Goal: Communication & Community: Ask a question

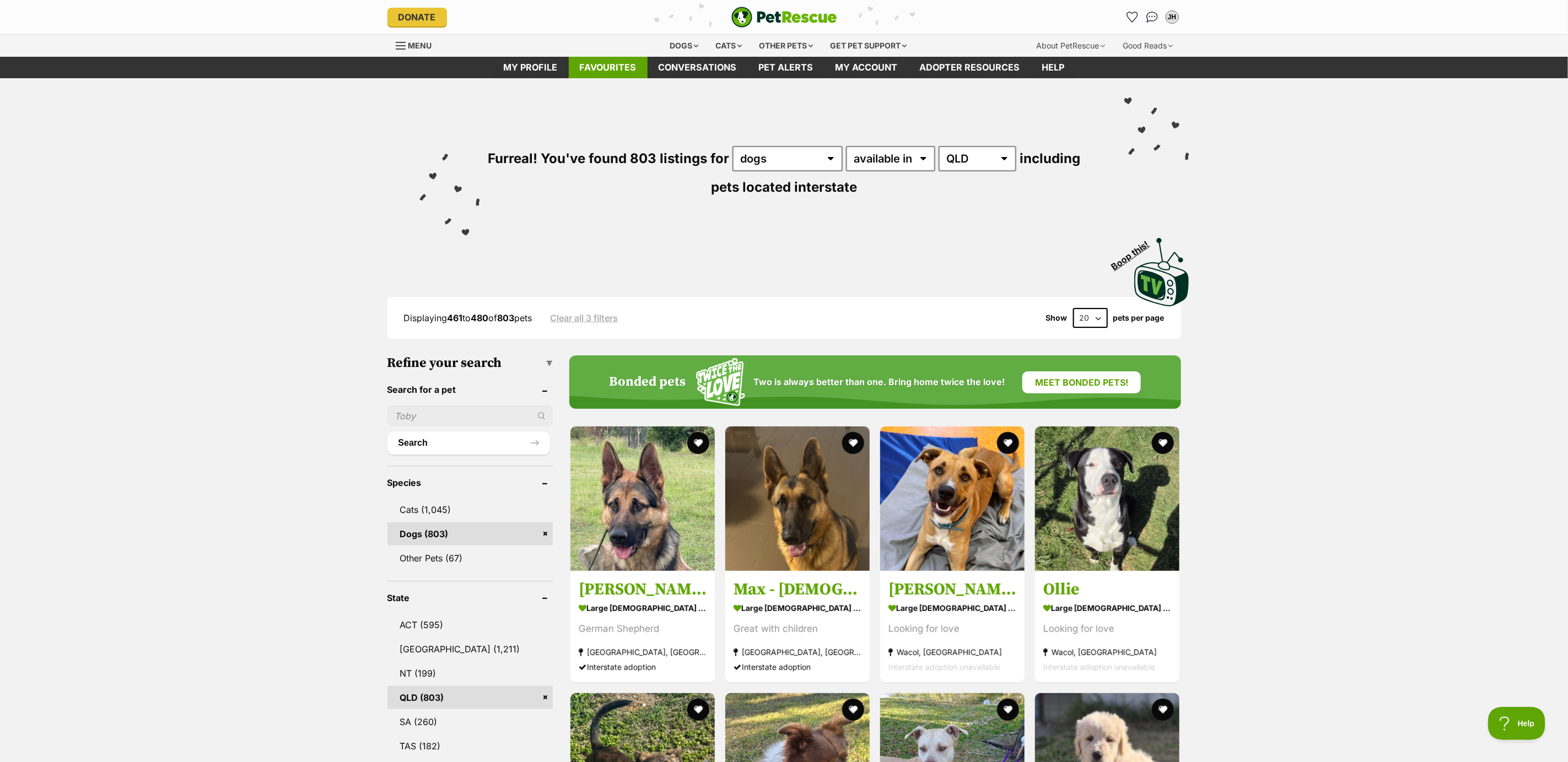
click at [607, 64] on link "Favourites" at bounding box center [608, 67] width 79 height 21
click at [610, 68] on link "Favourites" at bounding box center [608, 67] width 79 height 21
click at [614, 66] on link "Favourites" at bounding box center [608, 67] width 79 height 21
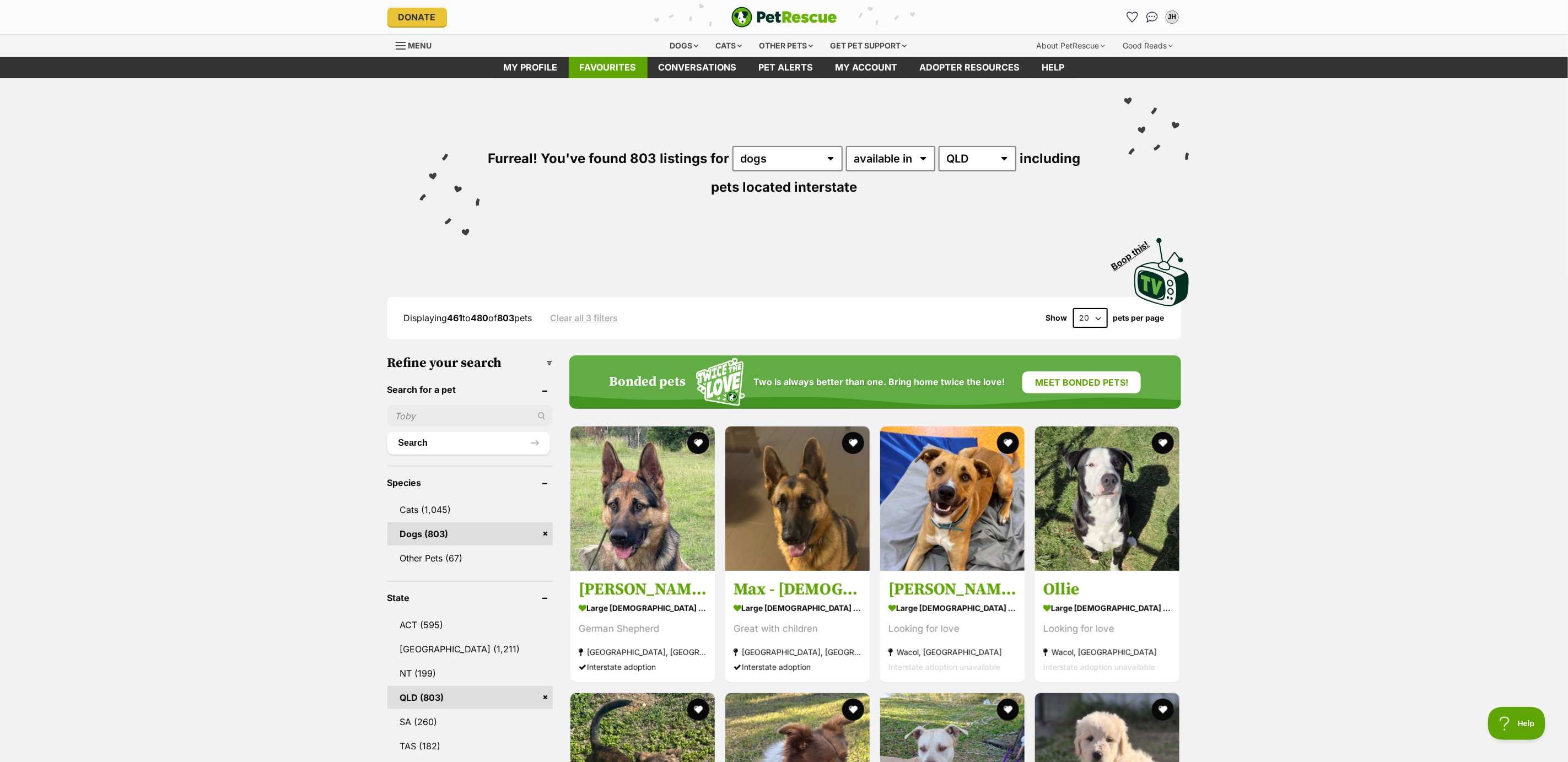
click at [599, 62] on link "Favourites" at bounding box center [608, 67] width 79 height 21
click at [610, 66] on link "Favourites" at bounding box center [608, 67] width 79 height 21
click at [617, 62] on link "Favourites" at bounding box center [608, 67] width 79 height 21
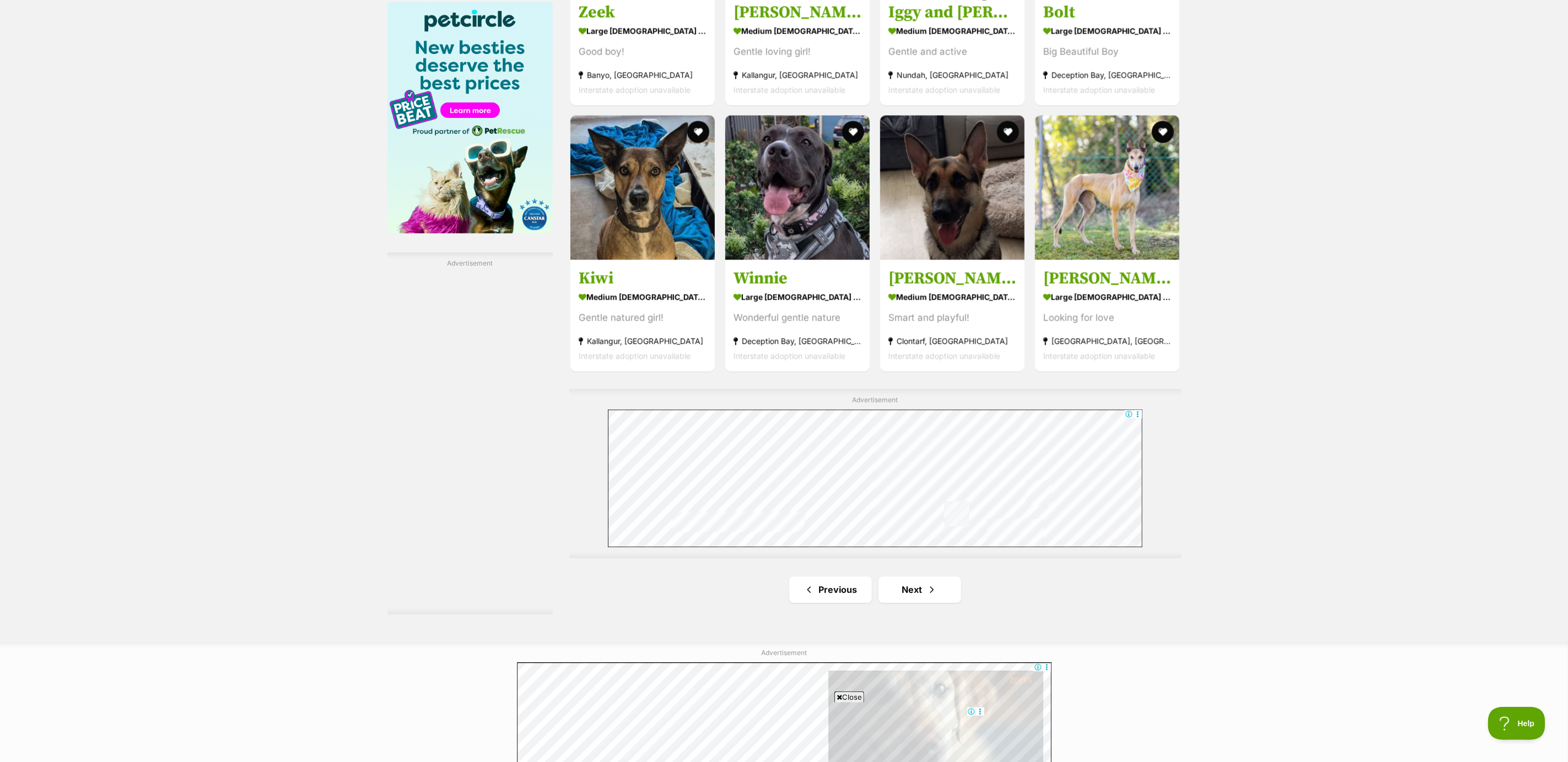
scroll to position [1901, 0]
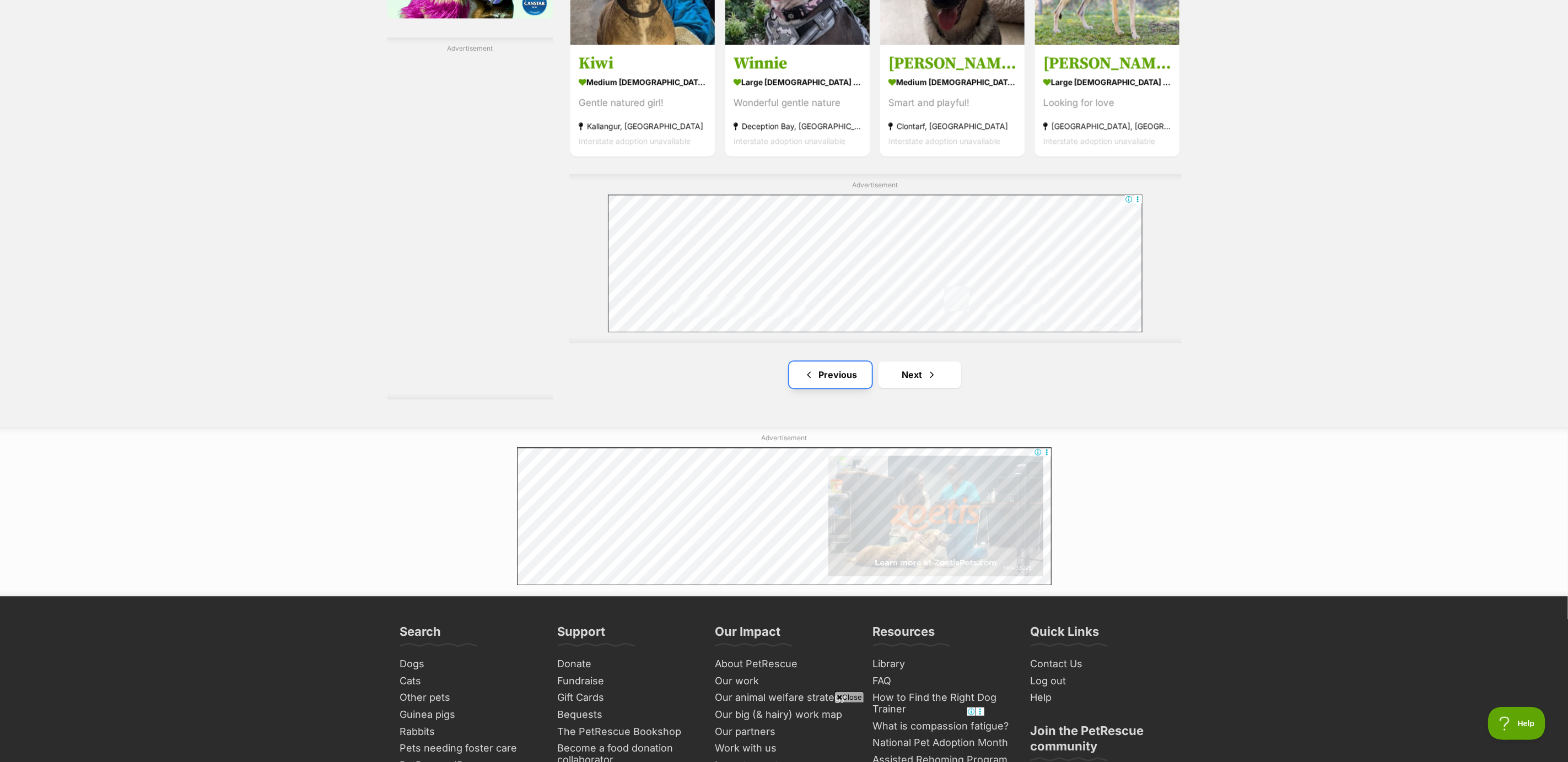
click at [804, 375] on span "Previous page" at bounding box center [809, 374] width 11 height 13
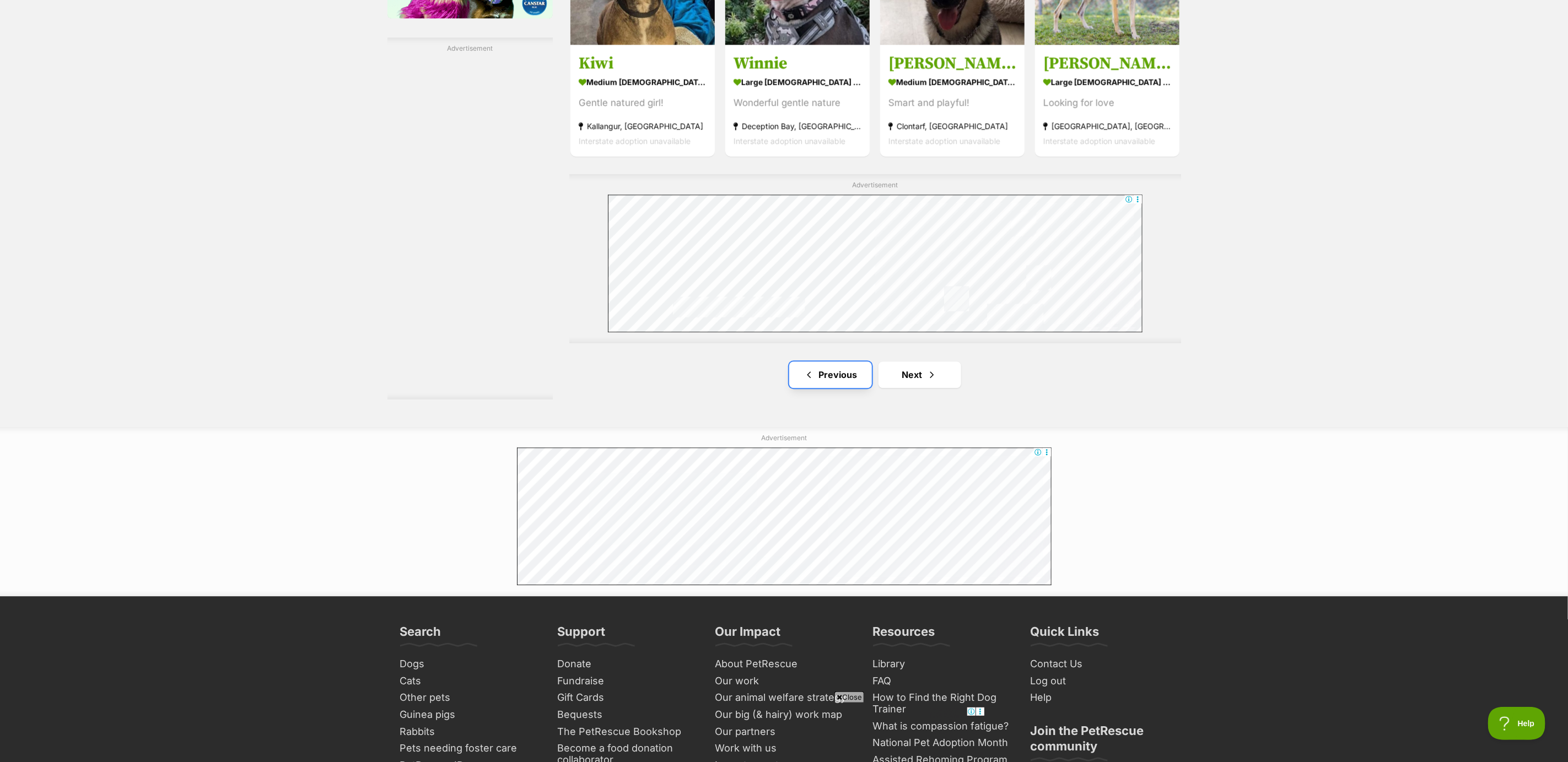
click at [807, 376] on span "Previous page" at bounding box center [809, 374] width 11 height 13
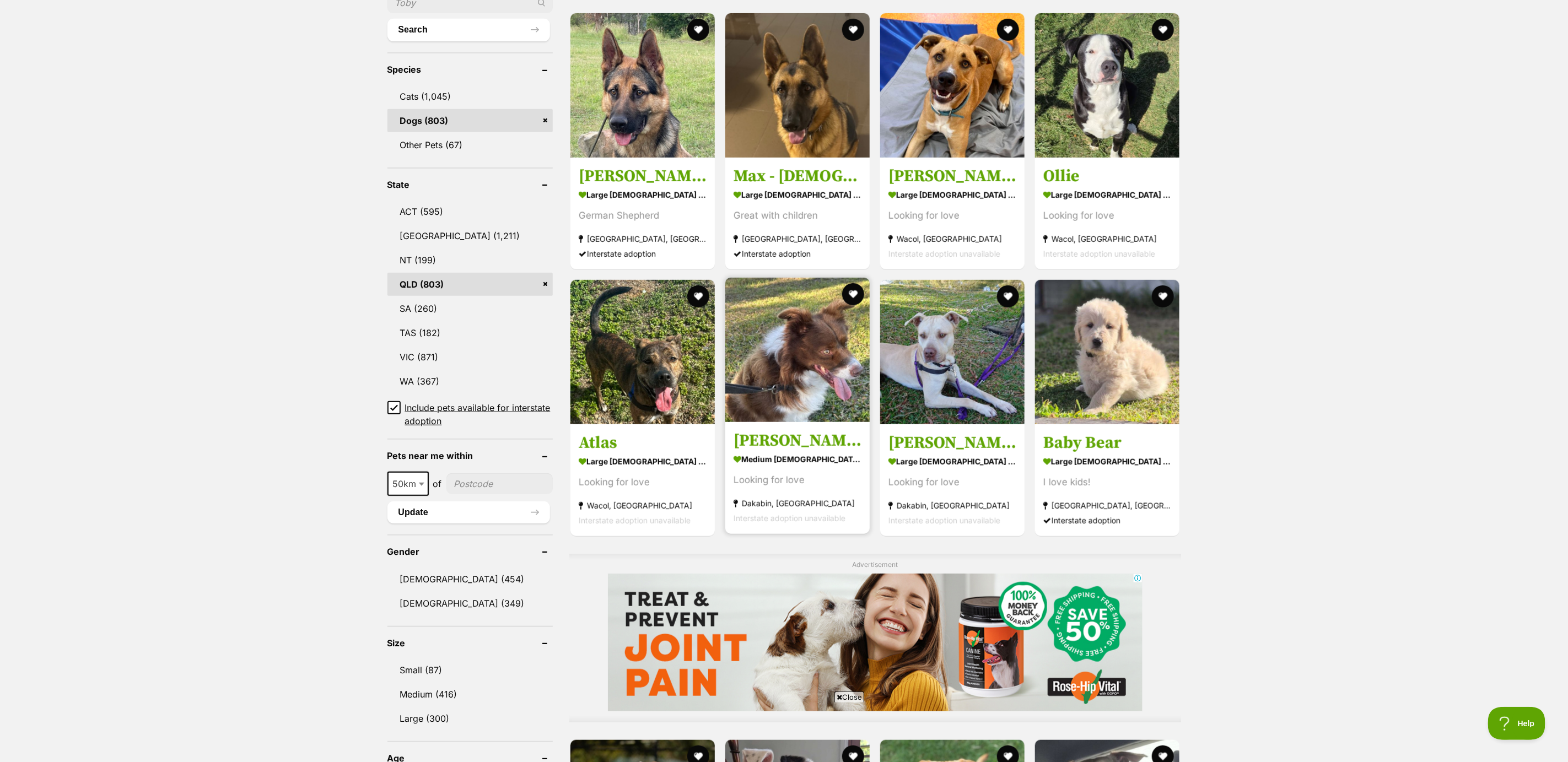
scroll to position [0, 0]
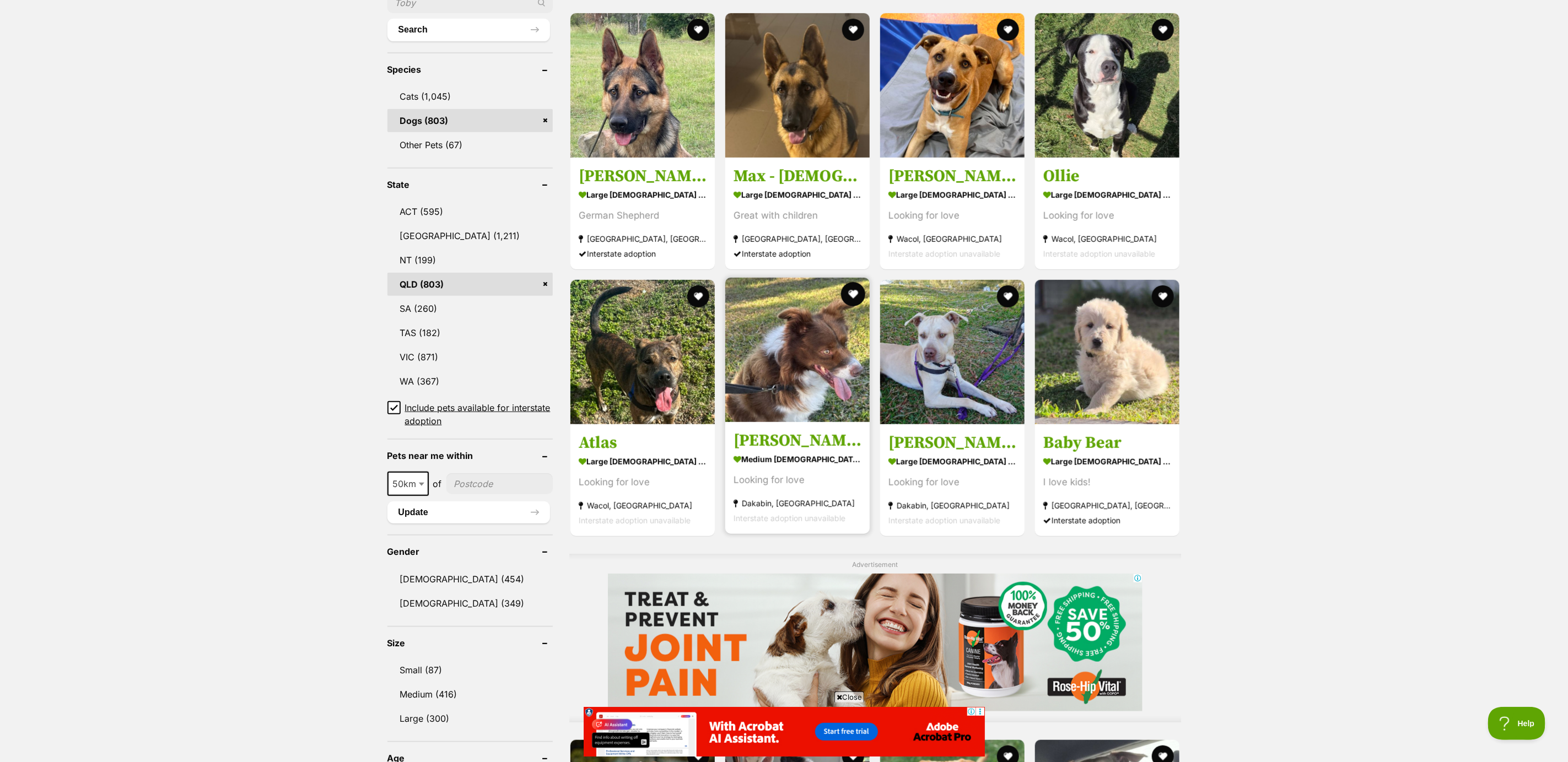
click at [850, 294] on button "favourite" at bounding box center [852, 294] width 24 height 24
click at [811, 407] on img at bounding box center [797, 350] width 144 height 144
click at [789, 445] on h3 "[PERSON_NAME]" at bounding box center [797, 441] width 128 height 21
click at [770, 448] on h3 "Marley" at bounding box center [797, 441] width 128 height 21
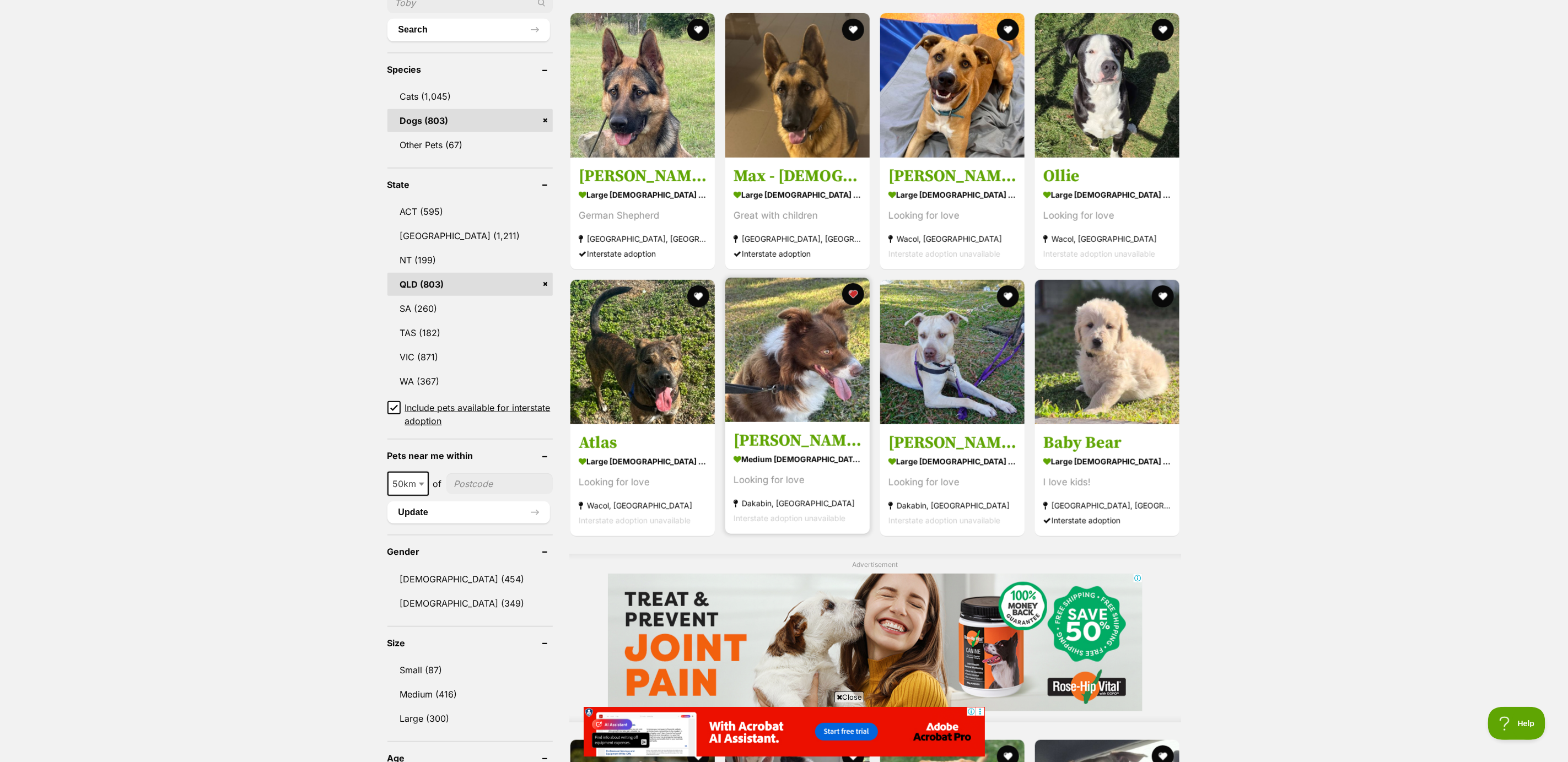
click at [770, 505] on strong "Dakabin, QLD" at bounding box center [797, 503] width 128 height 15
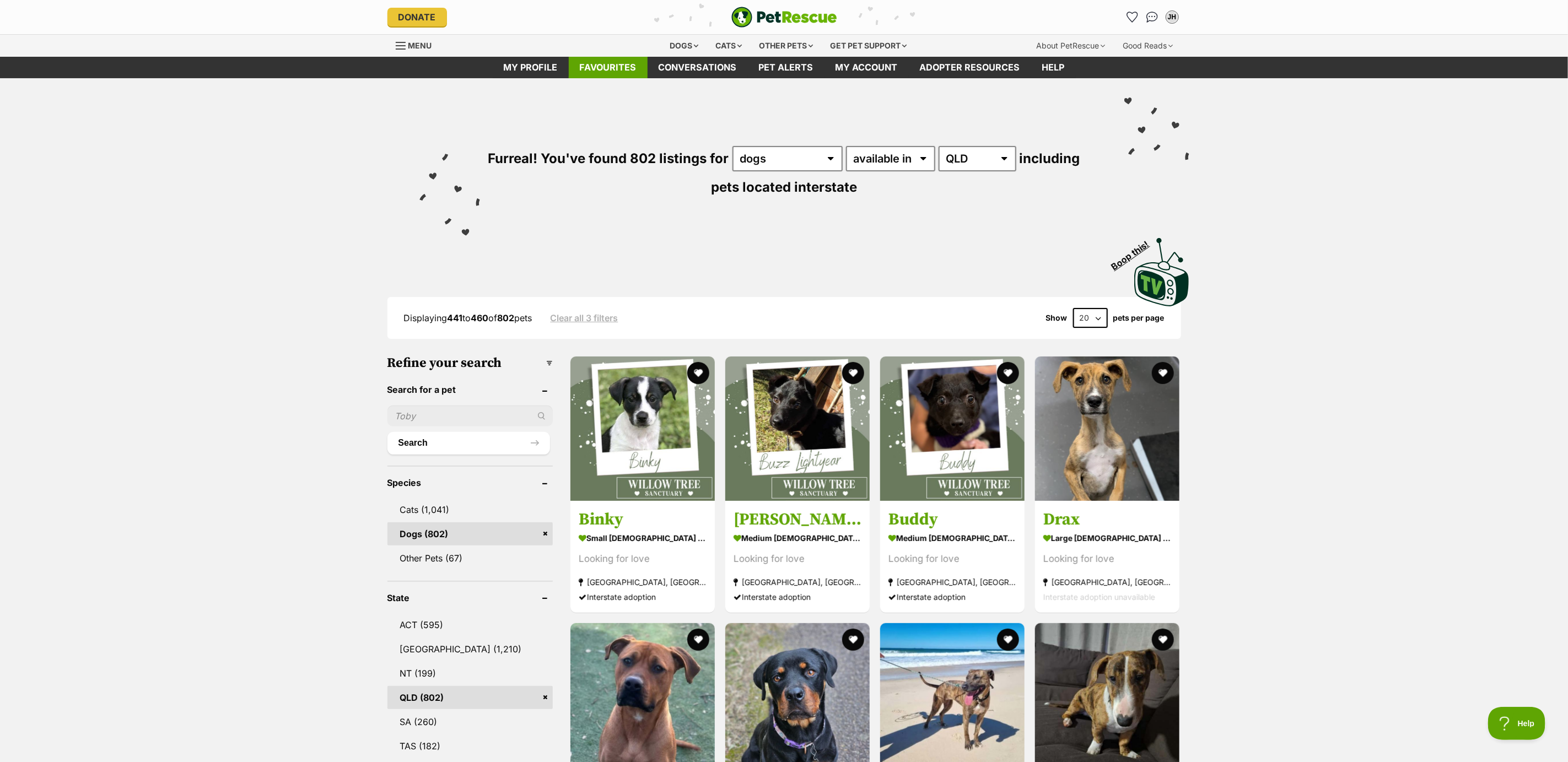
click at [607, 66] on link "Favourites" at bounding box center [608, 67] width 79 height 21
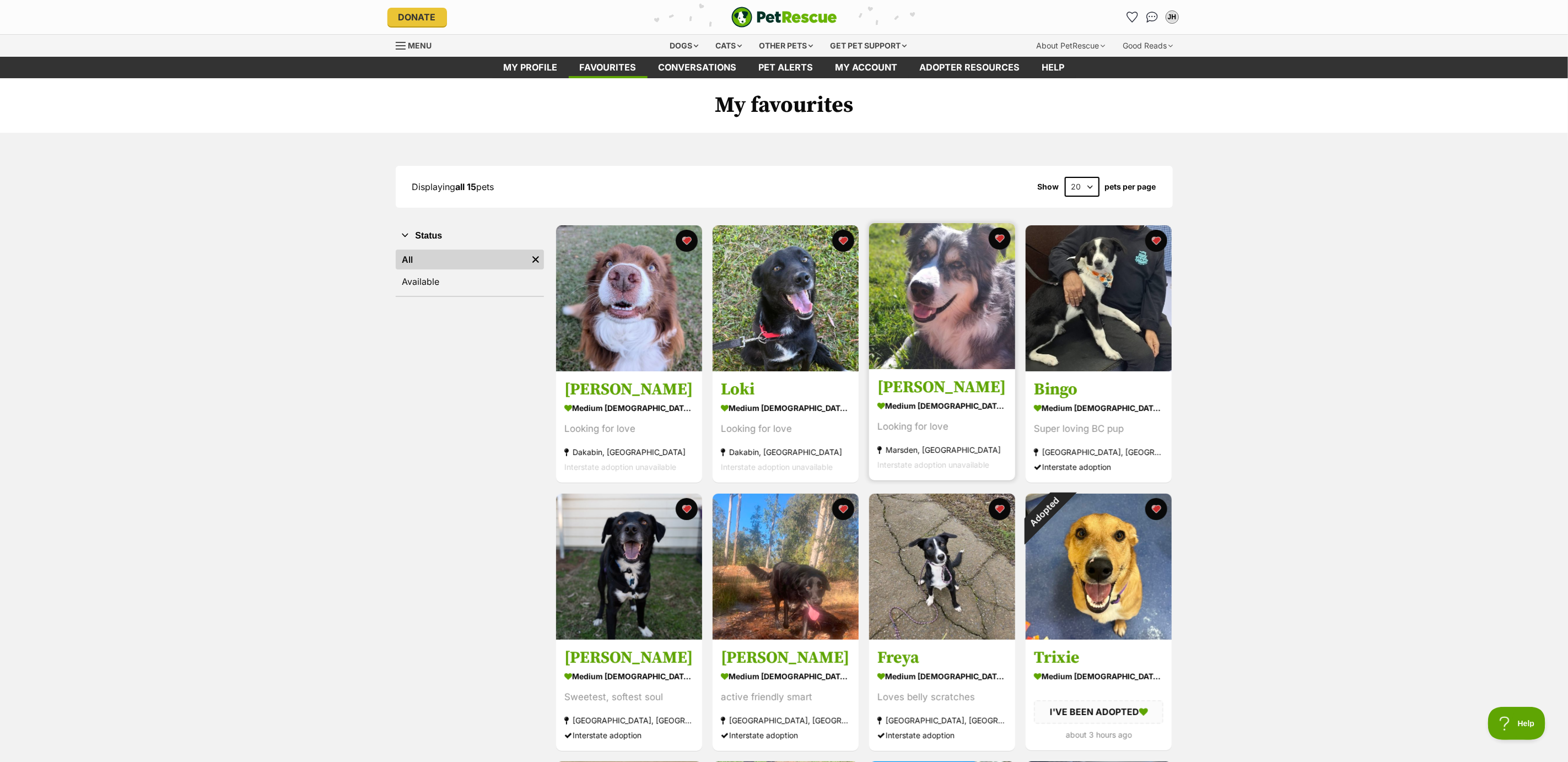
click at [934, 300] on img at bounding box center [941, 296] width 146 height 146
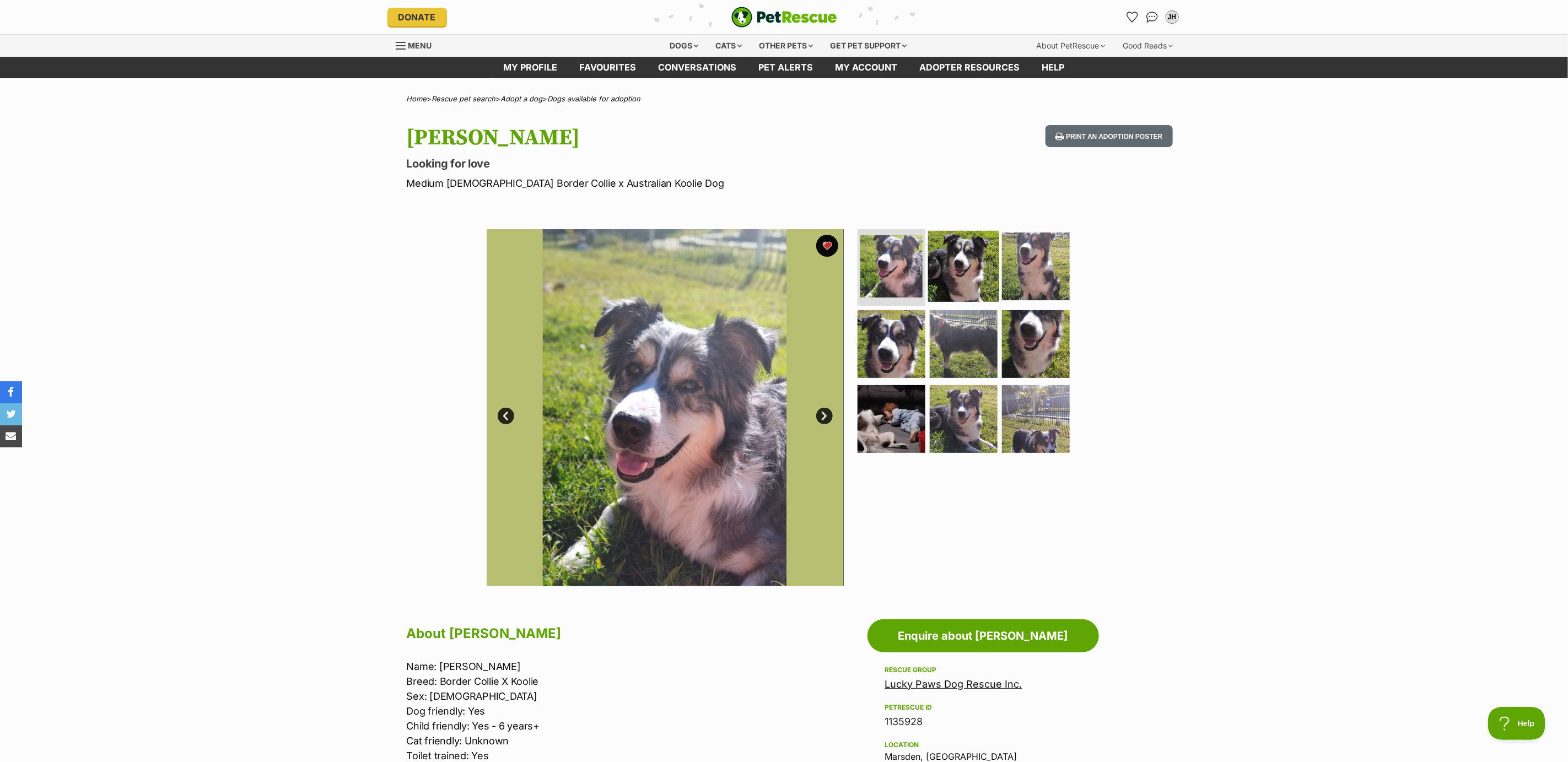
click at [952, 248] on img at bounding box center [963, 266] width 71 height 71
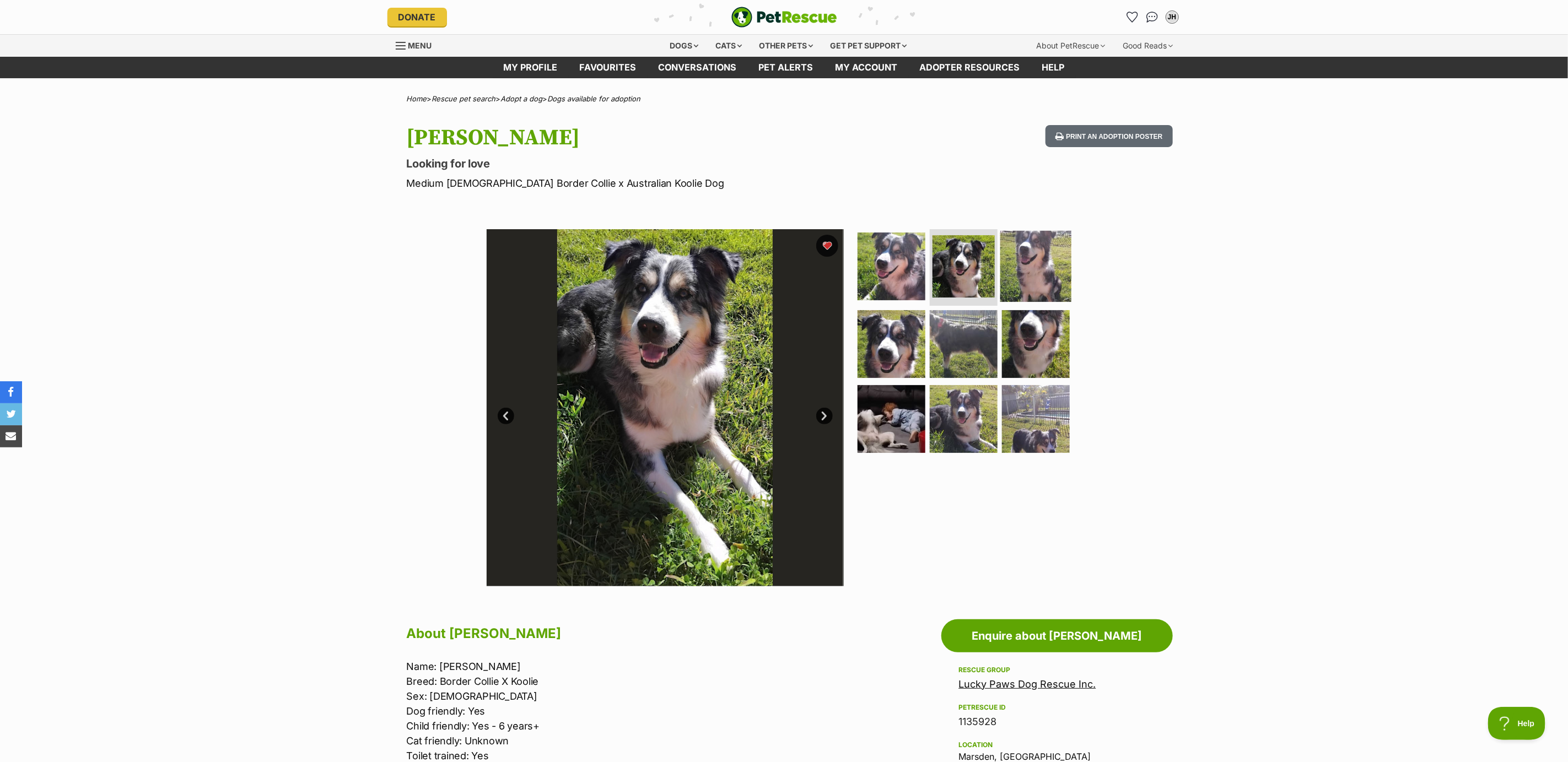
click at [1021, 250] on img at bounding box center [1036, 266] width 71 height 71
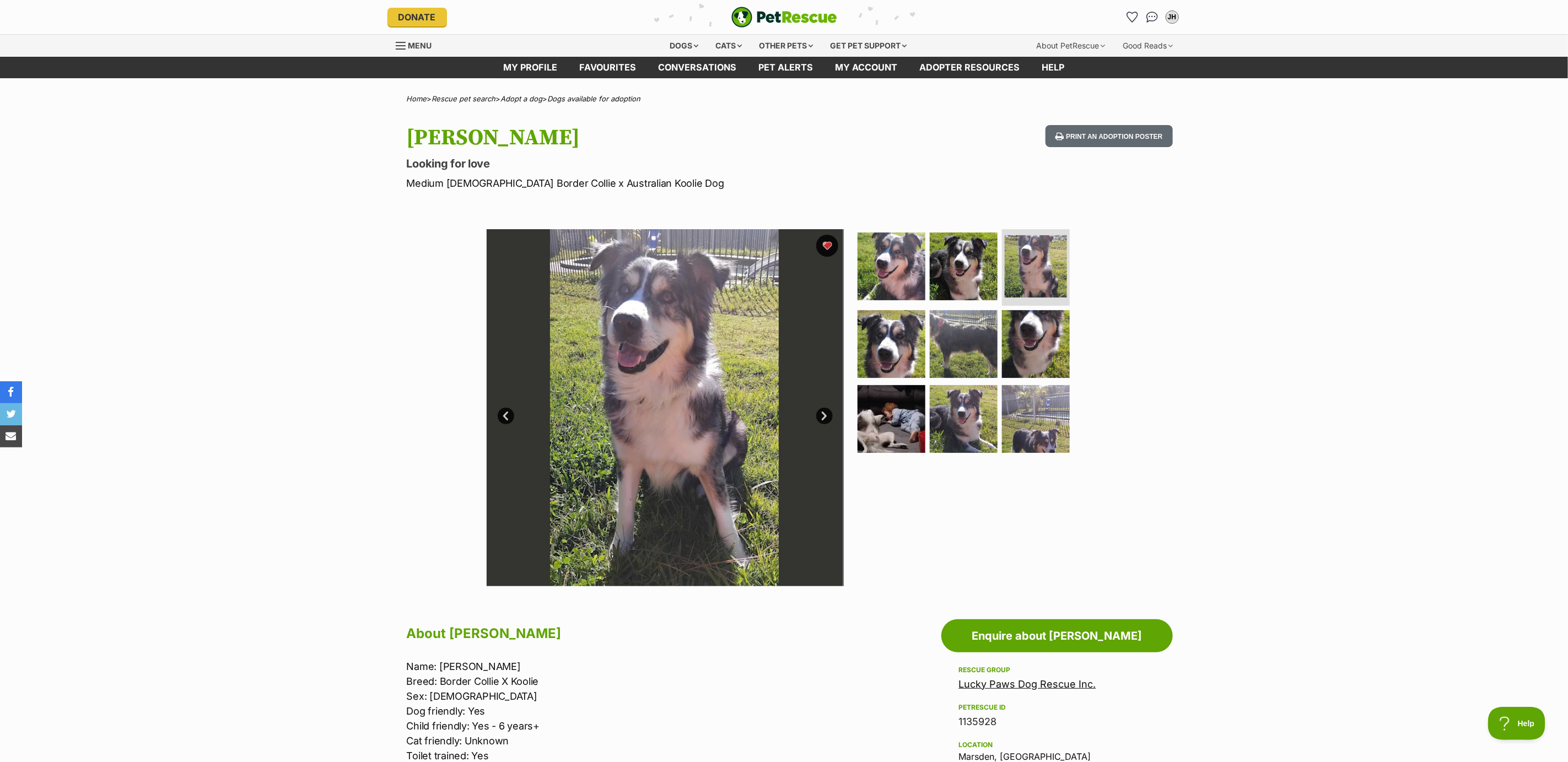
click at [825, 415] on link "Next" at bounding box center [824, 416] width 16 height 16
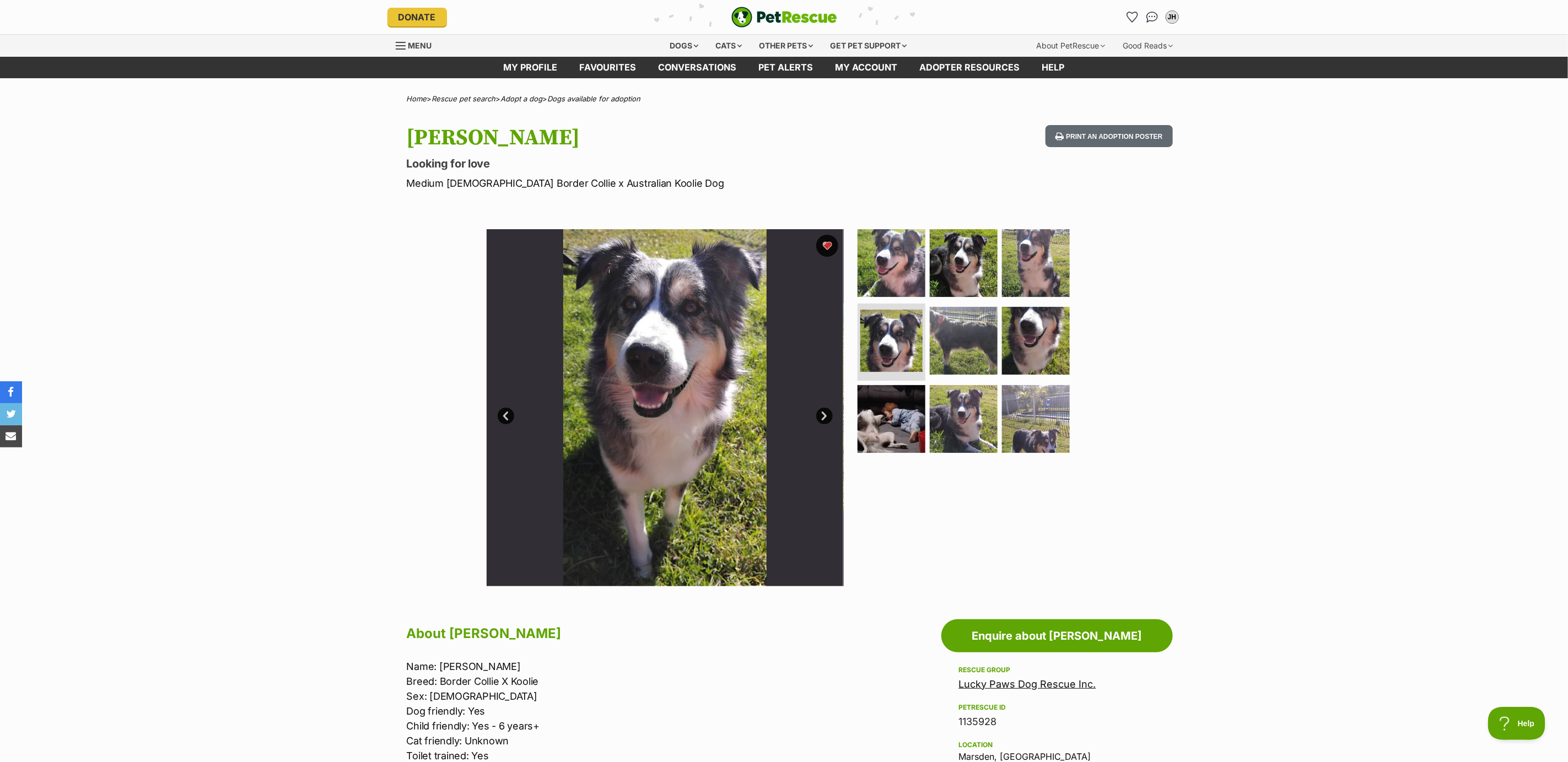
click at [825, 415] on link "Next" at bounding box center [824, 416] width 16 height 16
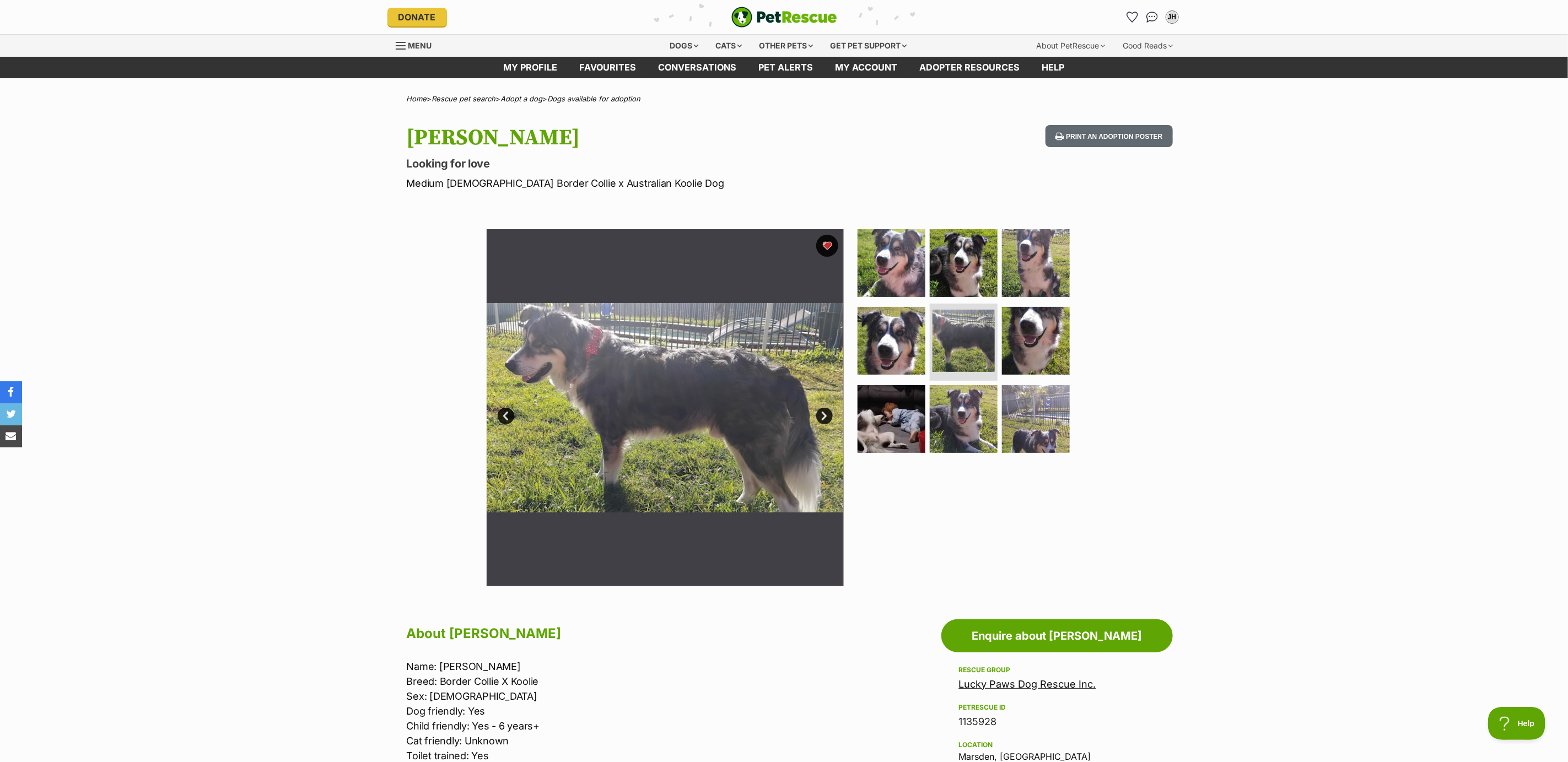
click at [825, 415] on link "Next" at bounding box center [824, 416] width 16 height 16
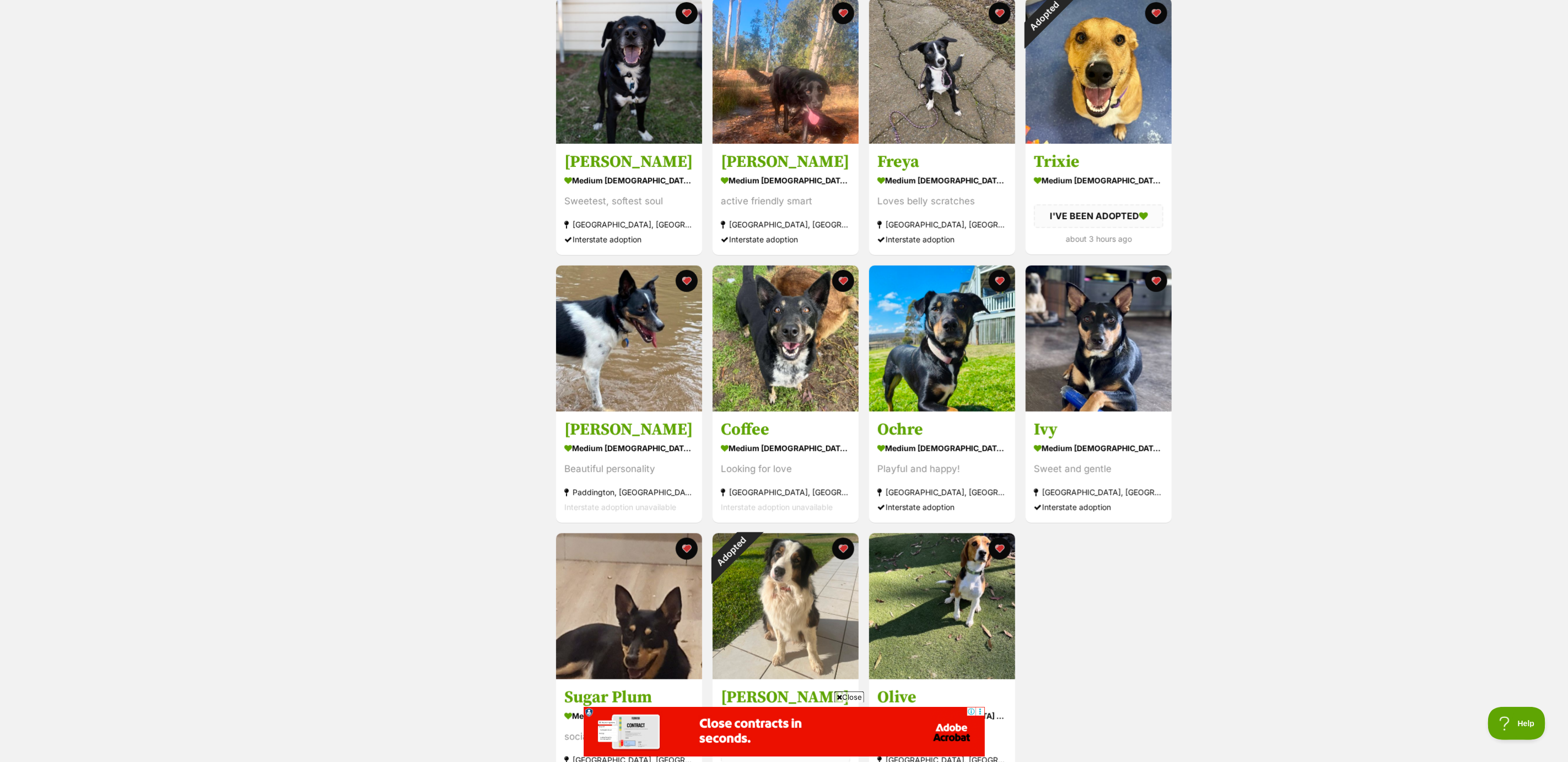
scroll to position [414, 0]
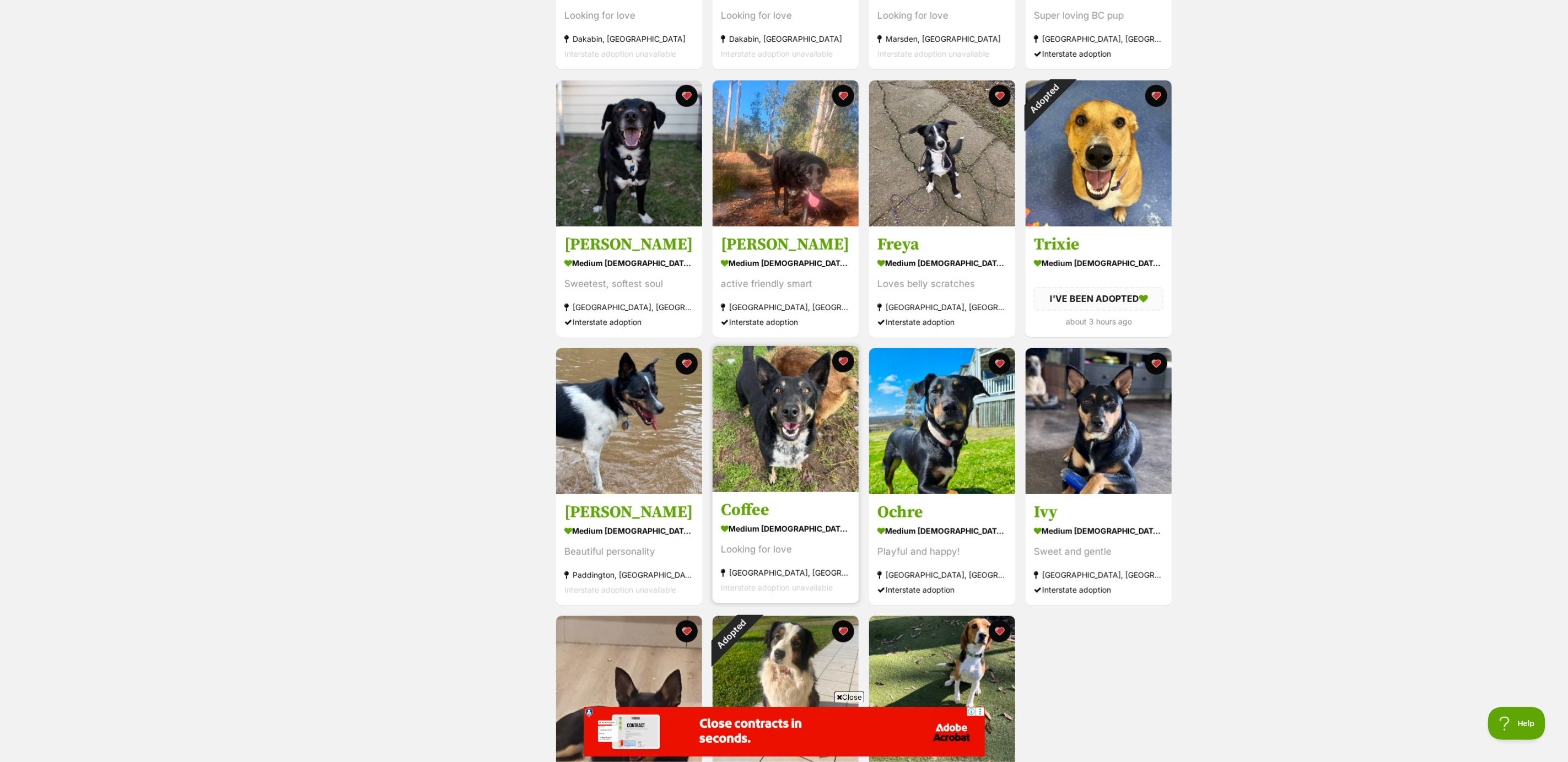
click at [744, 422] on img at bounding box center [785, 418] width 146 height 146
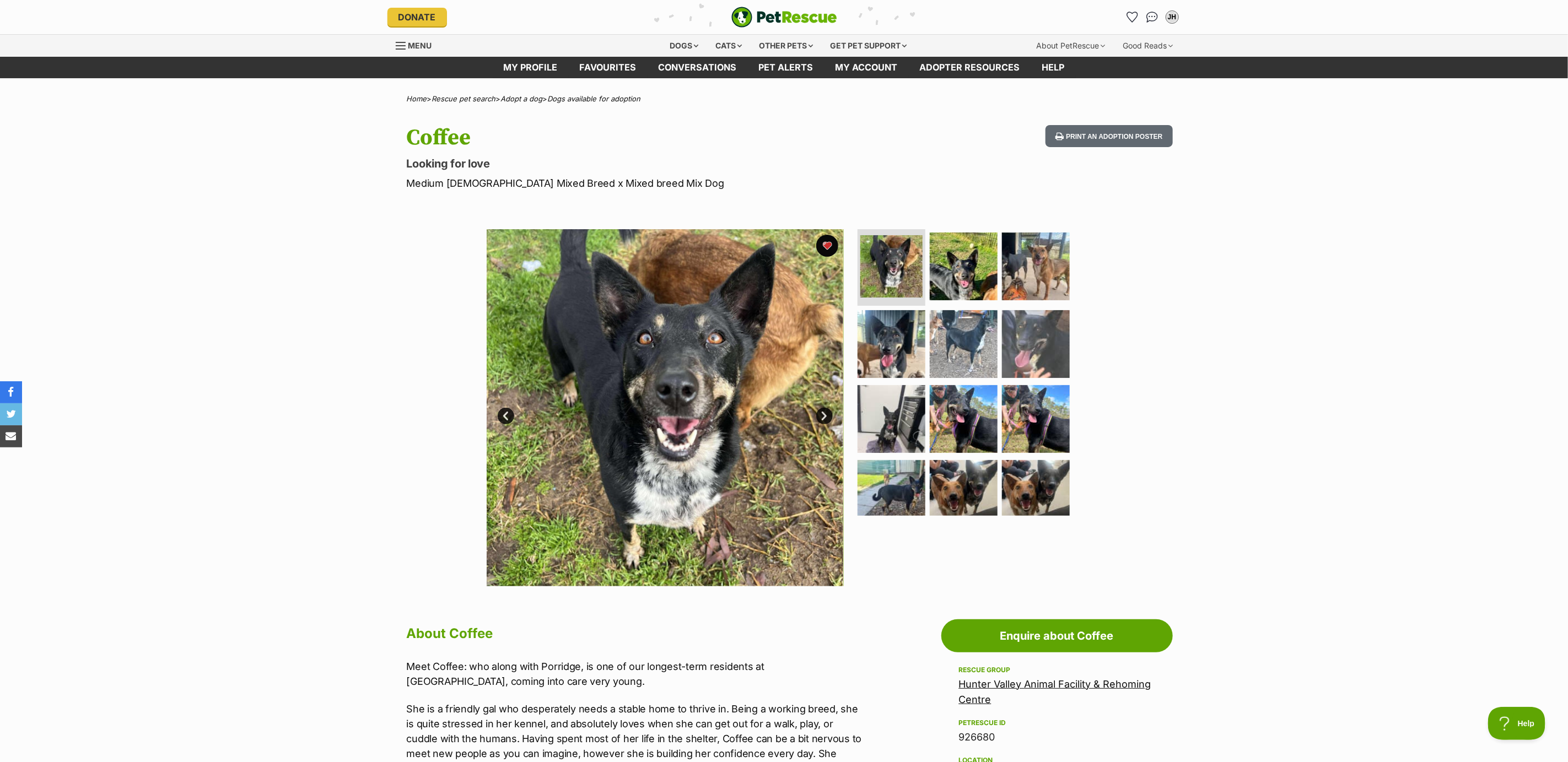
click at [819, 415] on link "Next" at bounding box center [824, 416] width 16 height 16
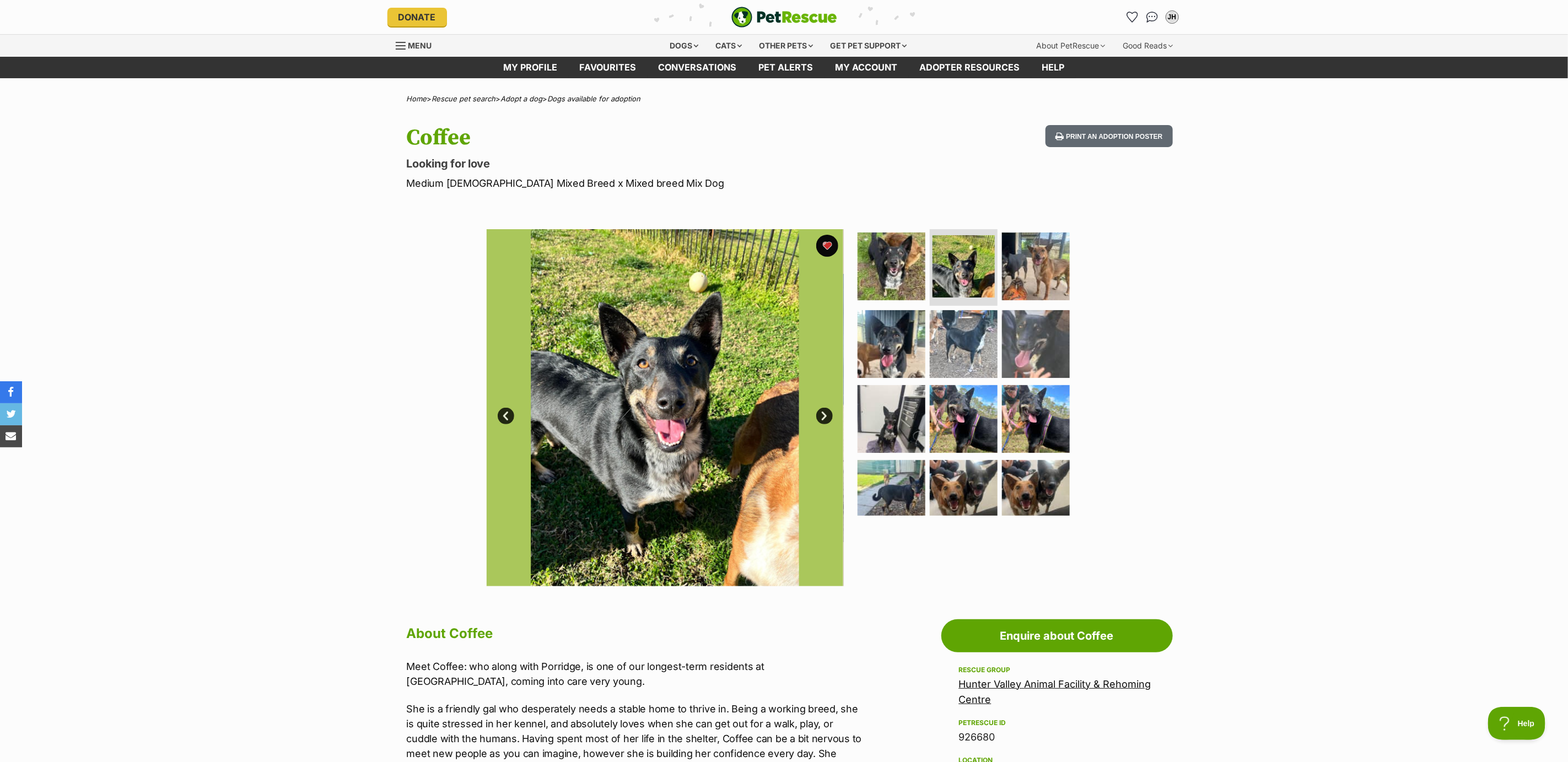
click at [819, 415] on link "Next" at bounding box center [824, 416] width 16 height 16
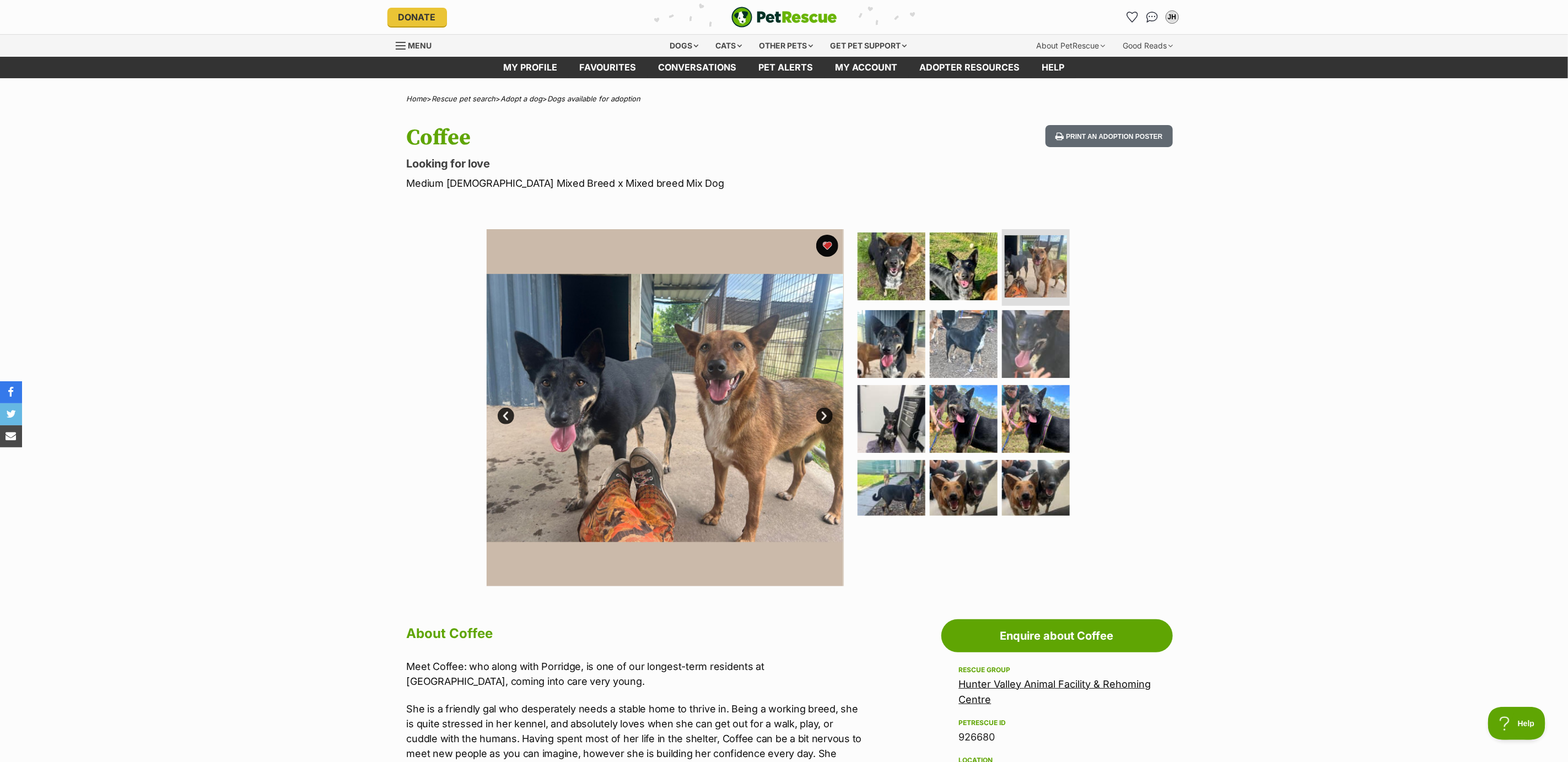
click at [819, 415] on link "Next" at bounding box center [824, 416] width 16 height 16
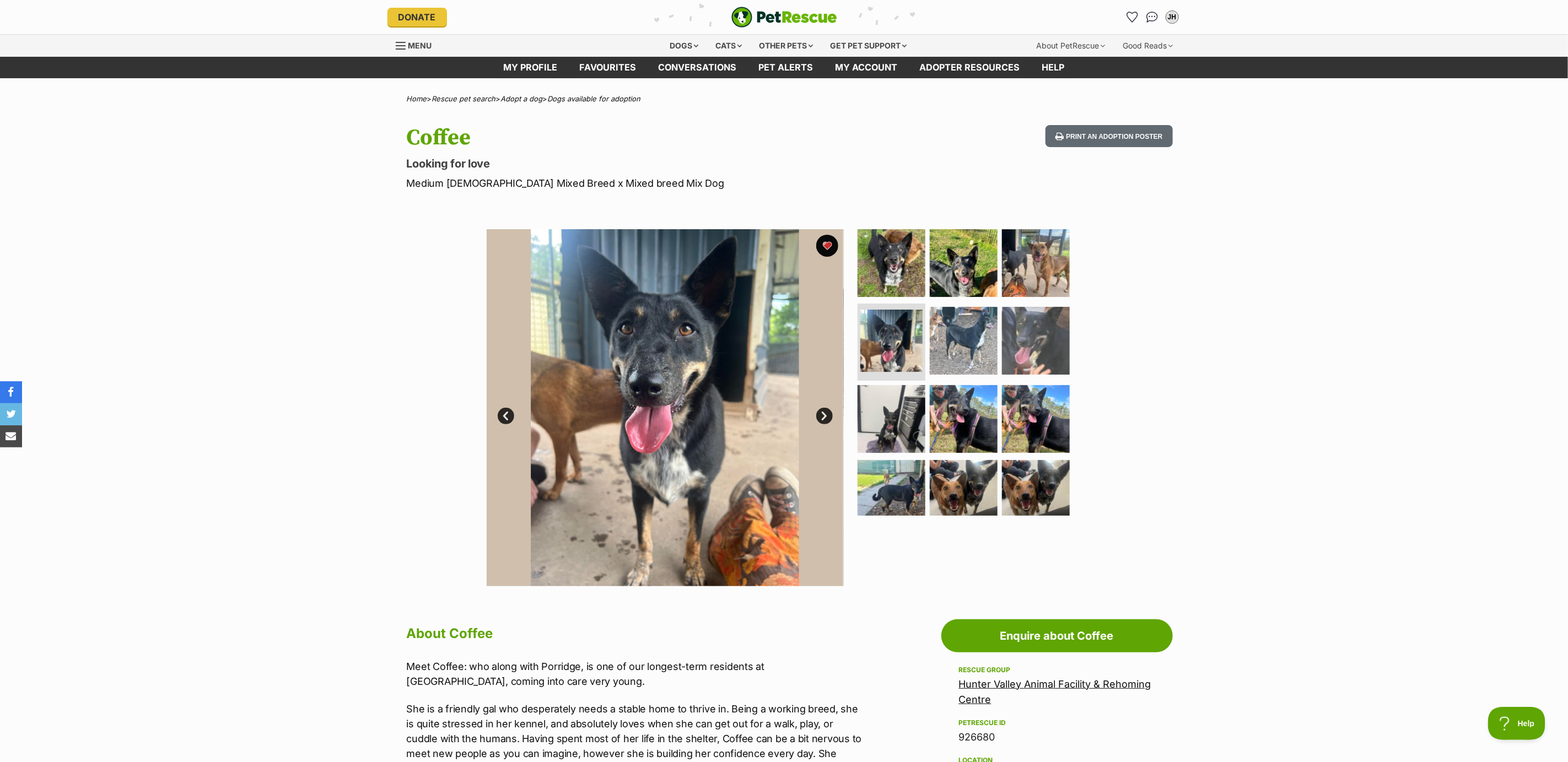
click at [819, 415] on link "Next" at bounding box center [824, 416] width 16 height 16
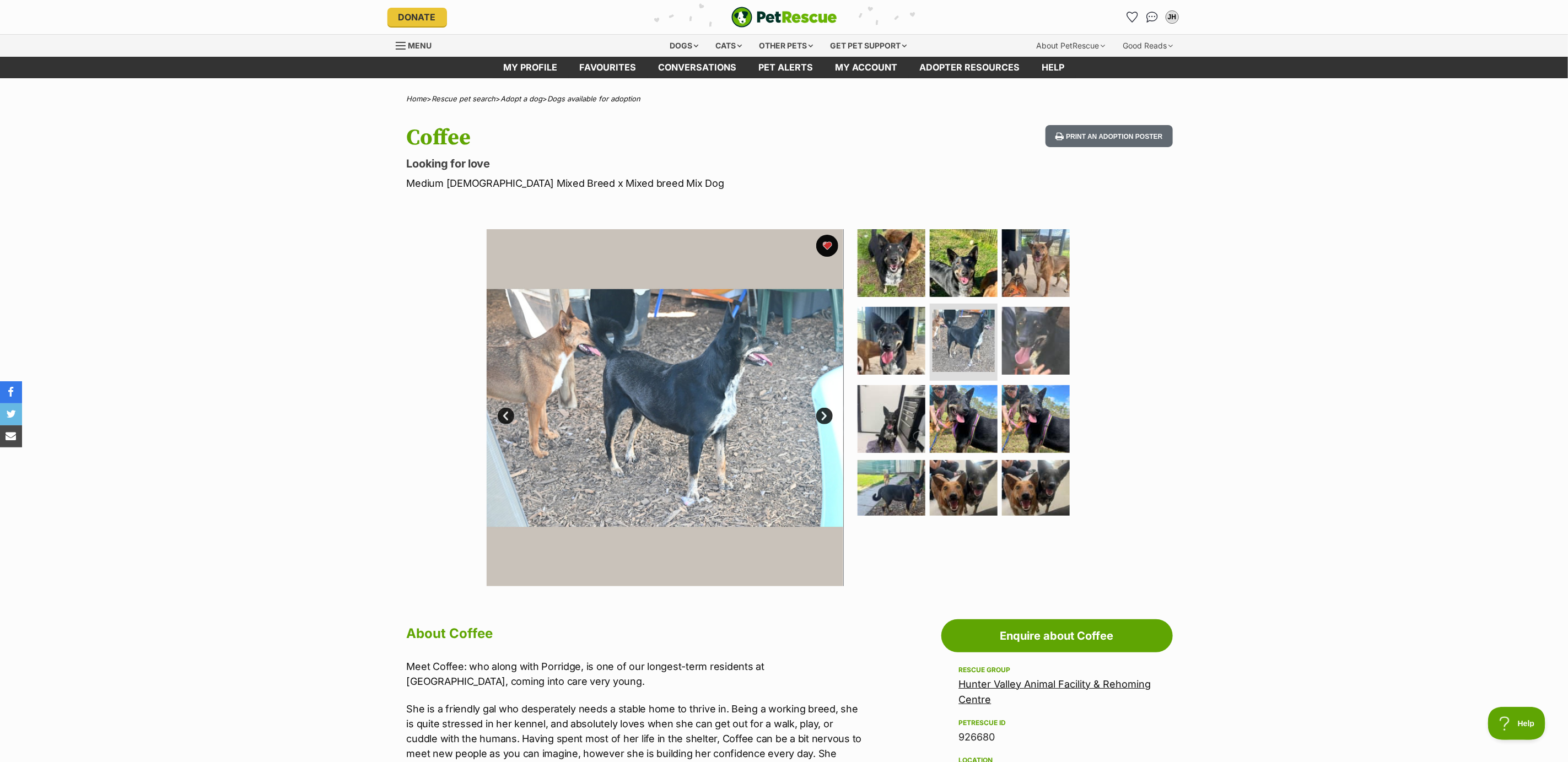
click at [819, 415] on link "Next" at bounding box center [824, 416] width 16 height 16
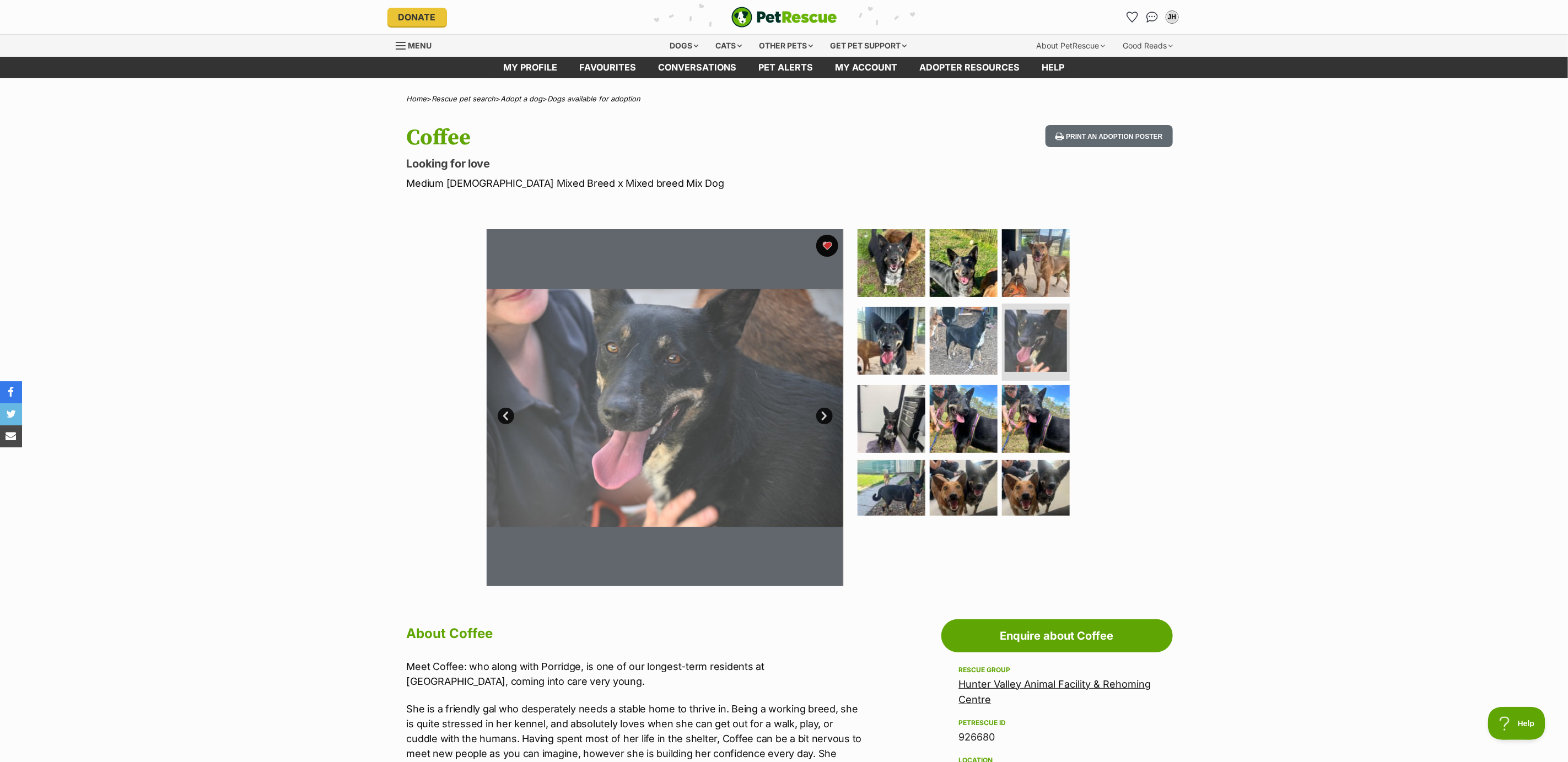
click at [819, 415] on link "Next" at bounding box center [824, 416] width 16 height 16
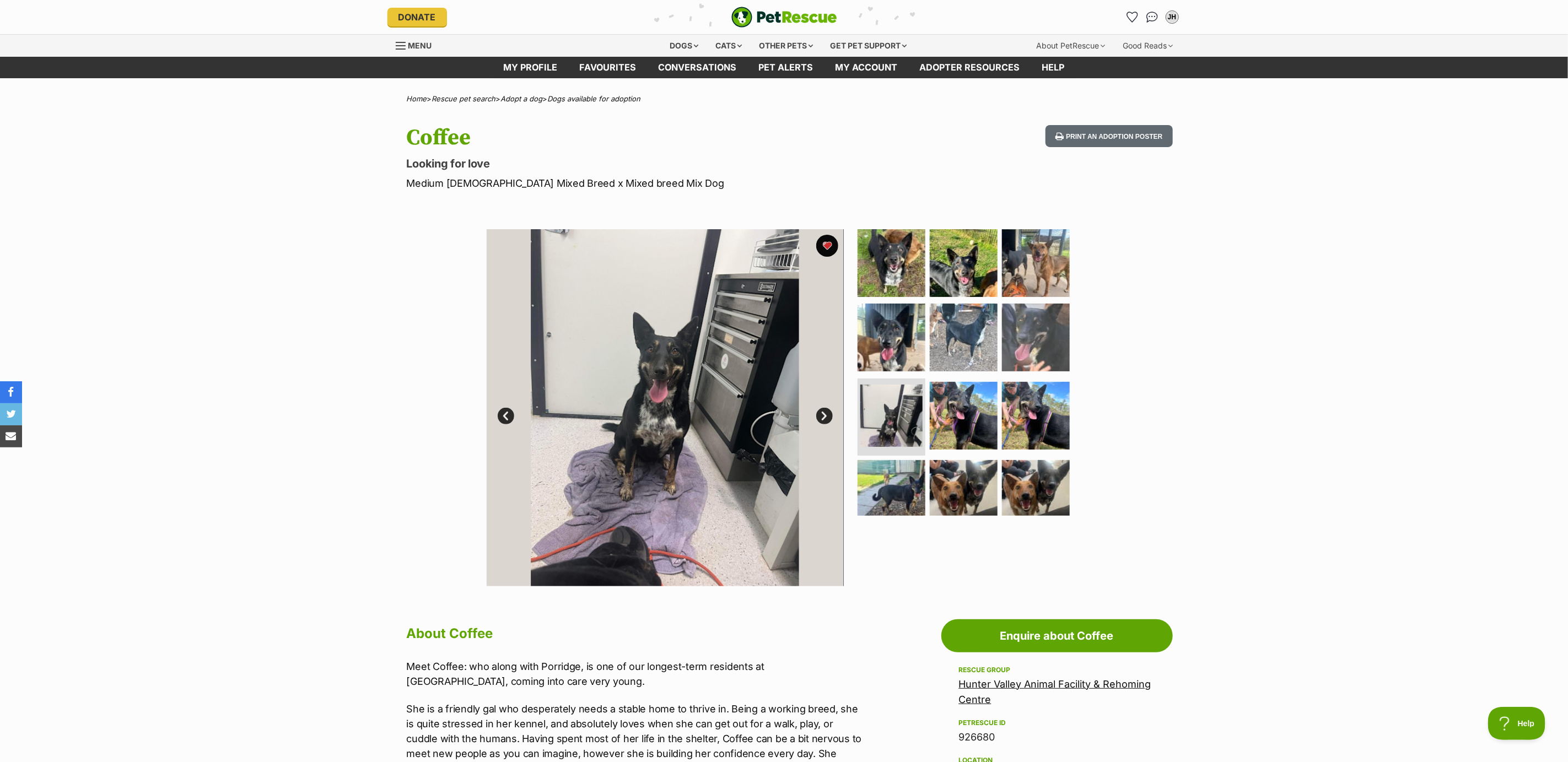
click at [819, 415] on link "Next" at bounding box center [824, 416] width 16 height 16
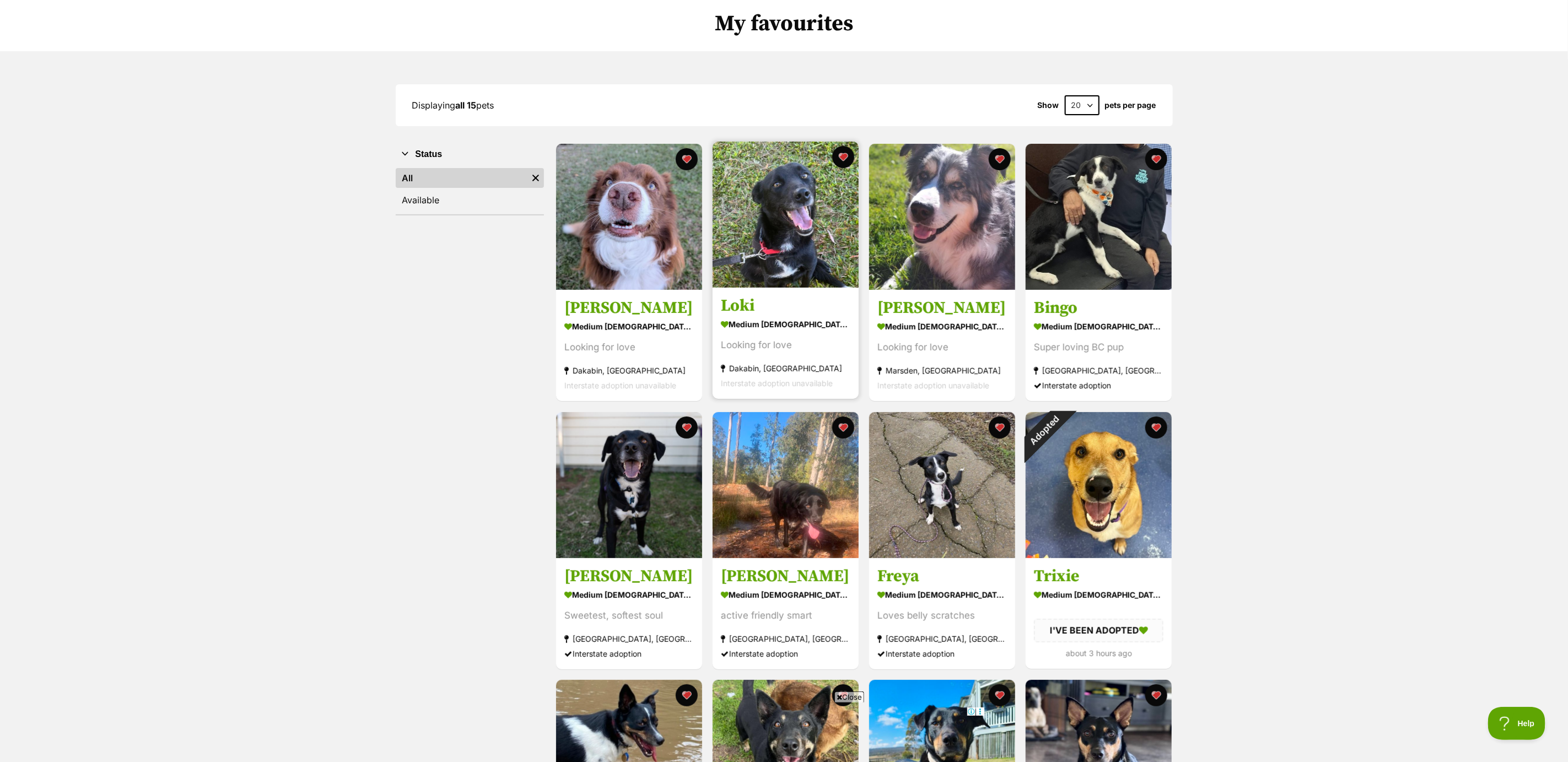
click at [762, 288] on link at bounding box center [785, 284] width 146 height 11
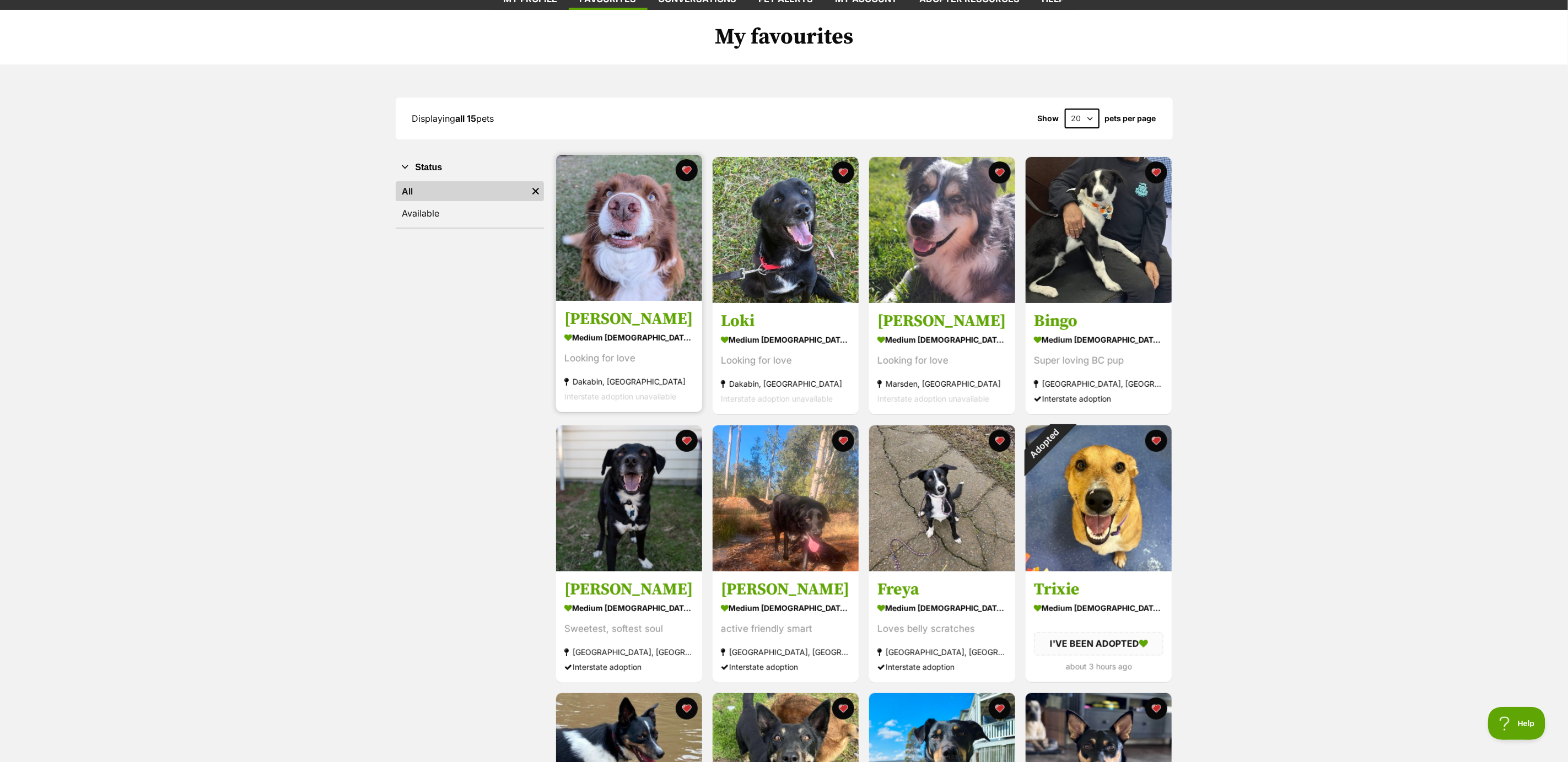
click at [609, 288] on img at bounding box center [629, 227] width 146 height 146
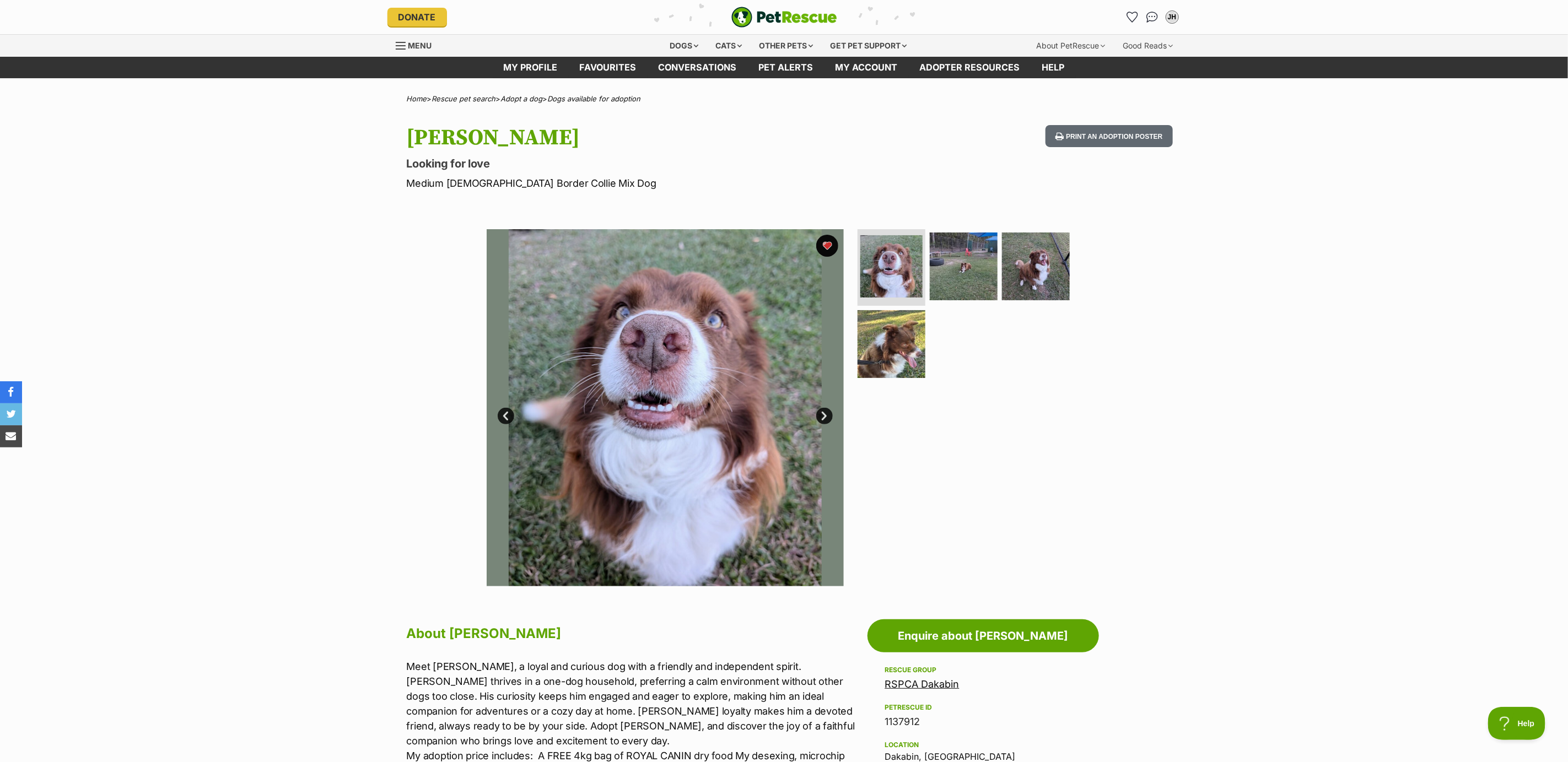
click at [824, 414] on link "Next" at bounding box center [824, 416] width 16 height 16
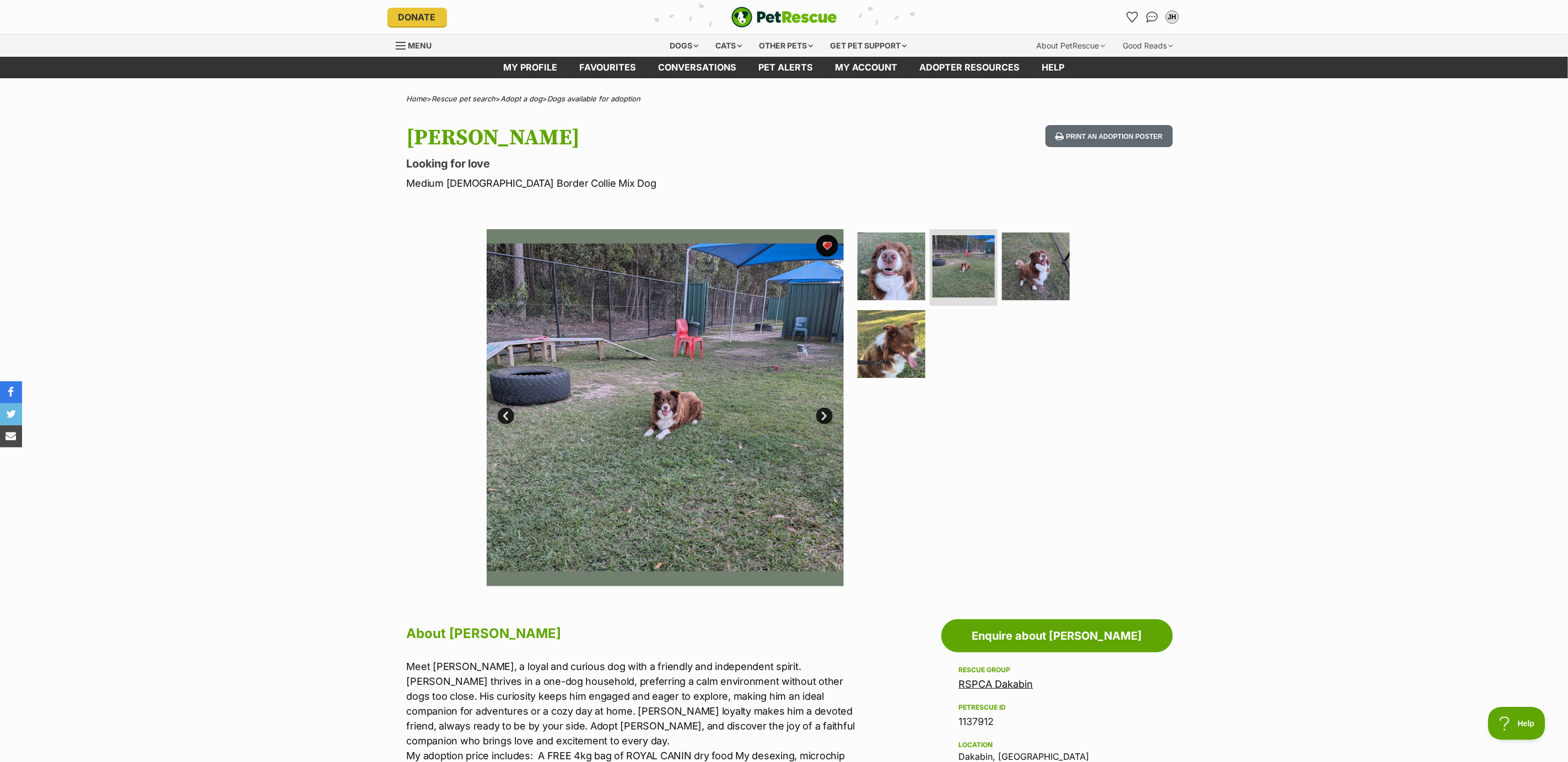
click at [824, 414] on link "Next" at bounding box center [824, 416] width 16 height 16
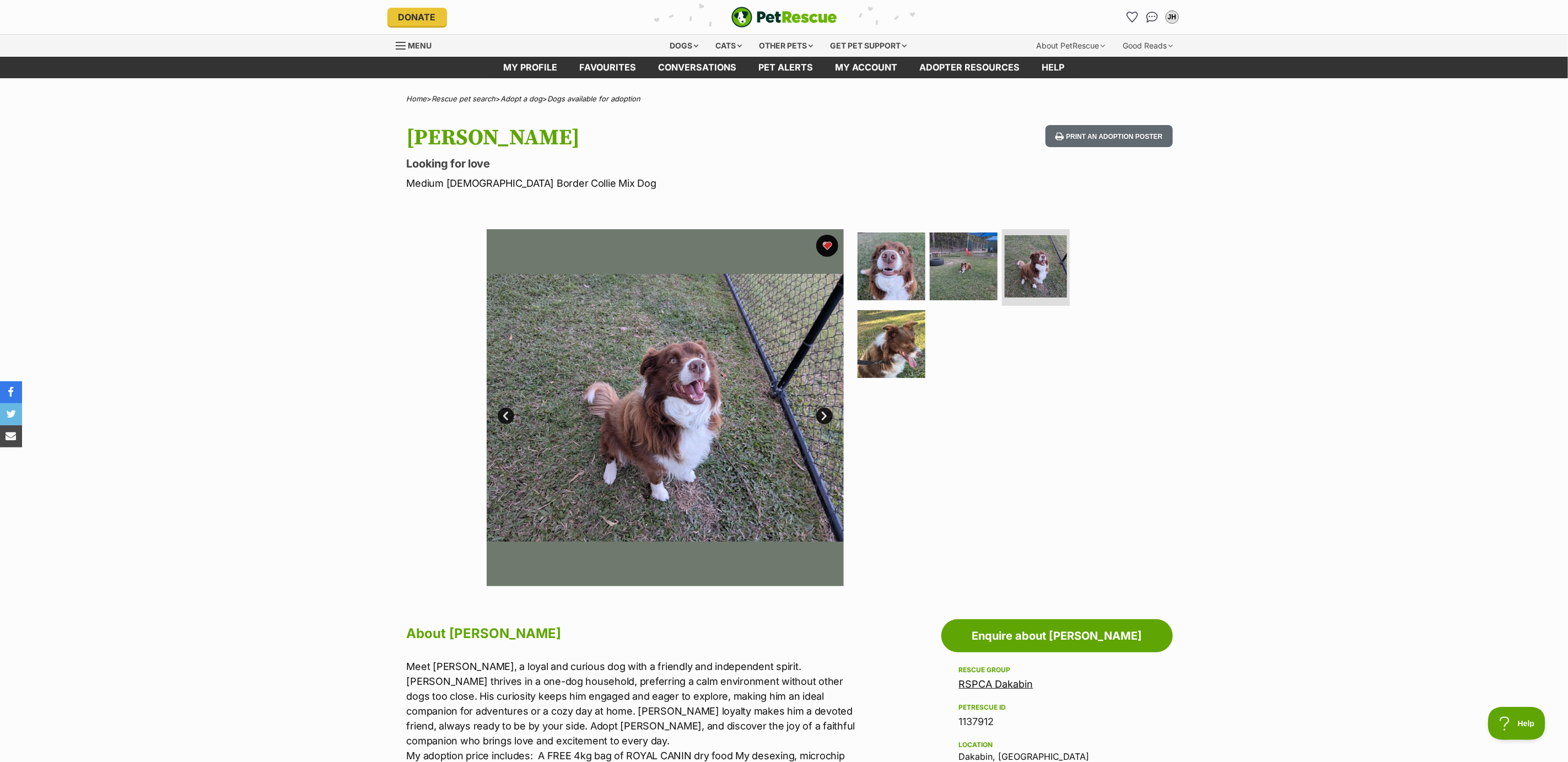
click at [824, 414] on link "Next" at bounding box center [824, 416] width 16 height 16
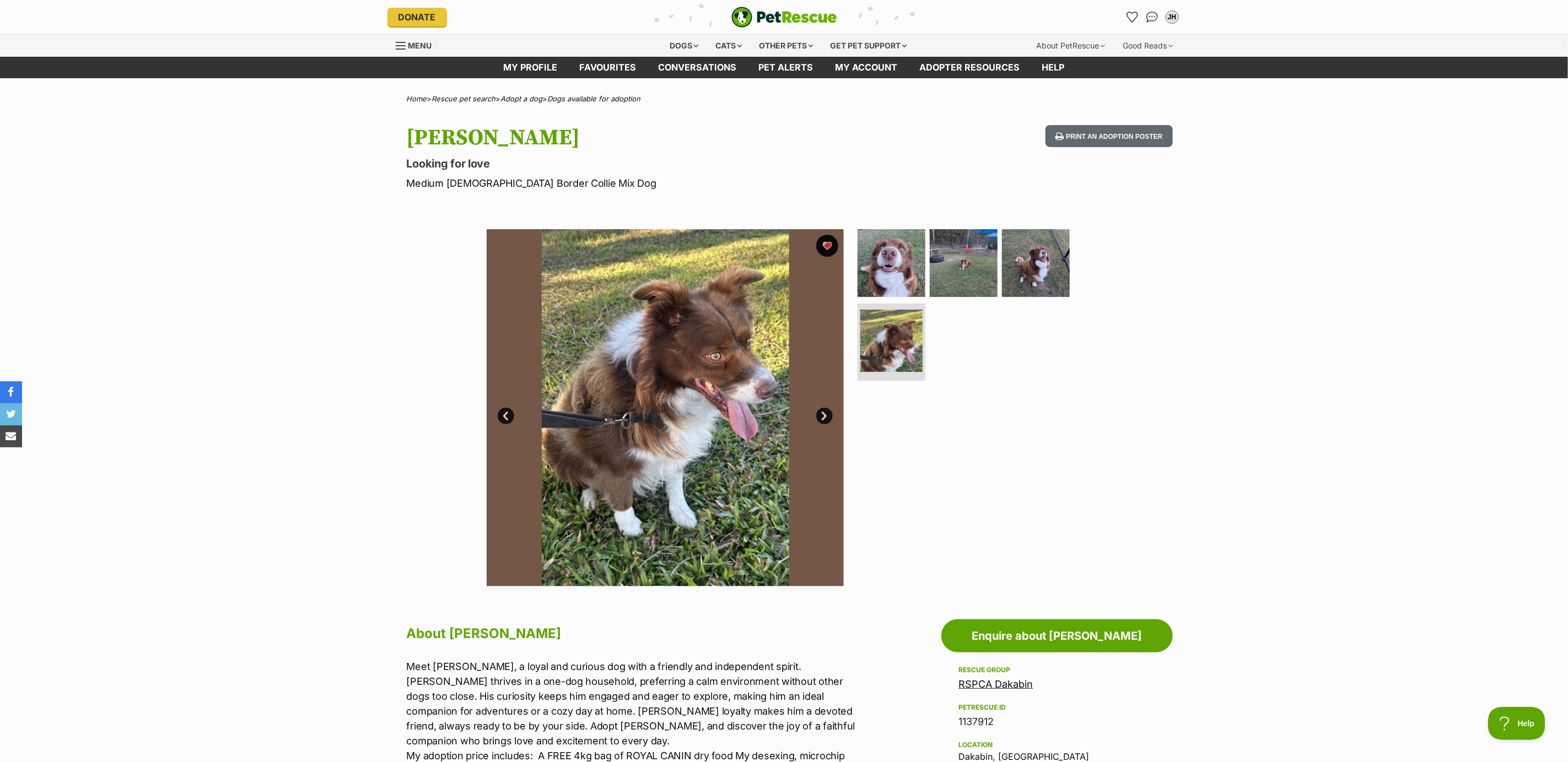
click at [824, 414] on link "Next" at bounding box center [824, 416] width 16 height 16
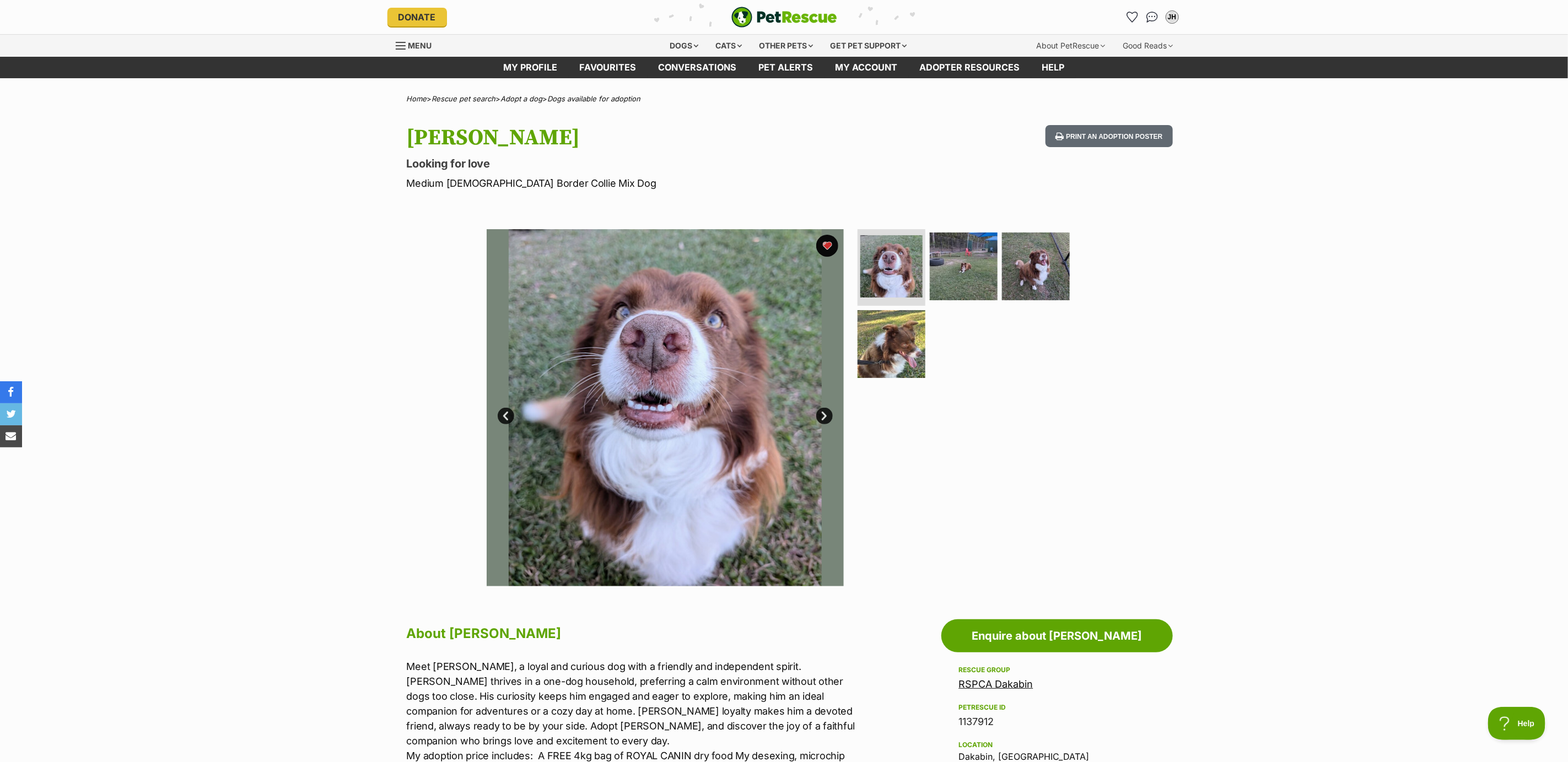
click at [824, 412] on link "Next" at bounding box center [824, 416] width 16 height 16
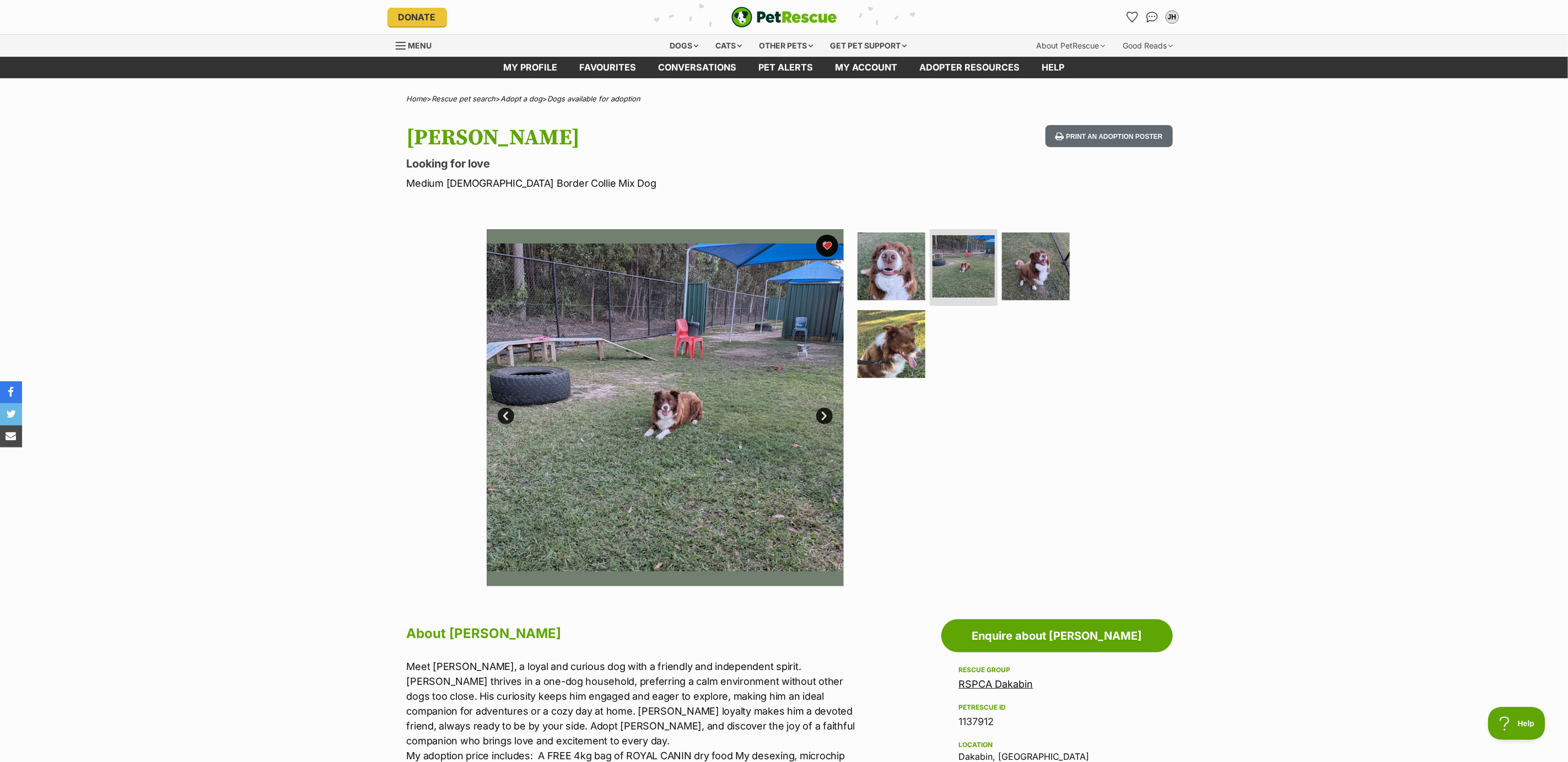
click at [824, 412] on link "Next" at bounding box center [824, 416] width 16 height 16
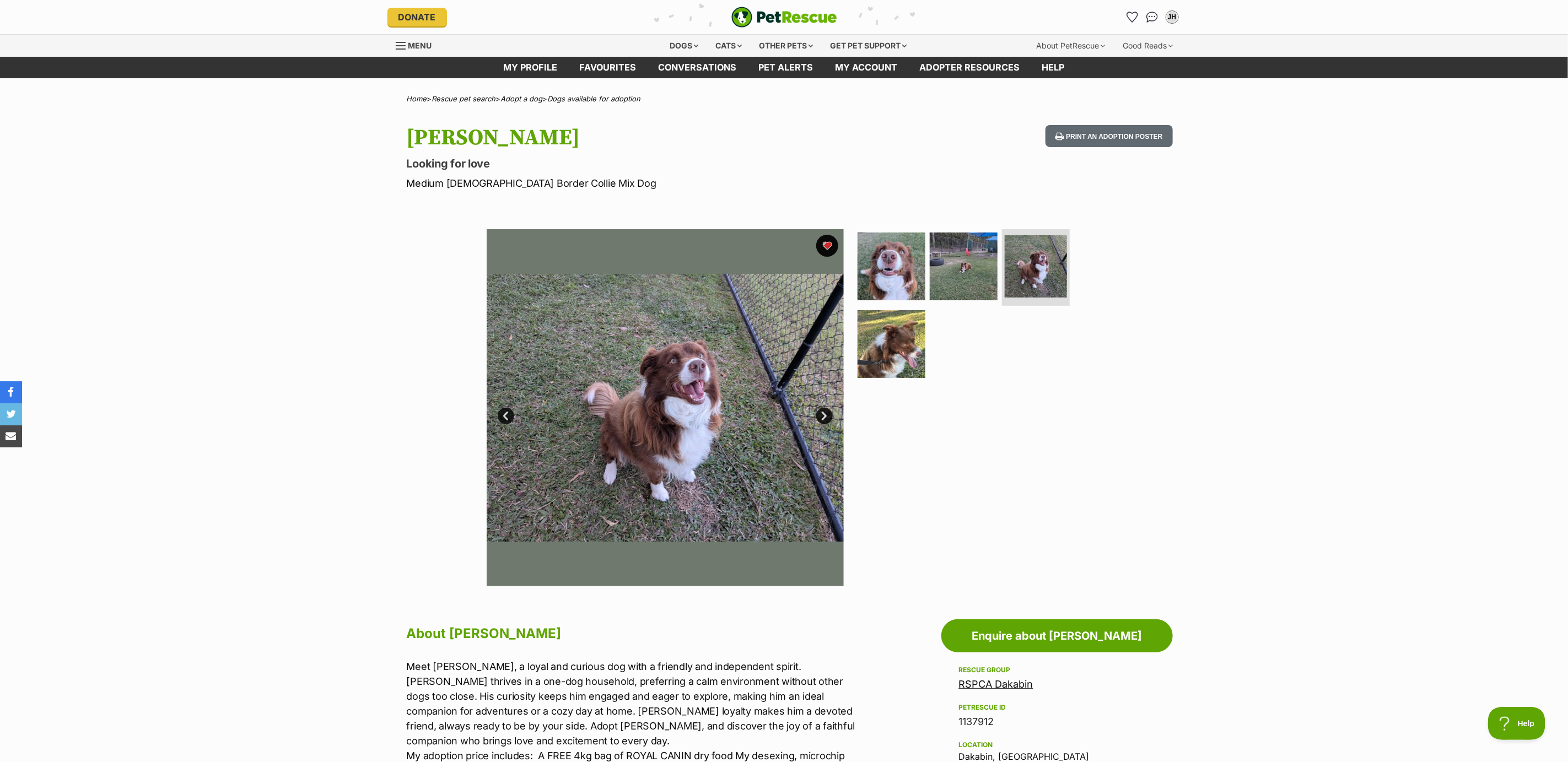
click at [824, 412] on link "Next" at bounding box center [824, 416] width 16 height 16
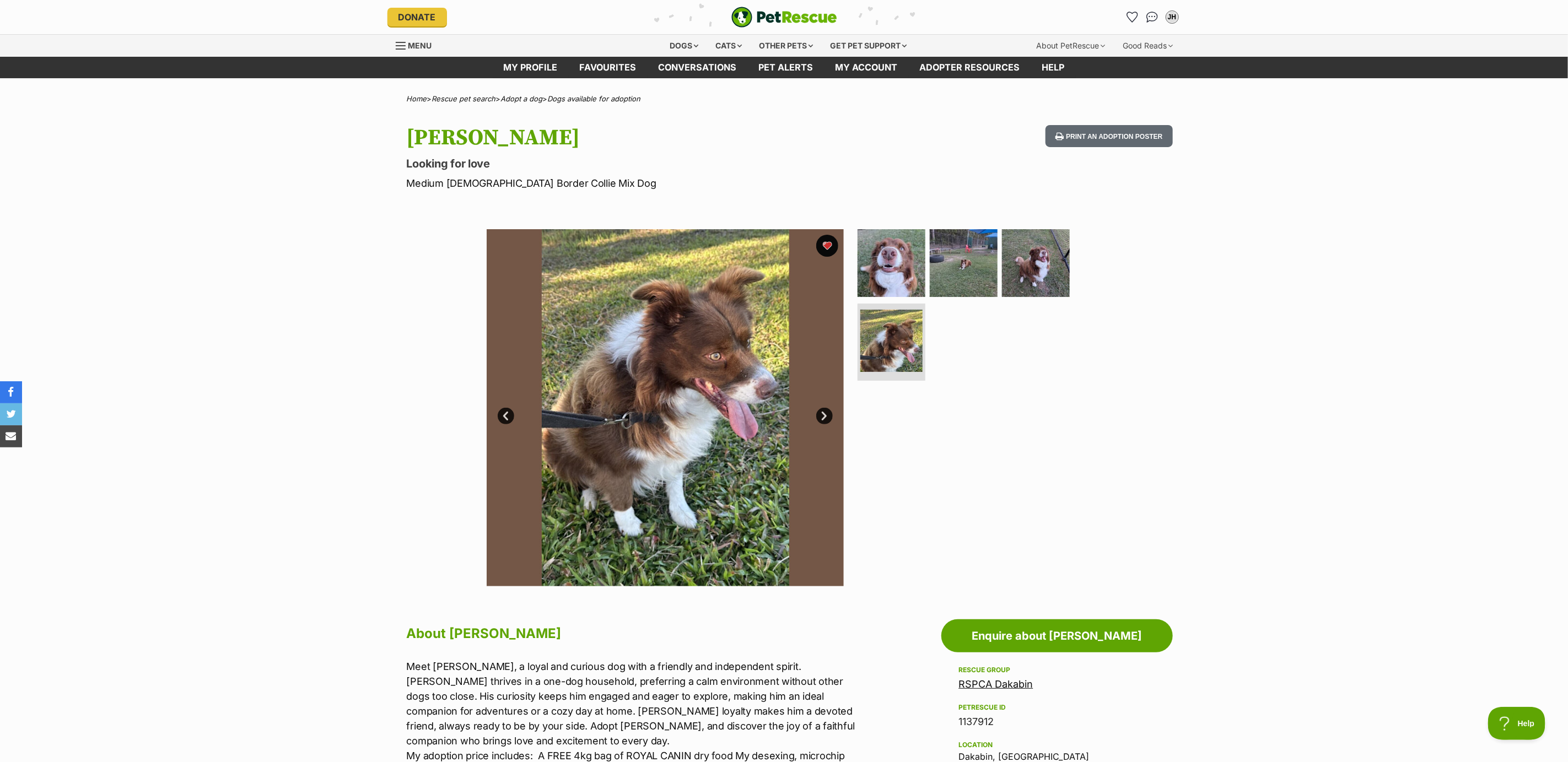
click at [824, 412] on link "Next" at bounding box center [824, 416] width 16 height 16
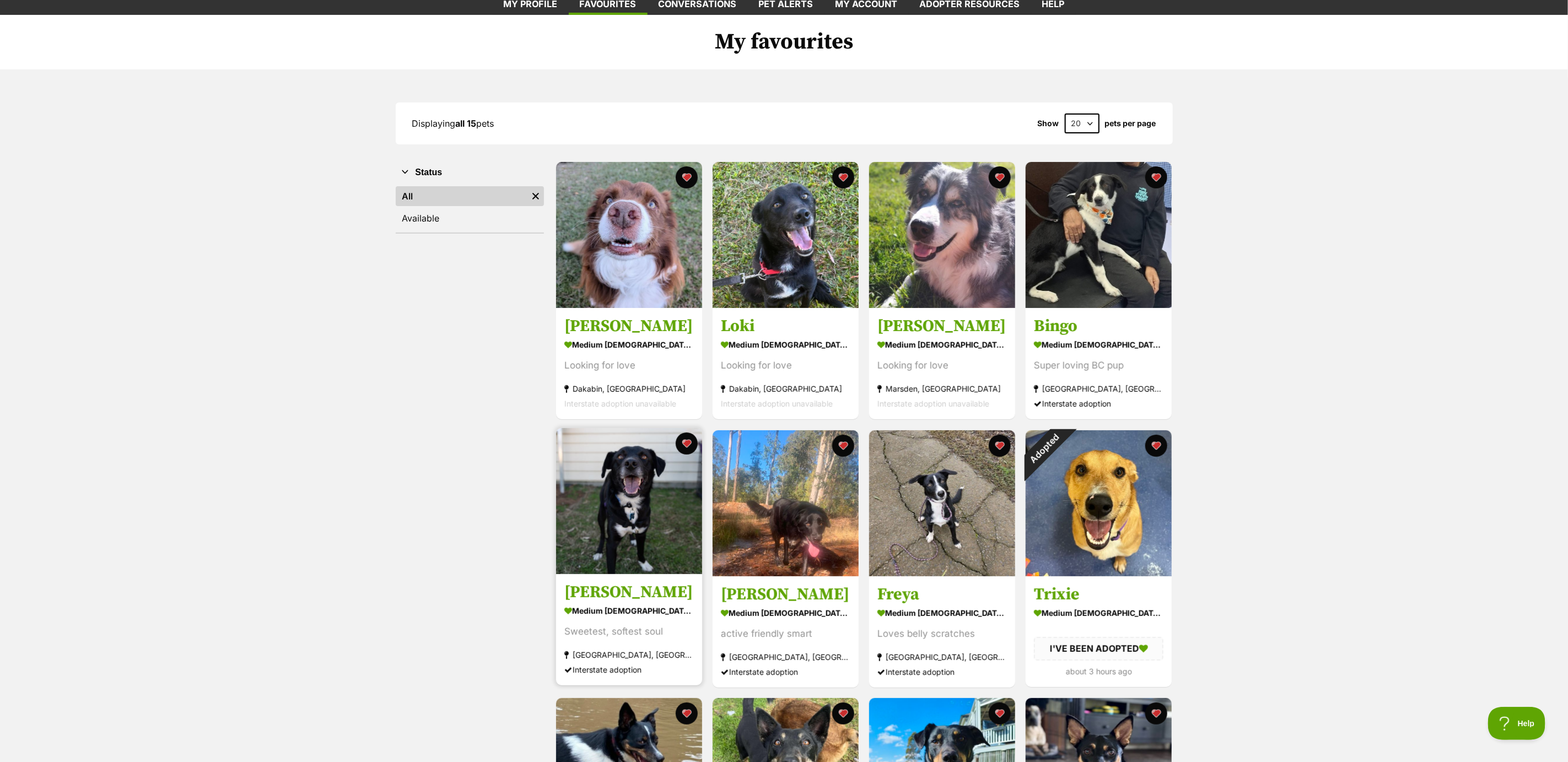
click at [616, 515] on img at bounding box center [629, 500] width 146 height 146
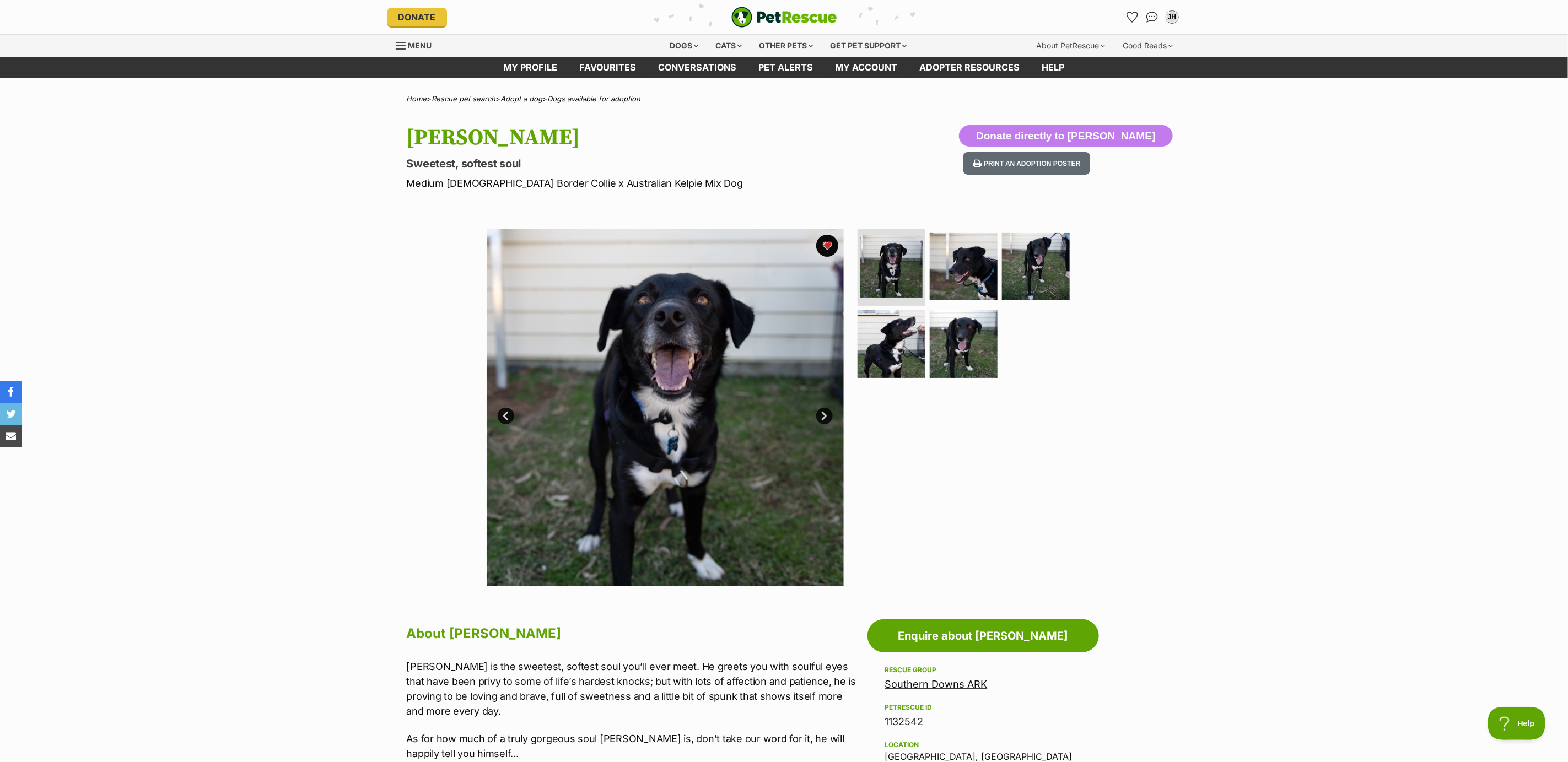
click at [814, 416] on img at bounding box center [666, 408] width 357 height 357
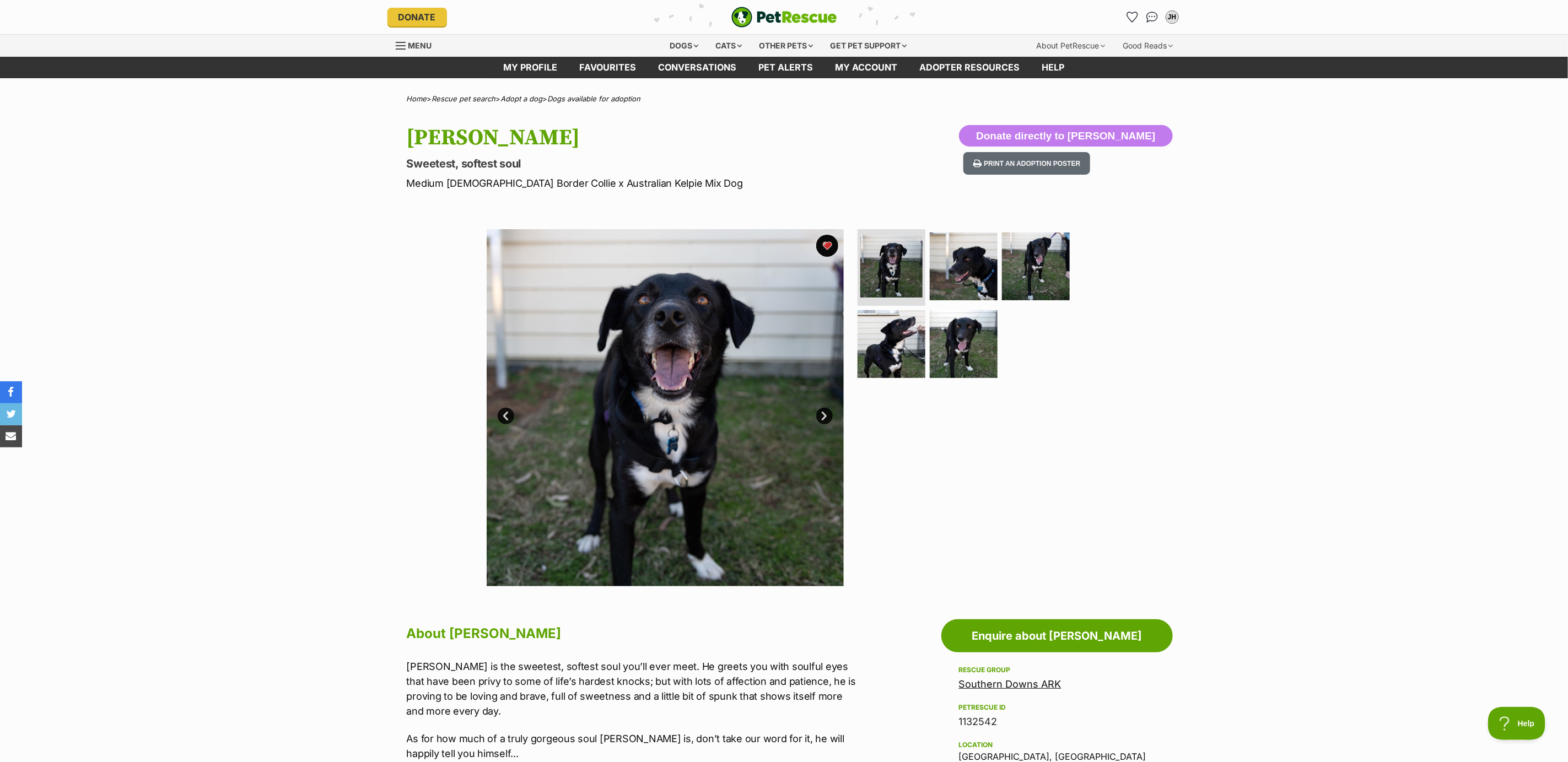
click at [826, 410] on link "Next" at bounding box center [824, 416] width 16 height 16
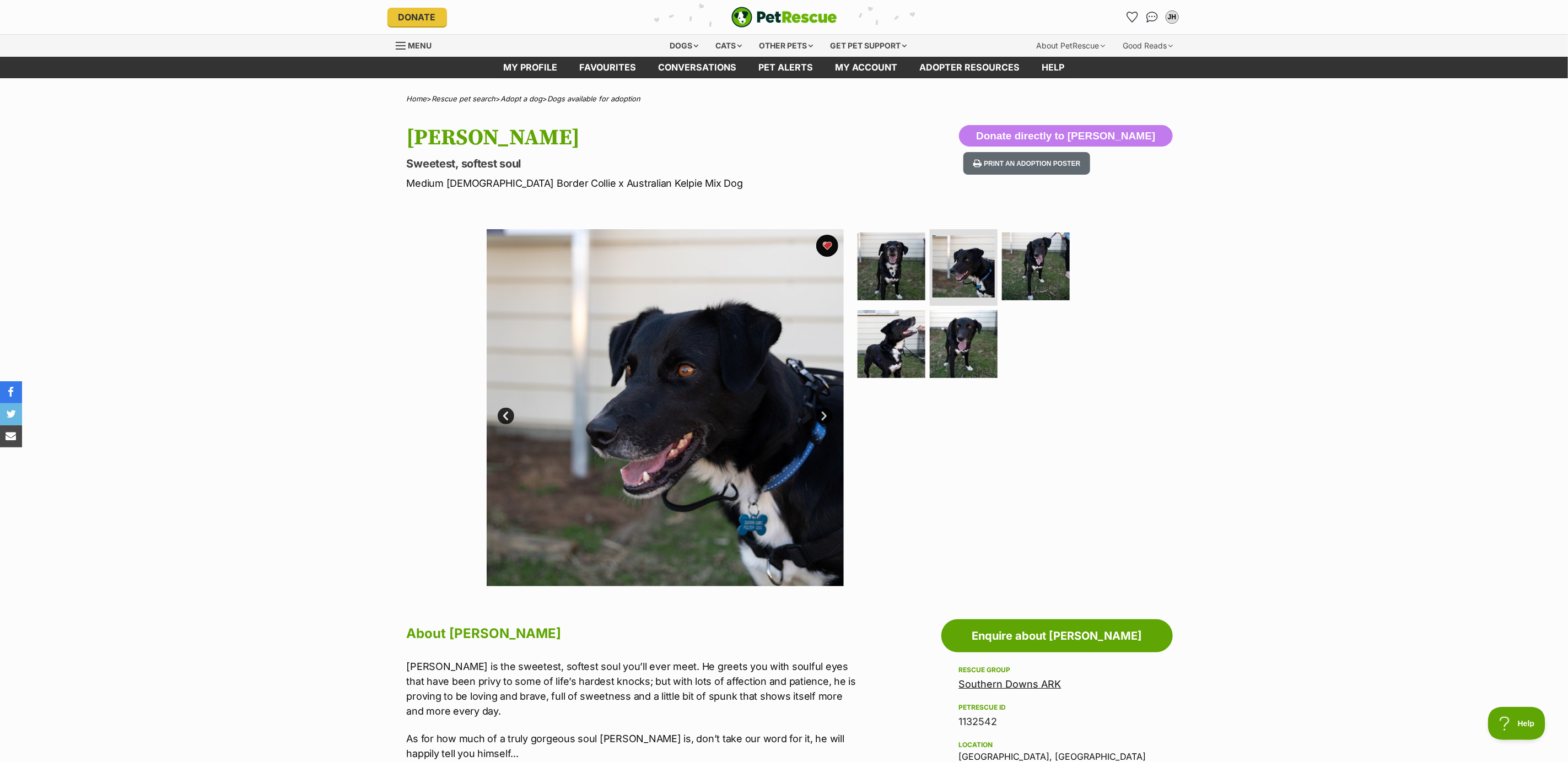
click at [818, 411] on link "Next" at bounding box center [824, 416] width 16 height 16
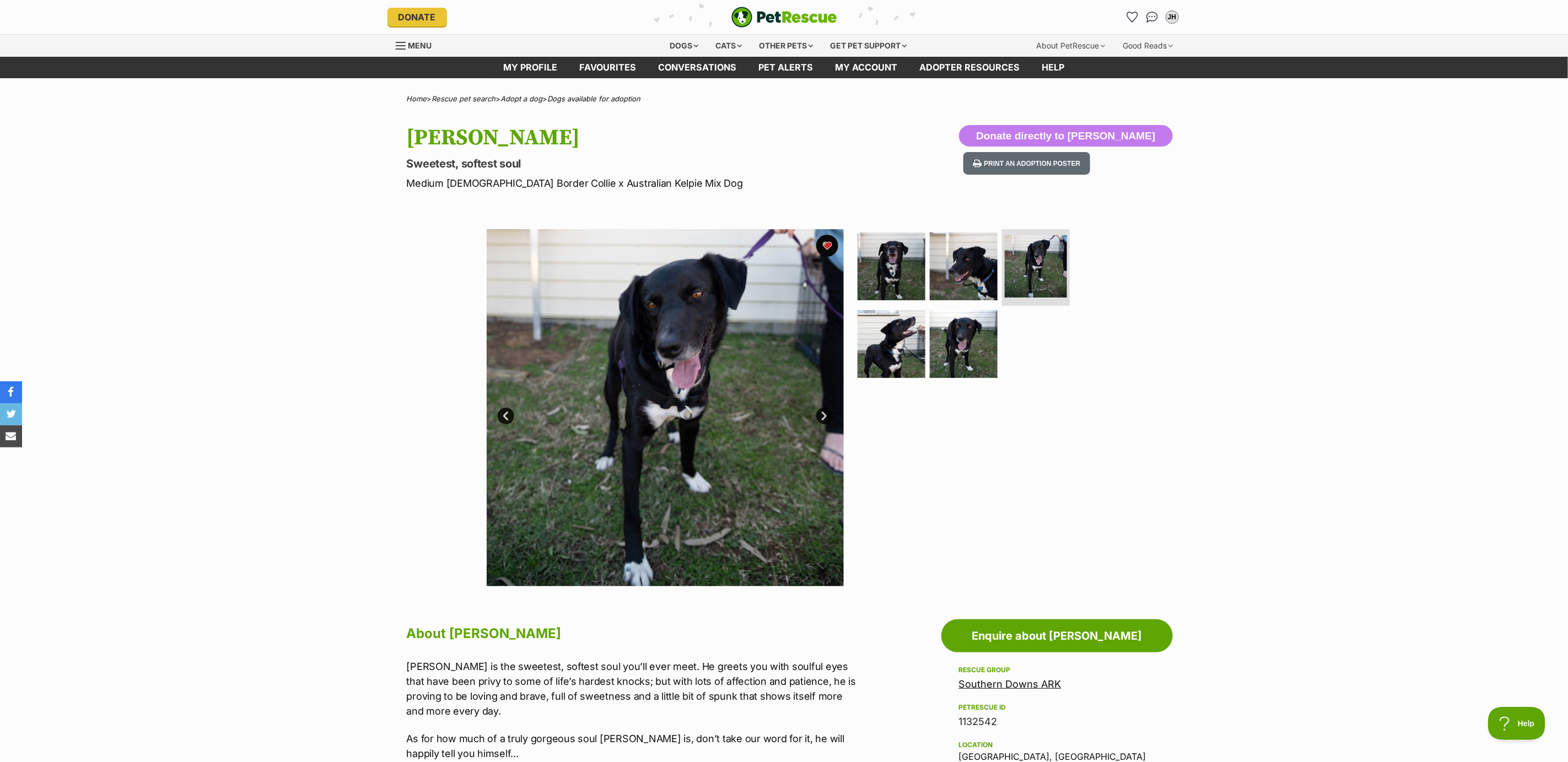
click at [818, 411] on link "Next" at bounding box center [824, 416] width 16 height 16
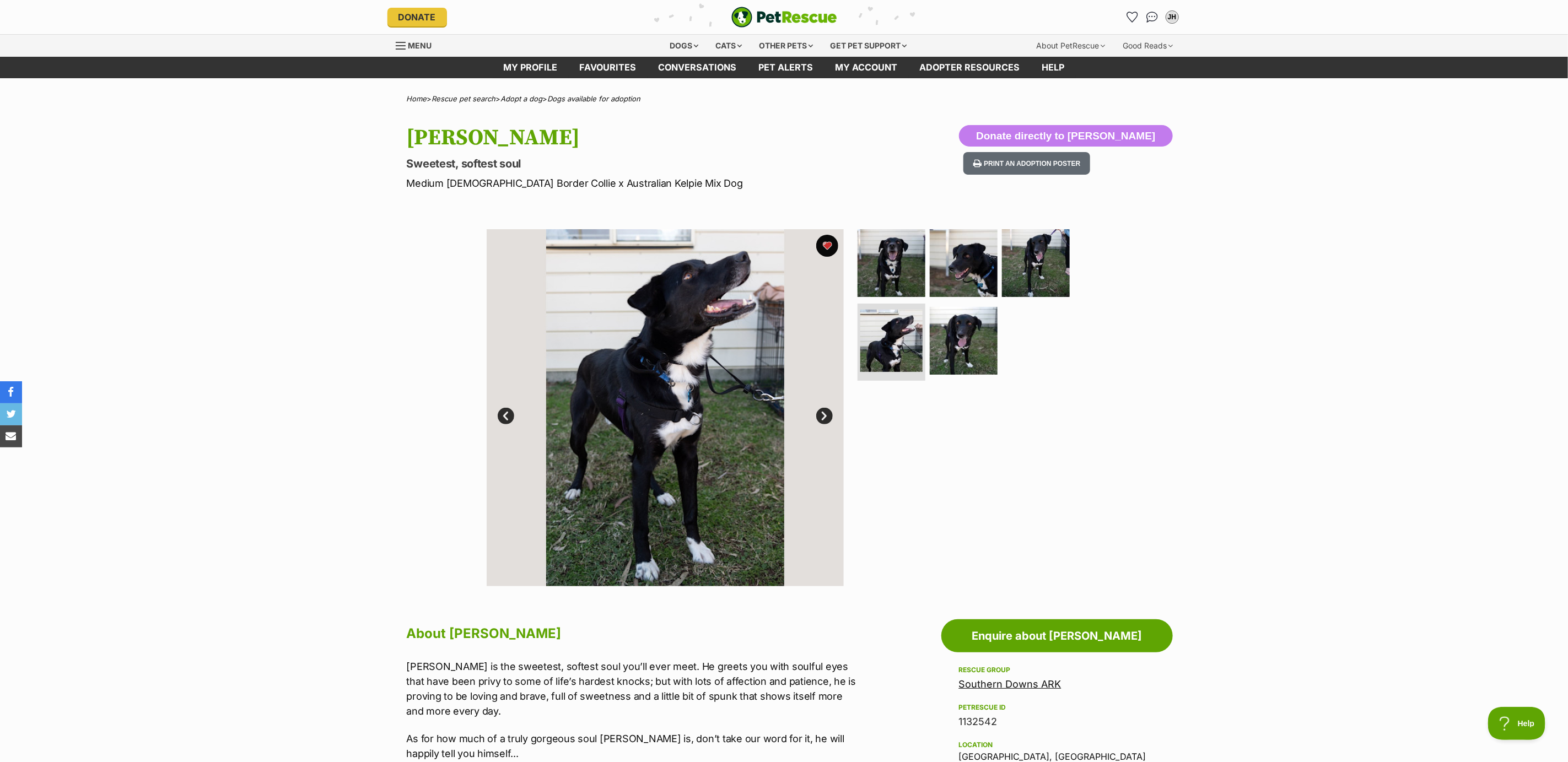
click at [818, 411] on link "Next" at bounding box center [824, 416] width 16 height 16
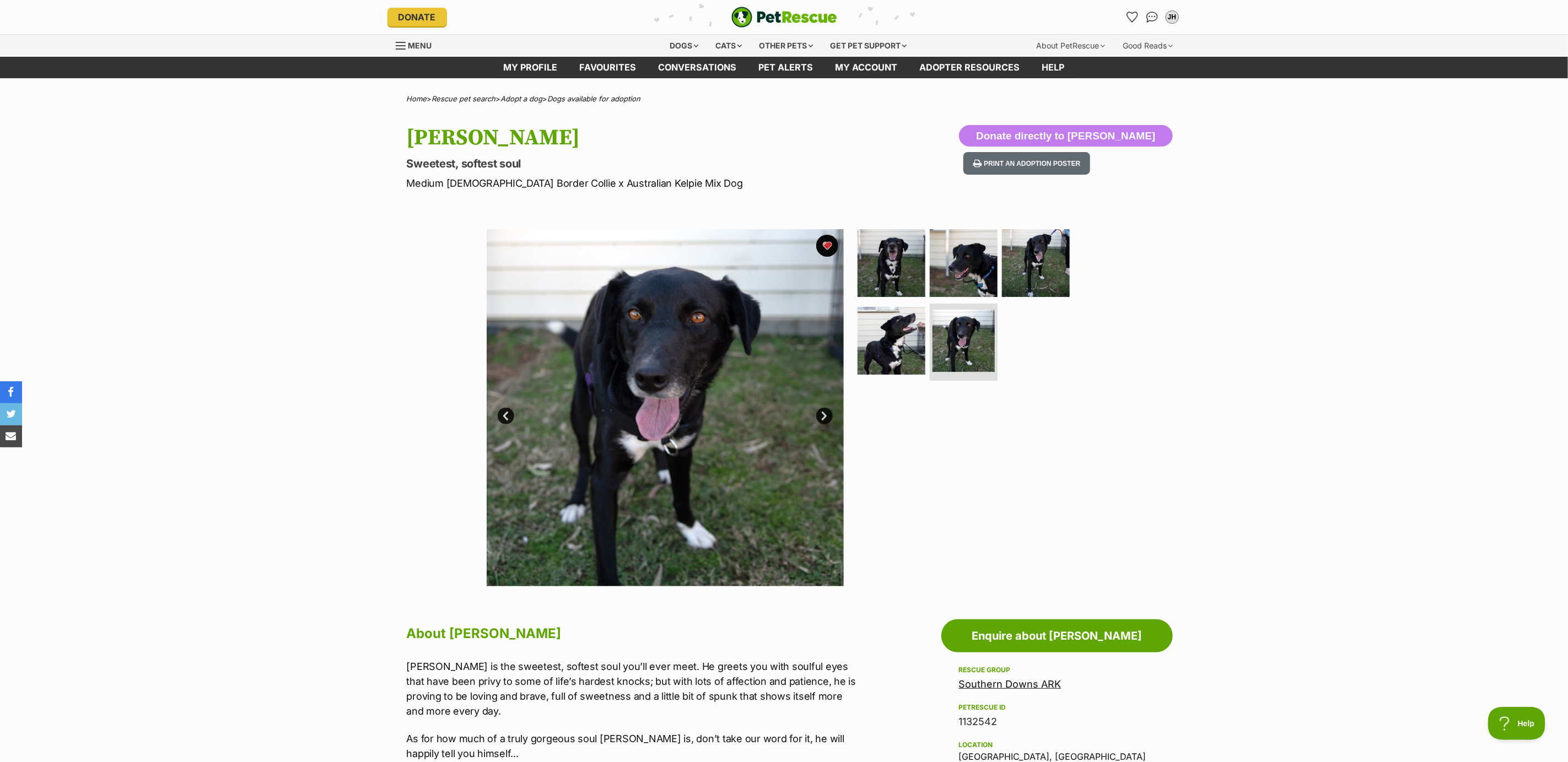
click at [818, 411] on link "Next" at bounding box center [824, 416] width 16 height 16
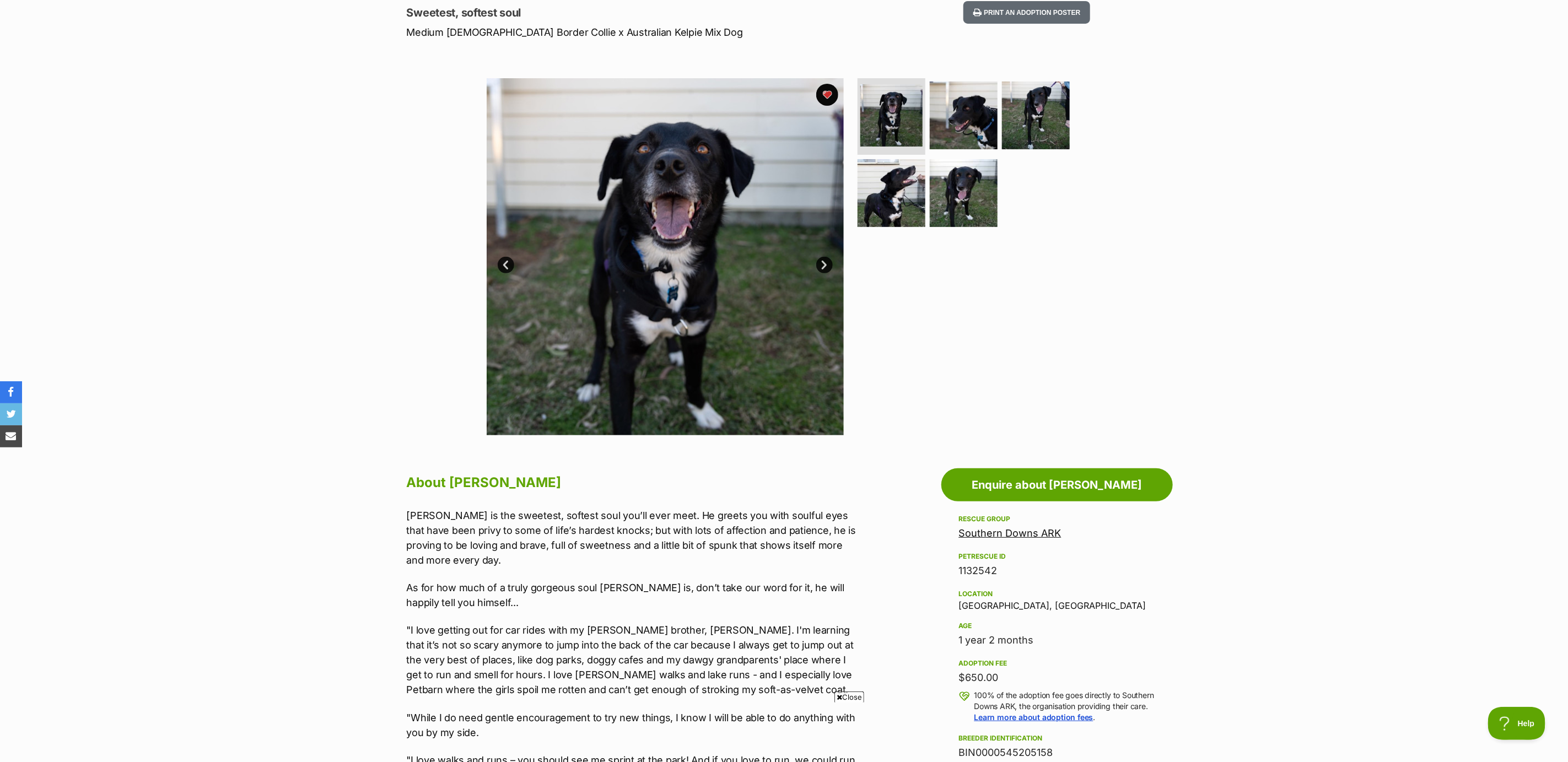
scroll to position [83, 0]
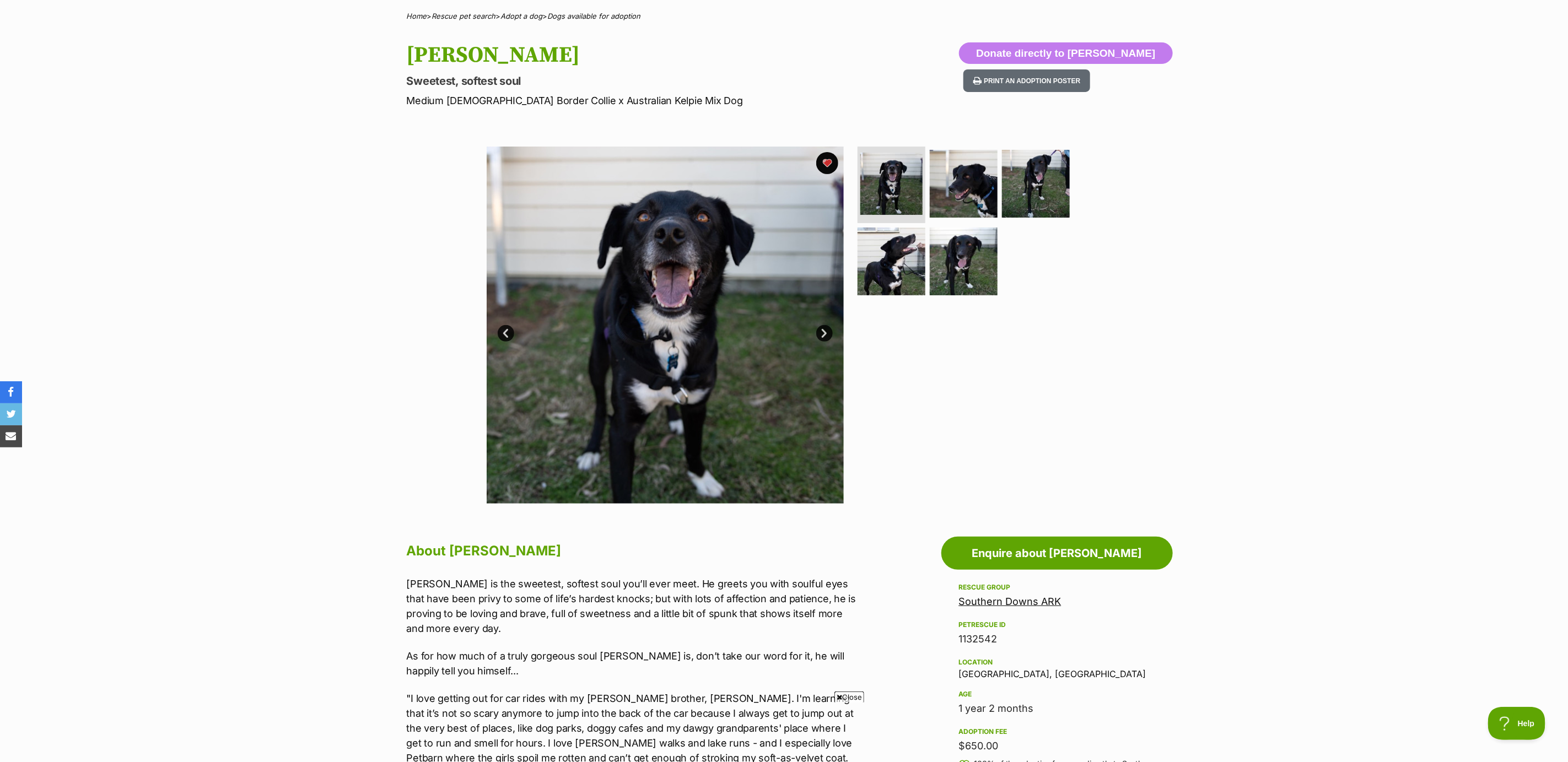
click at [824, 331] on link "Next" at bounding box center [824, 333] width 16 height 16
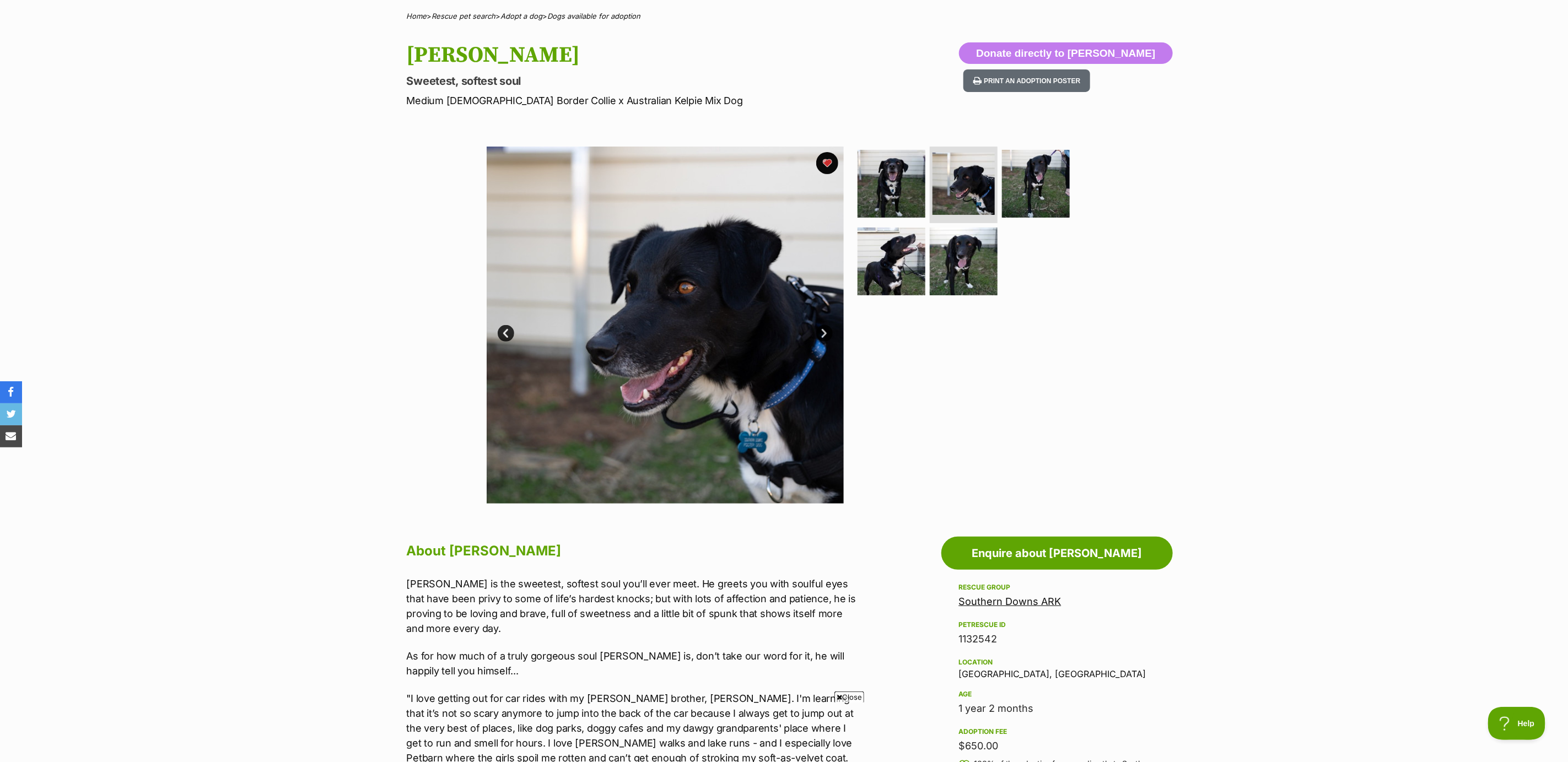
click at [824, 331] on link "Next" at bounding box center [824, 333] width 16 height 16
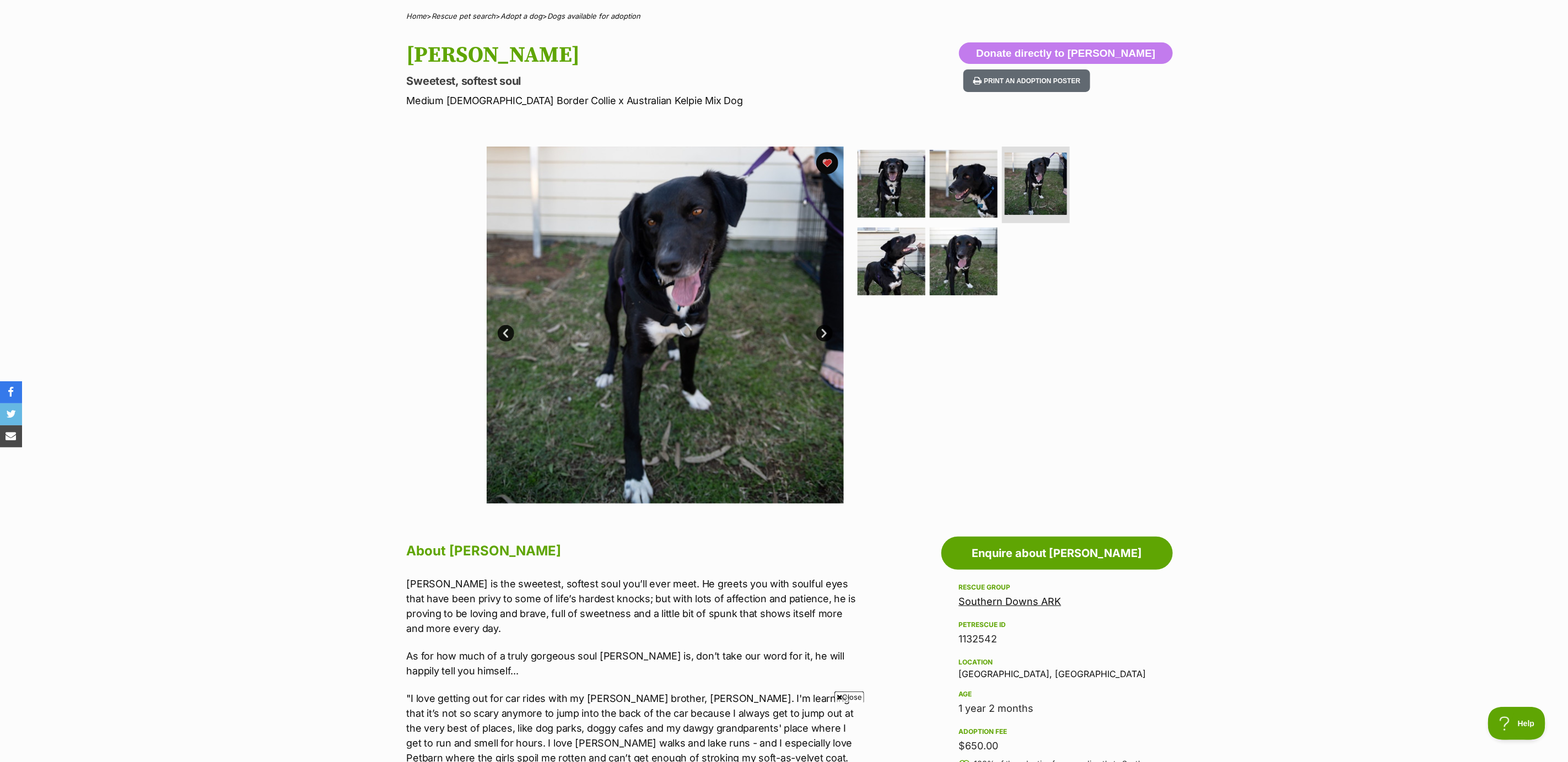
click at [824, 331] on link "Next" at bounding box center [824, 333] width 16 height 16
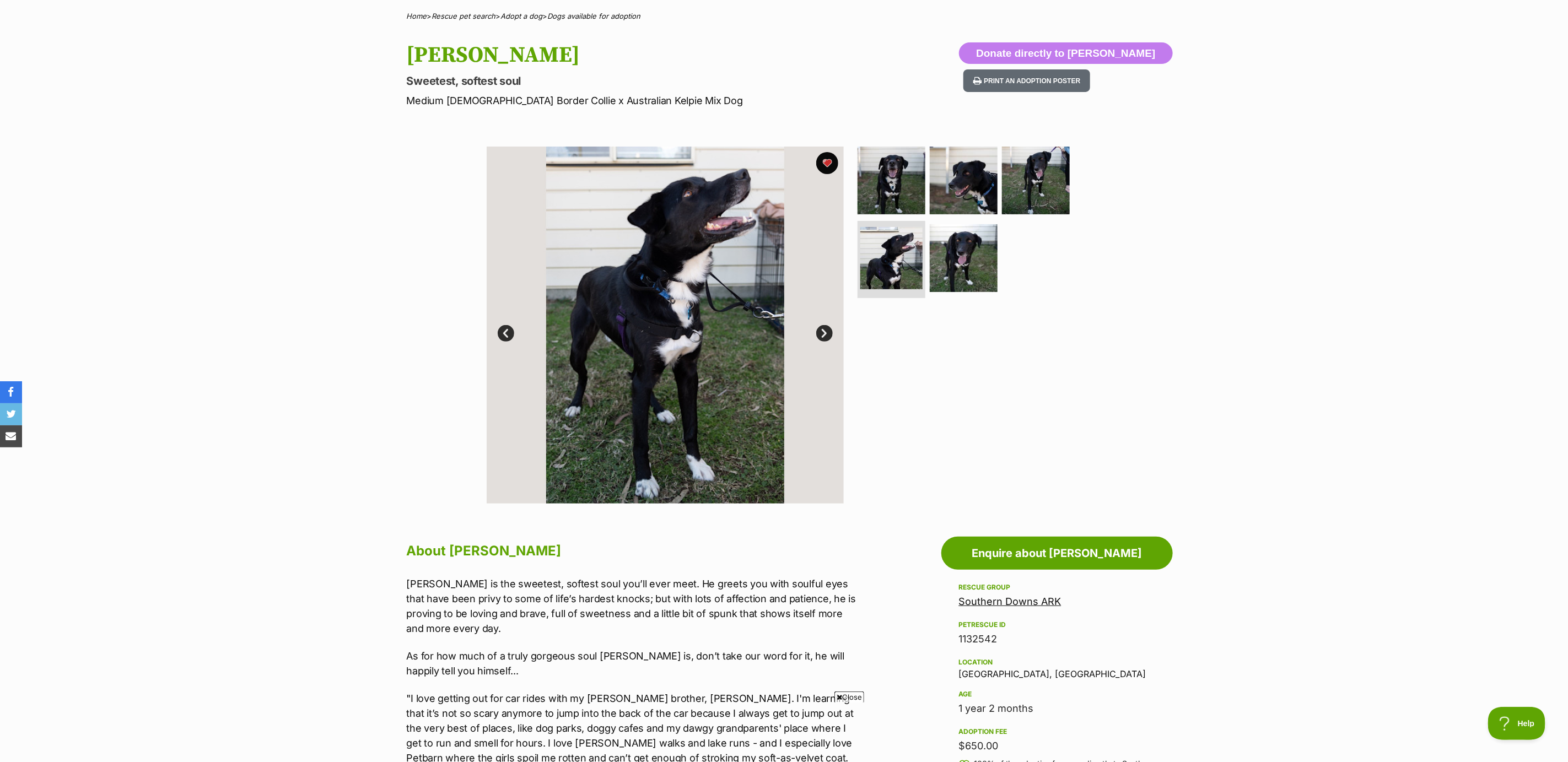
click at [824, 331] on link "Next" at bounding box center [824, 333] width 16 height 16
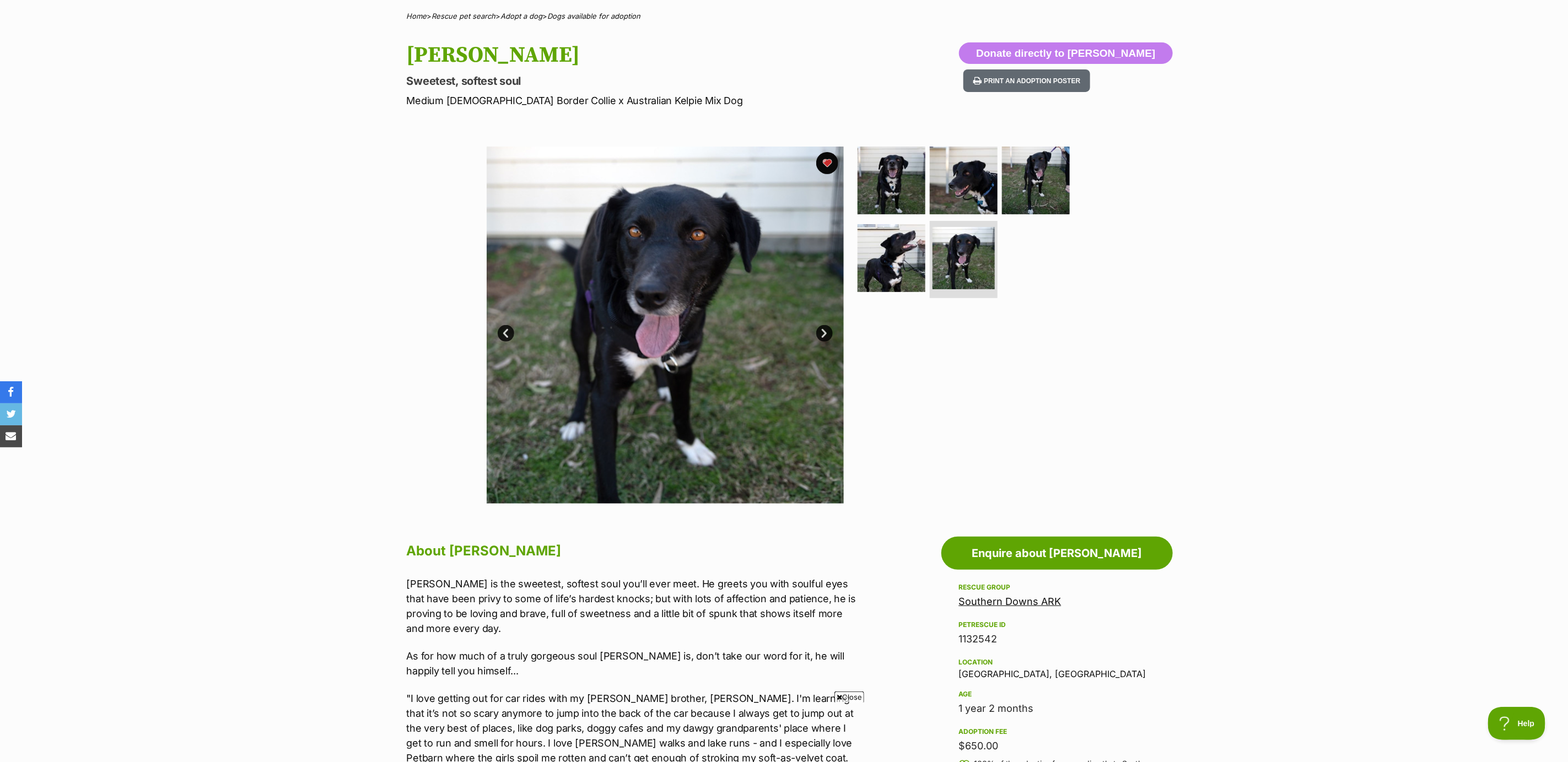
click at [824, 331] on link "Next" at bounding box center [824, 333] width 16 height 16
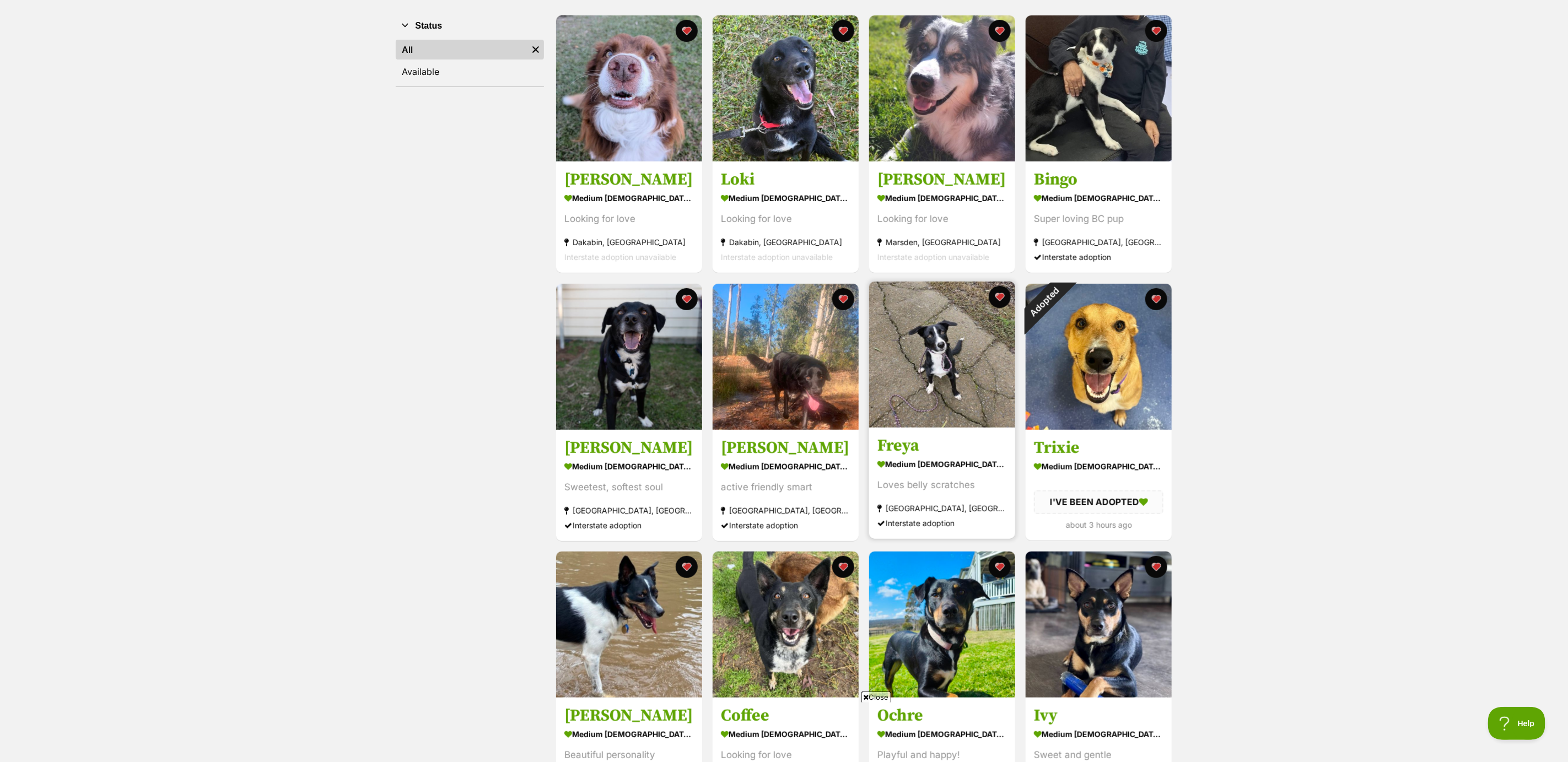
scroll to position [224, 0]
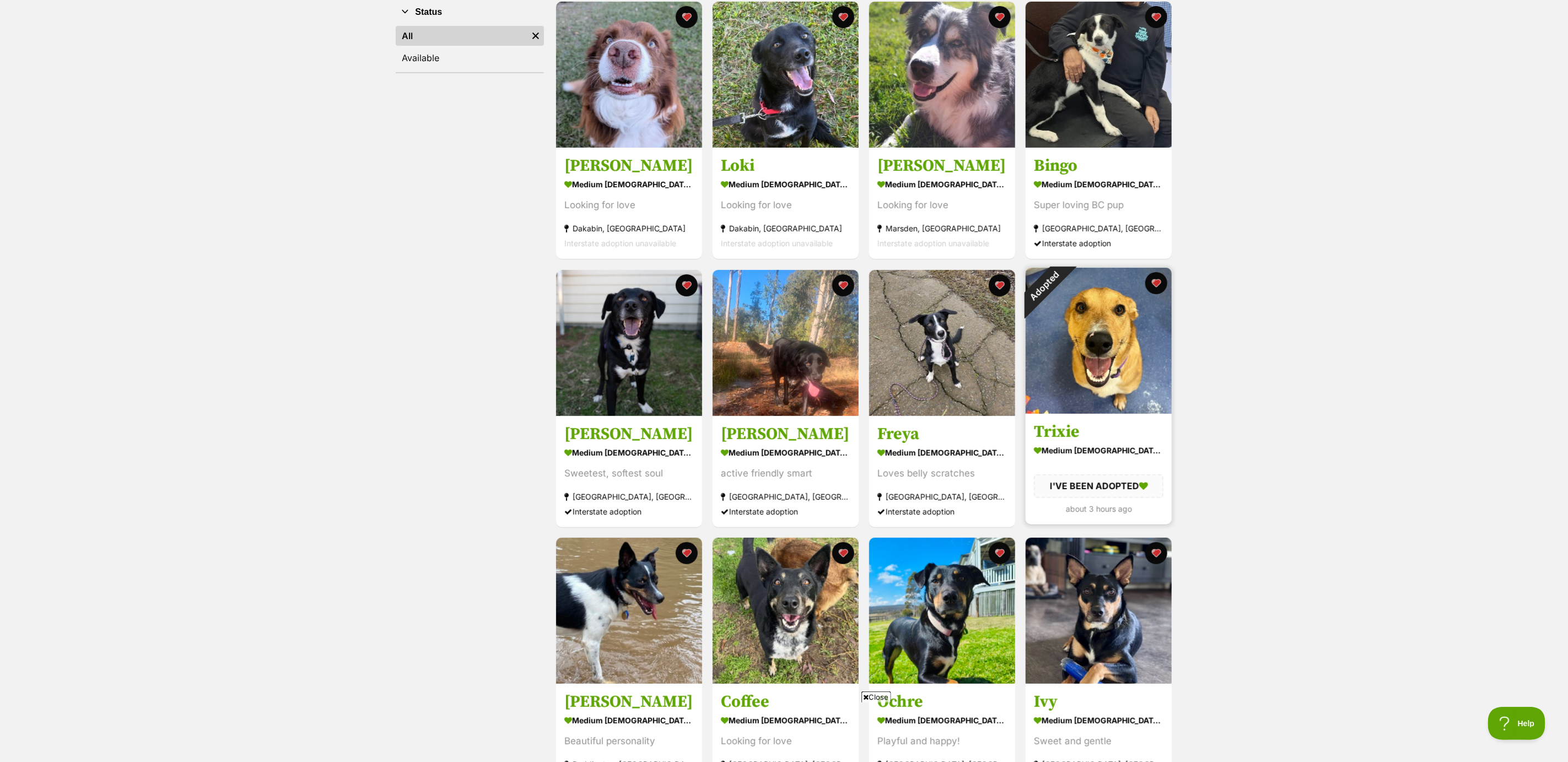
click at [1083, 391] on img at bounding box center [1098, 340] width 146 height 146
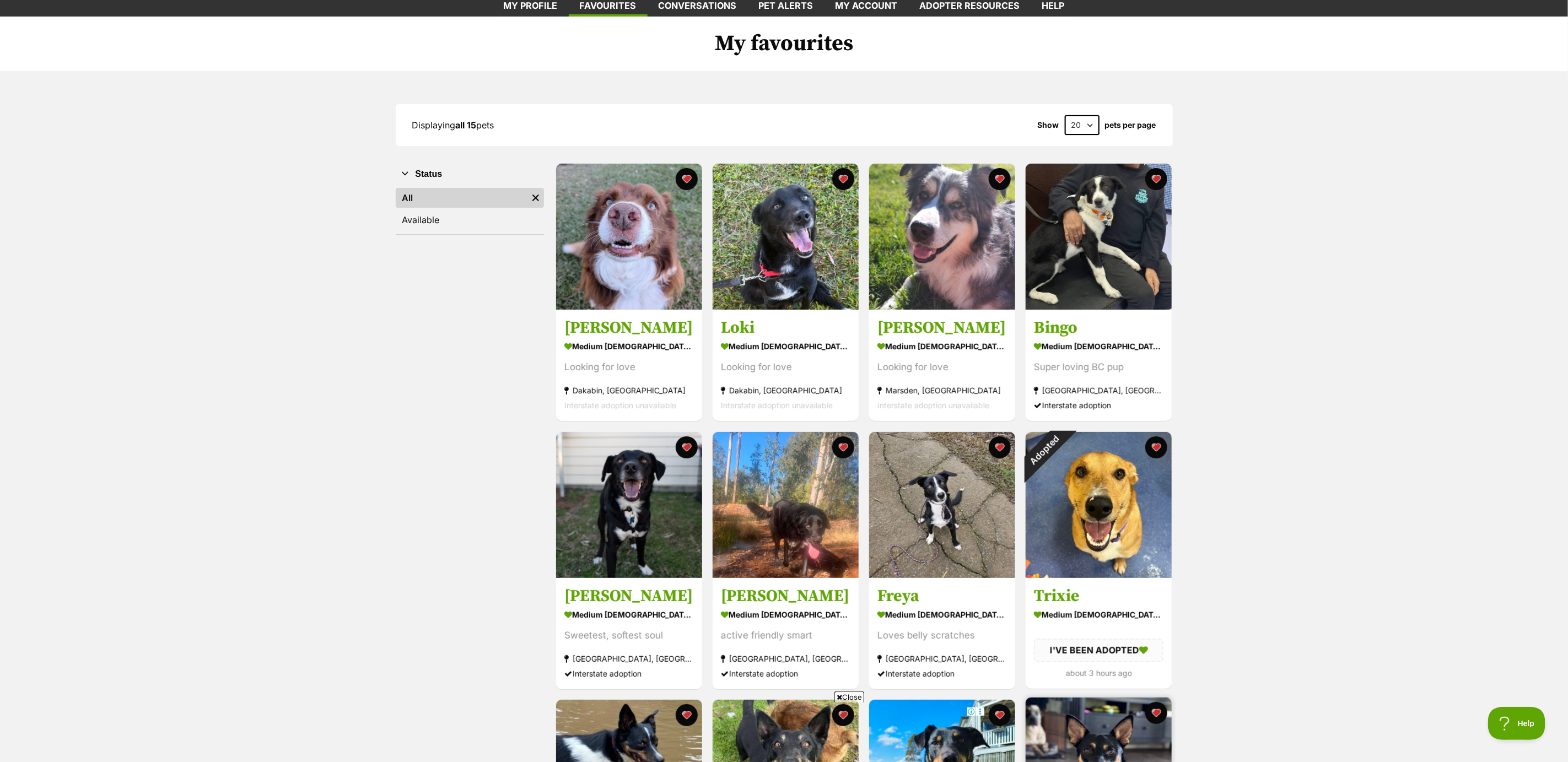
scroll to position [58, 0]
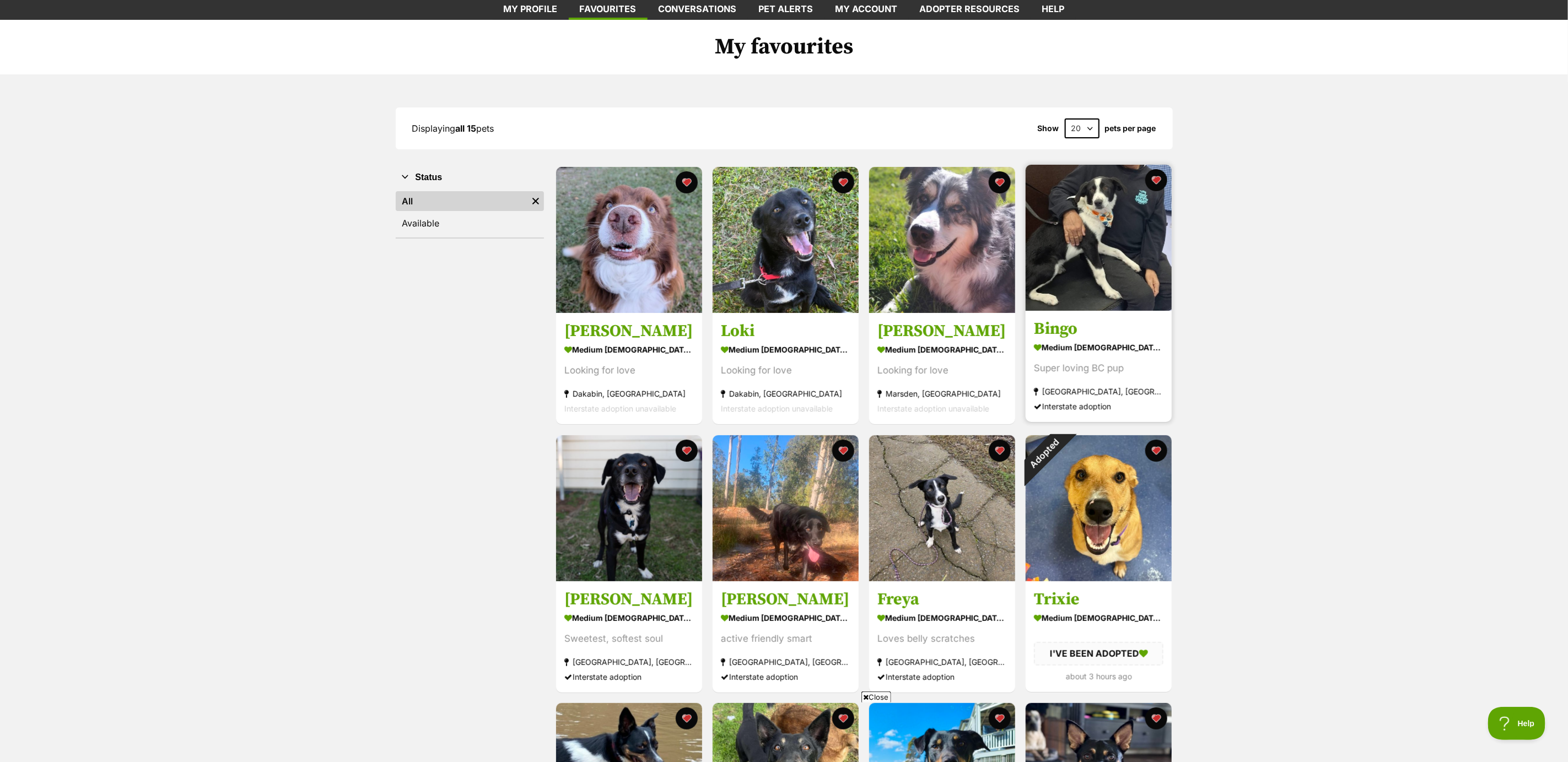
click at [1093, 283] on img at bounding box center [1098, 238] width 146 height 146
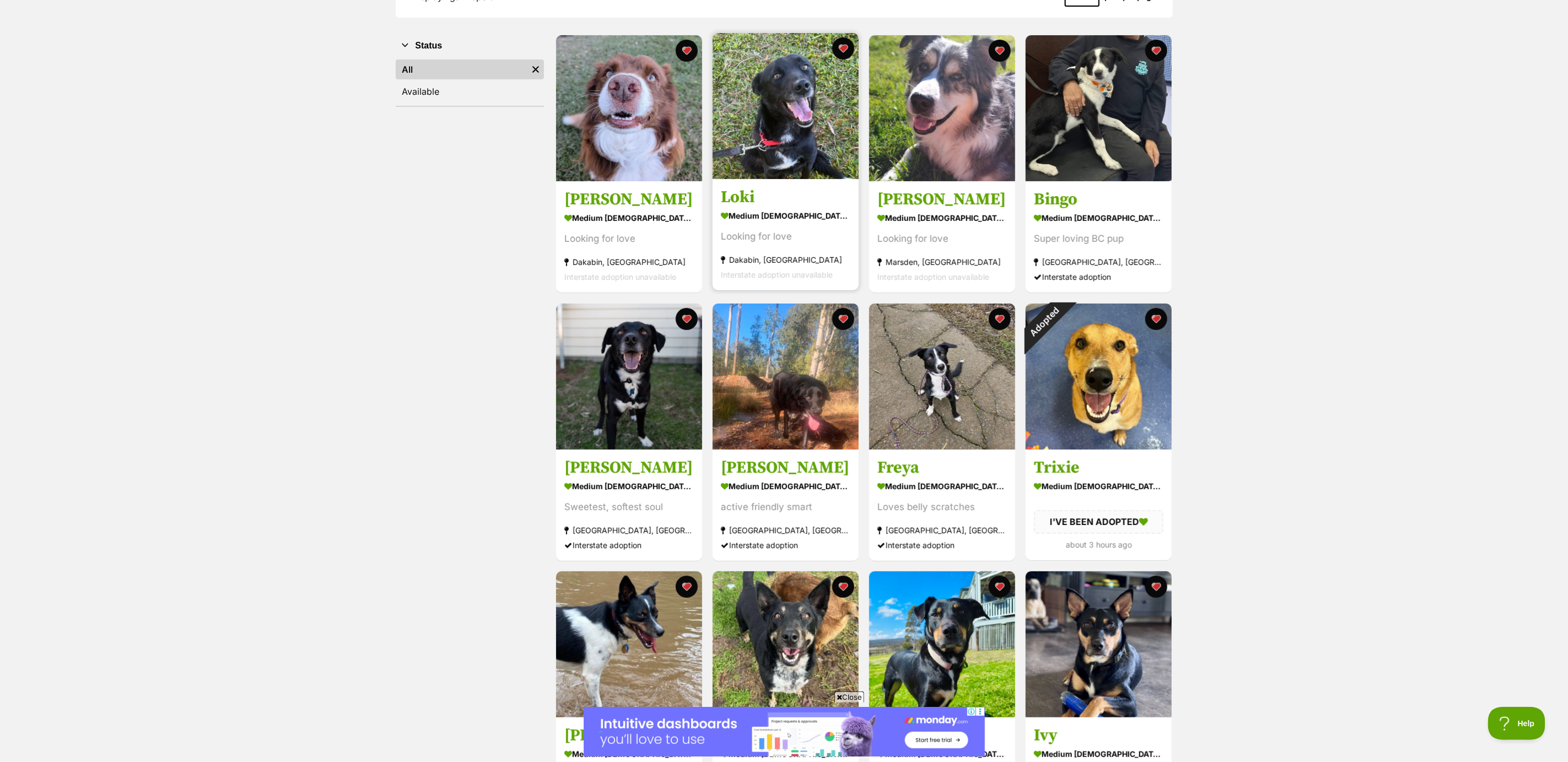
scroll to position [219, 0]
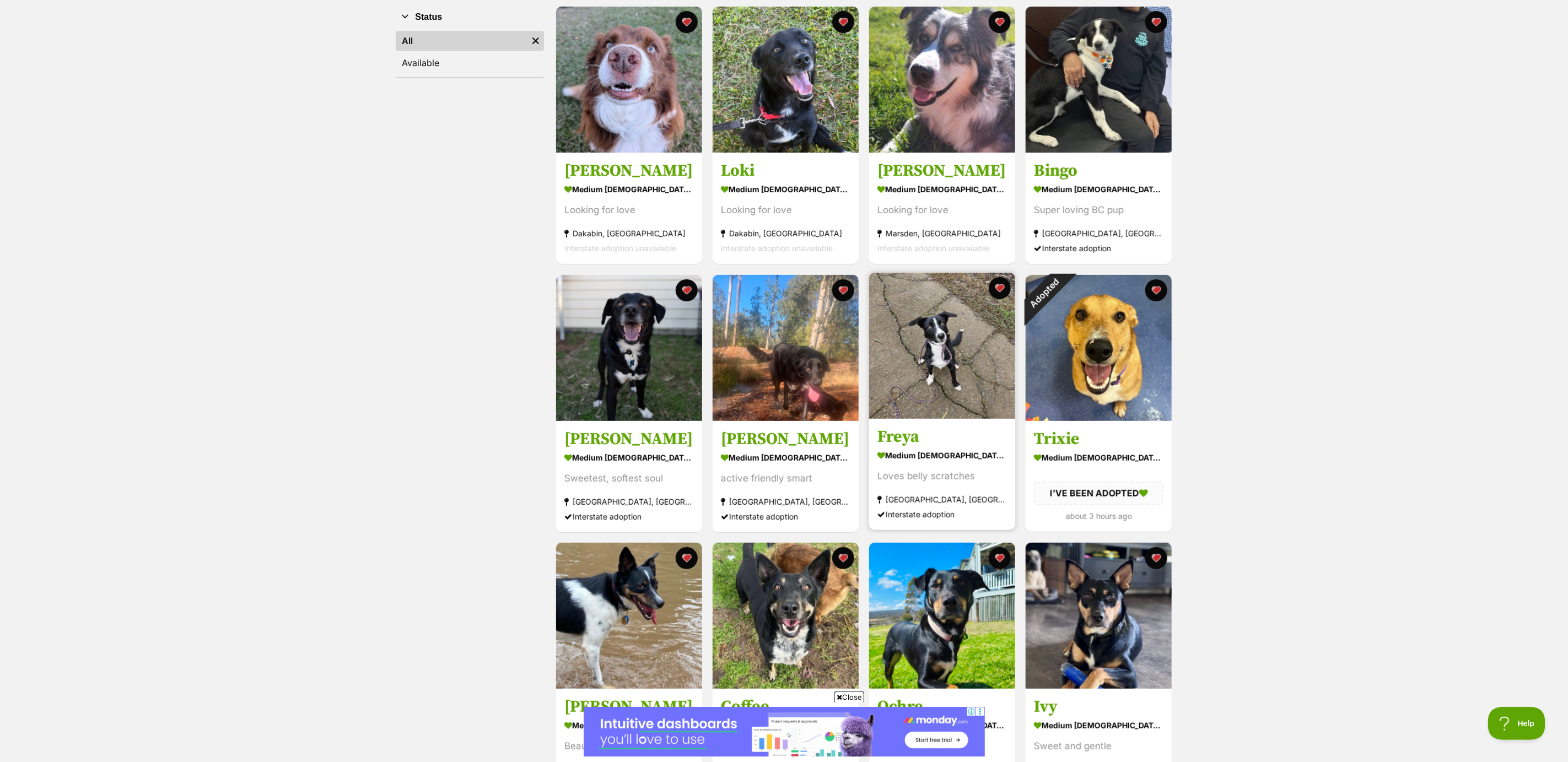
click at [935, 379] on img at bounding box center [941, 345] width 146 height 146
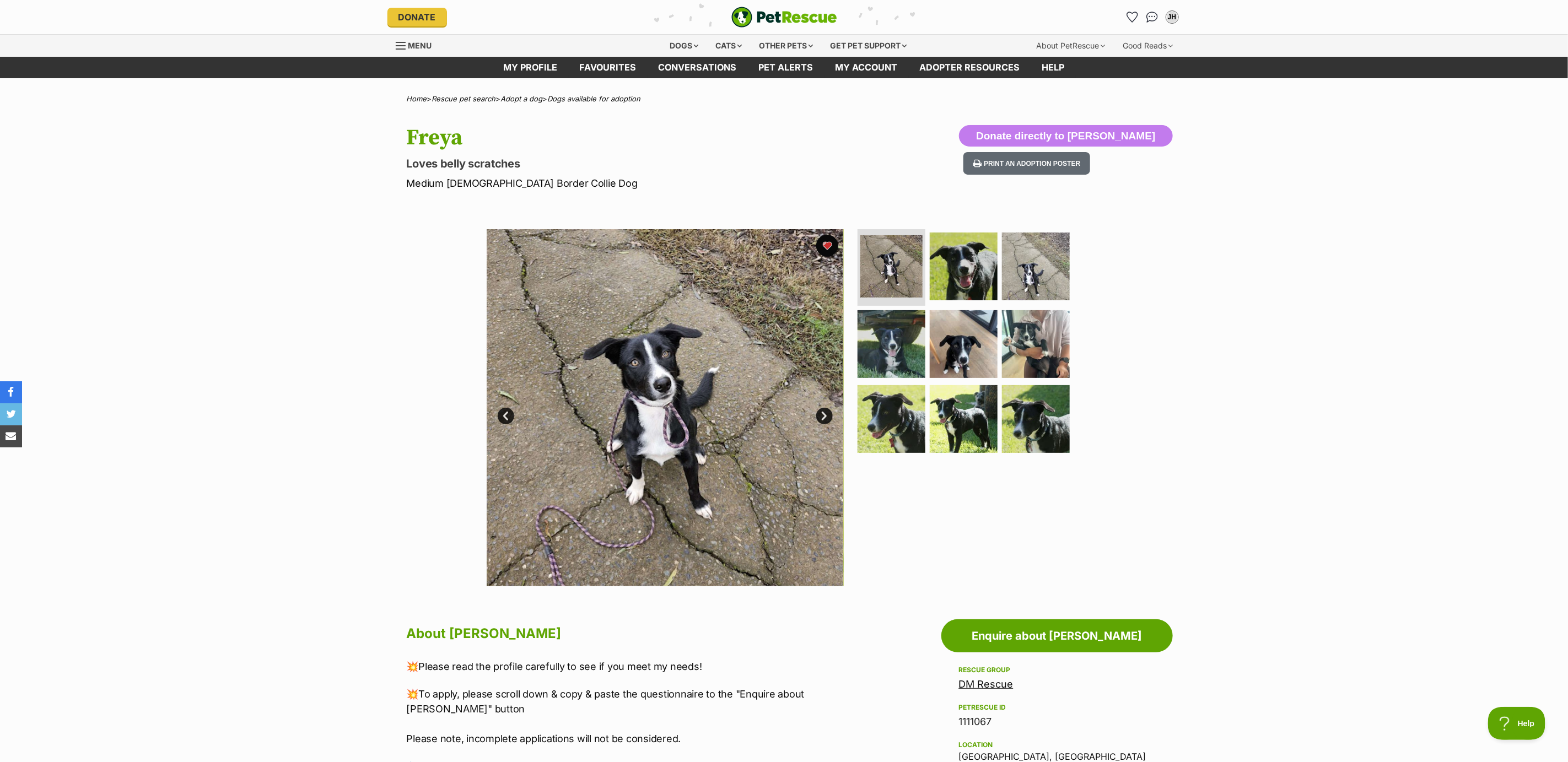
click at [820, 411] on link "Next" at bounding box center [824, 416] width 16 height 16
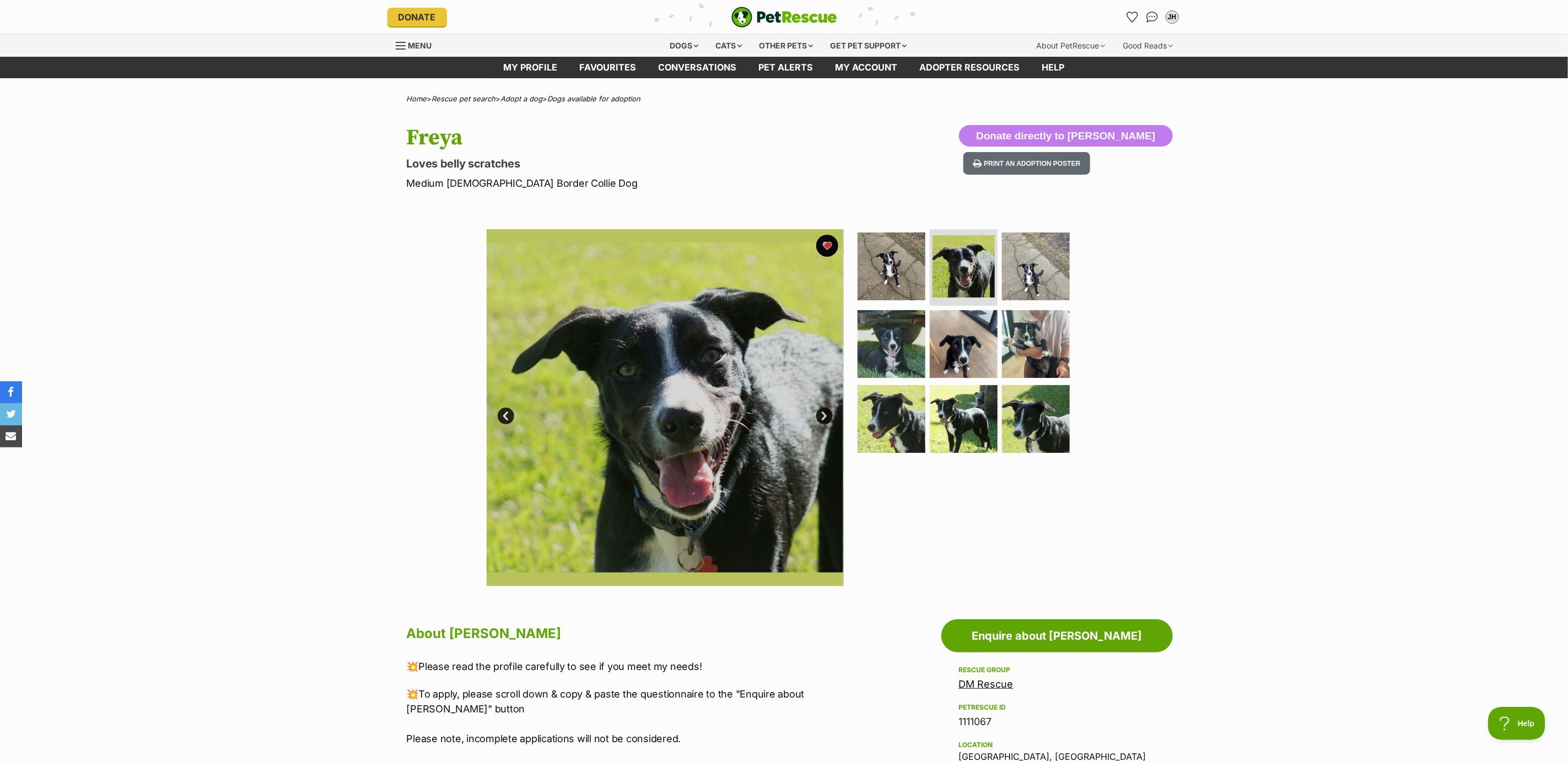
click at [820, 411] on link "Next" at bounding box center [824, 416] width 16 height 16
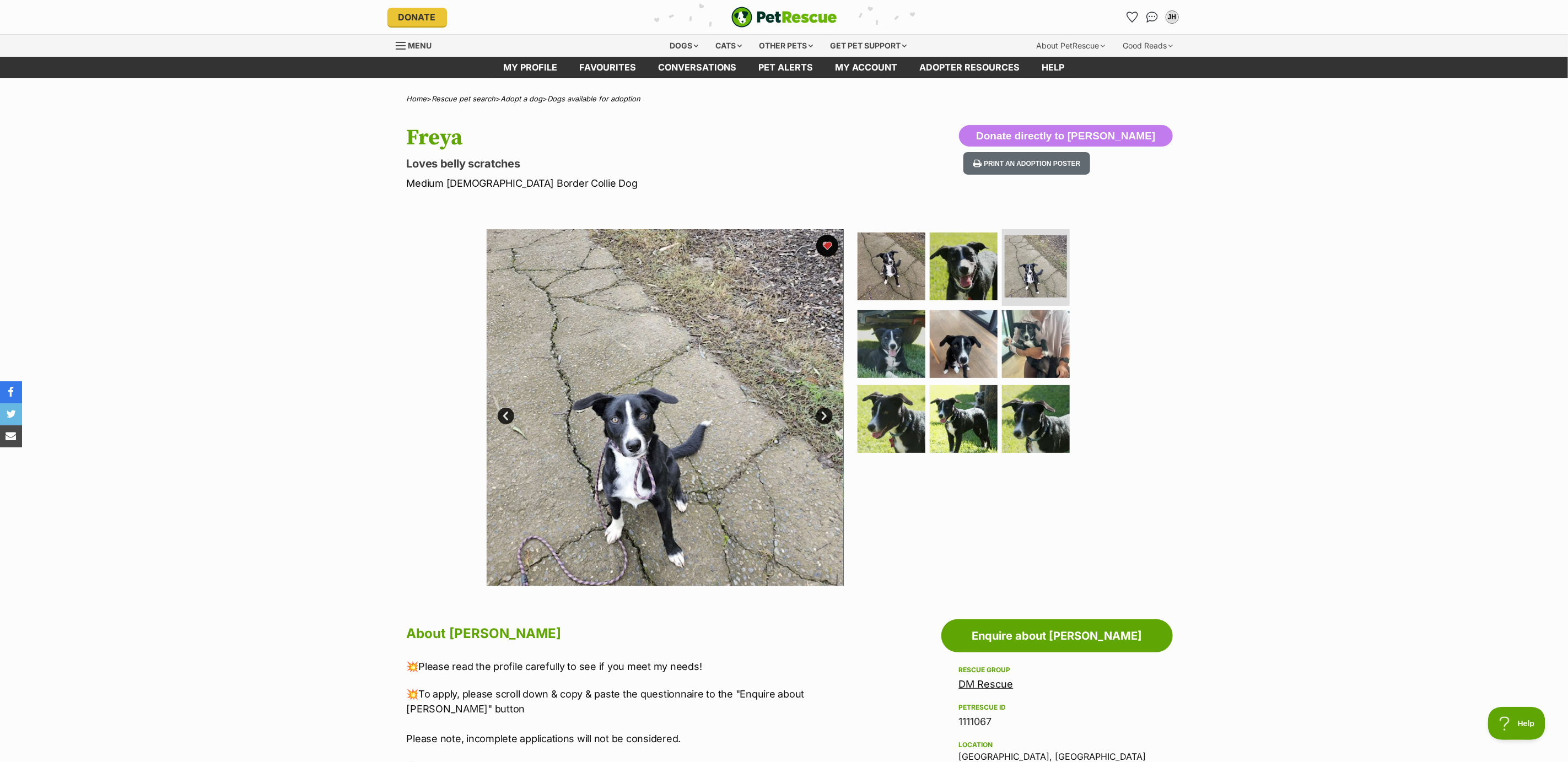
click at [820, 411] on link "Next" at bounding box center [824, 416] width 16 height 16
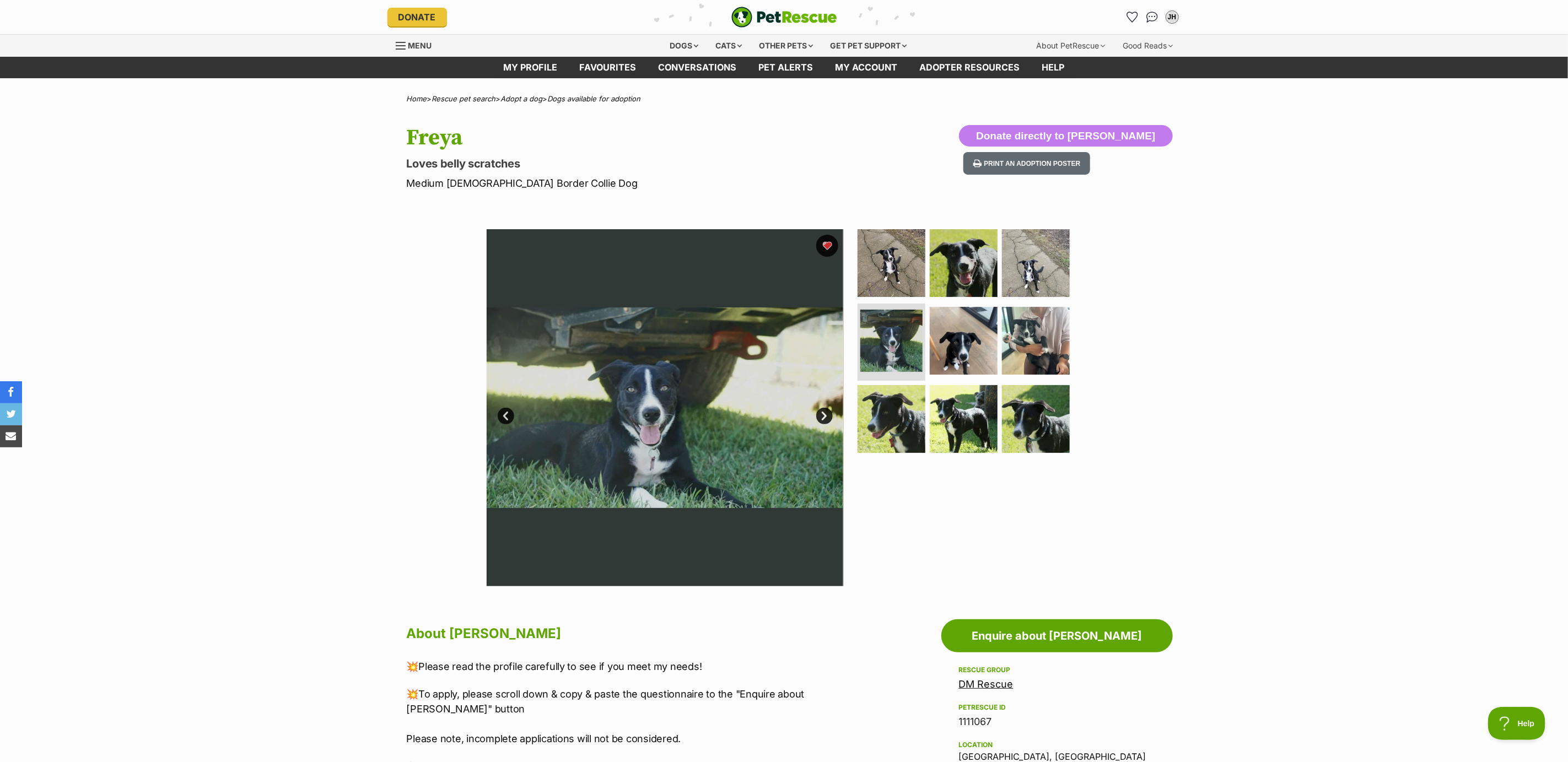
click at [820, 411] on link "Next" at bounding box center [824, 416] width 16 height 16
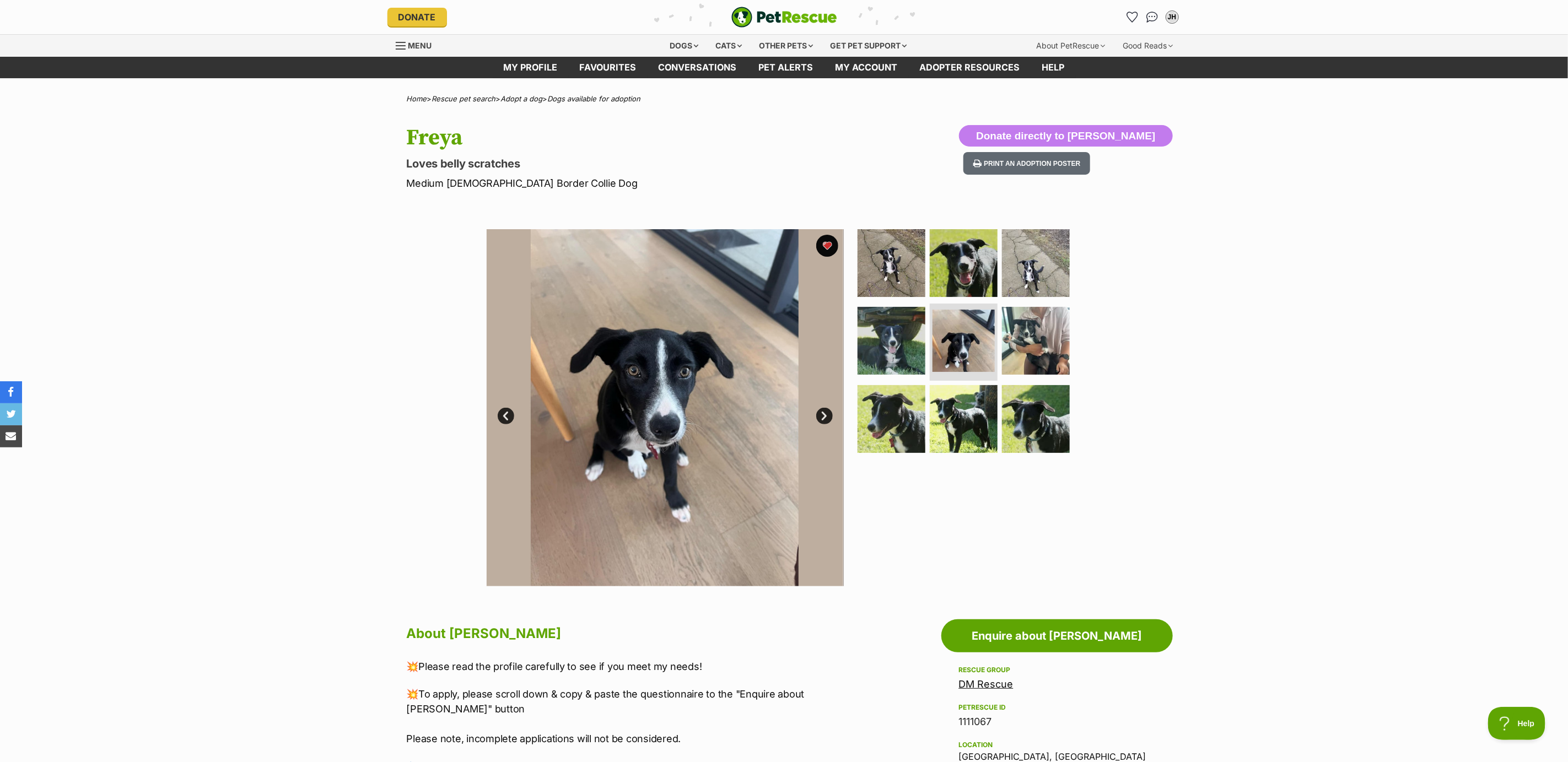
click at [820, 411] on link "Next" at bounding box center [824, 416] width 16 height 16
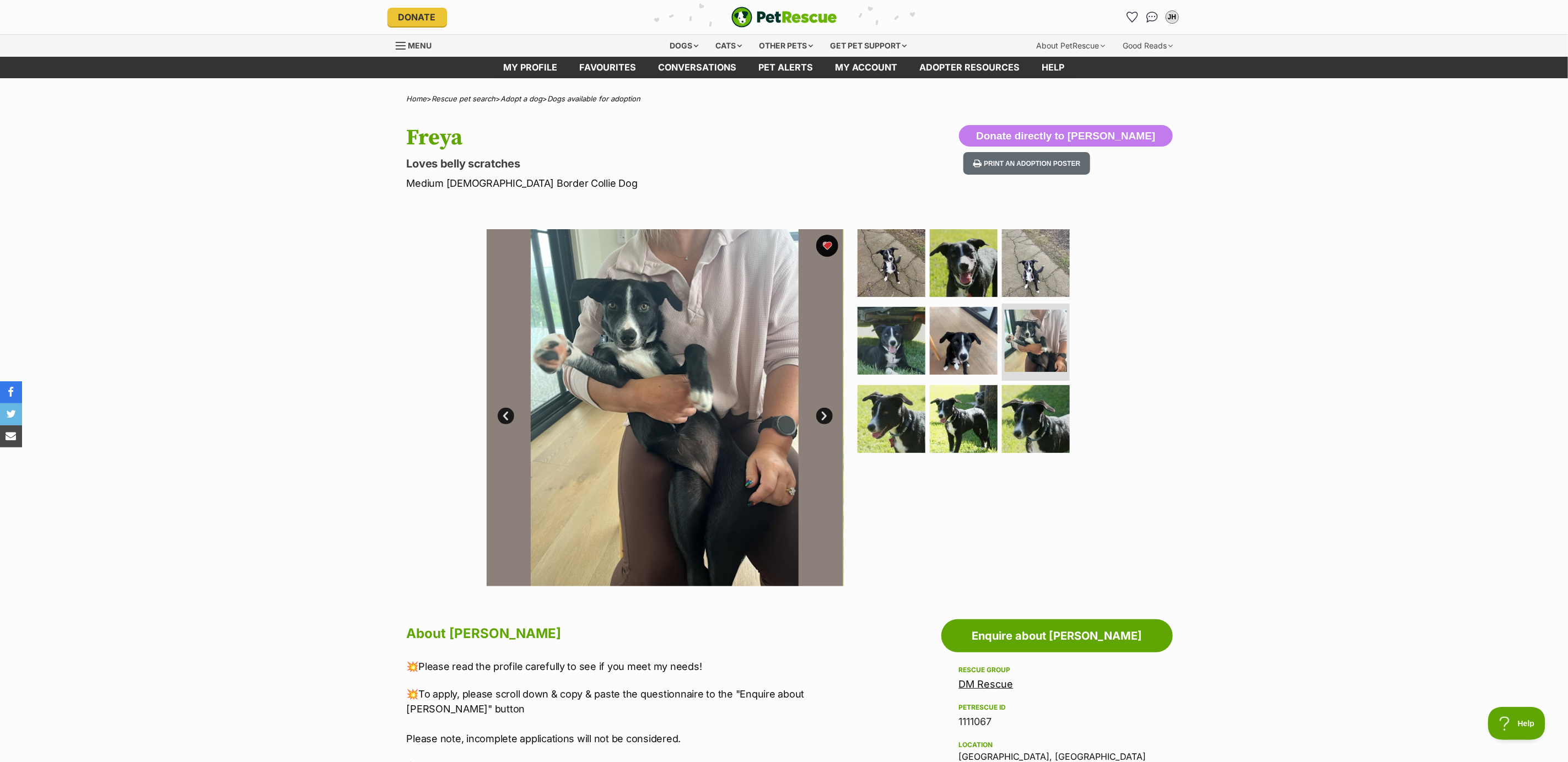
click at [820, 411] on link "Next" at bounding box center [824, 416] width 16 height 16
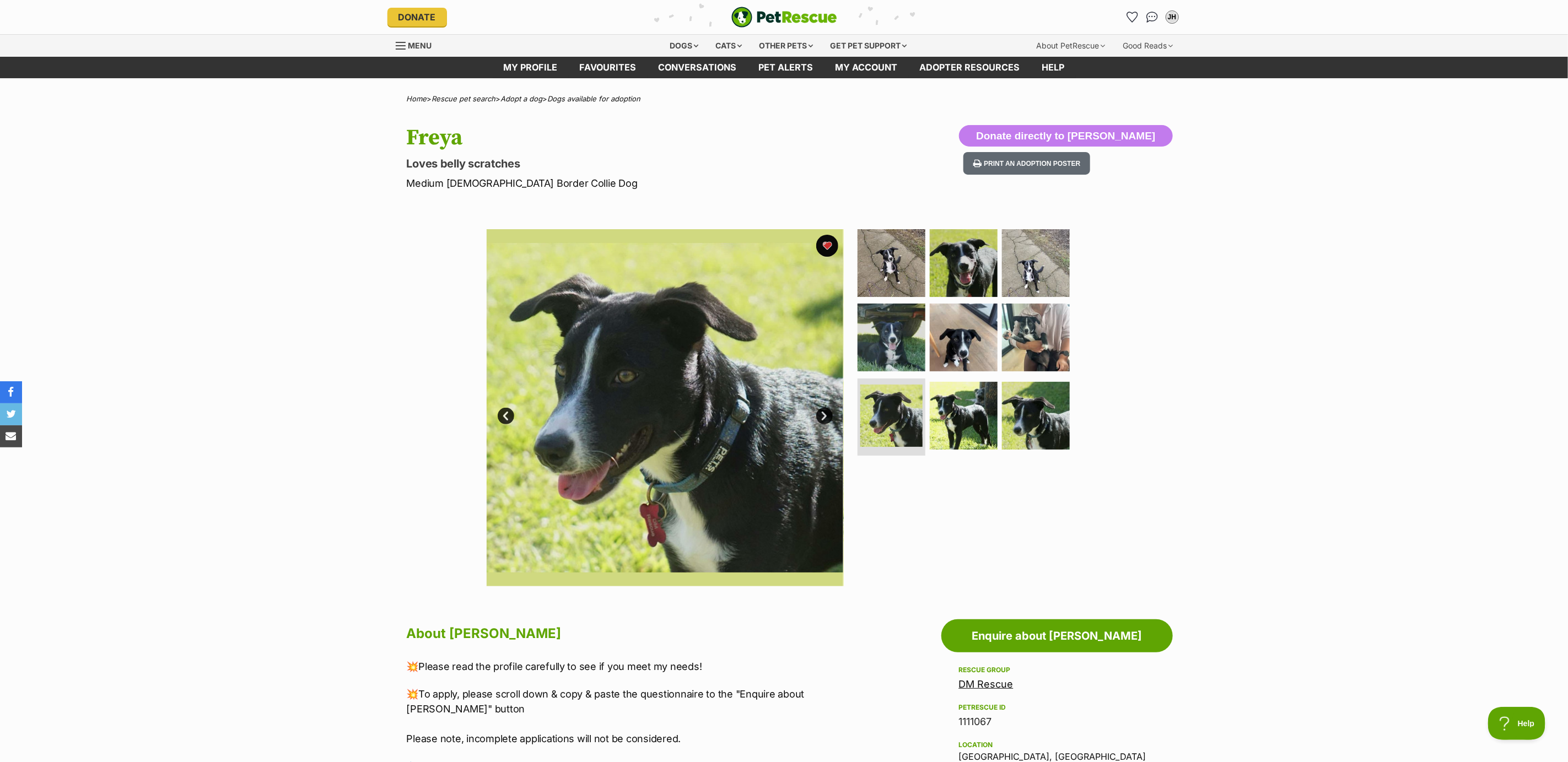
click at [825, 414] on link "Next" at bounding box center [824, 416] width 16 height 16
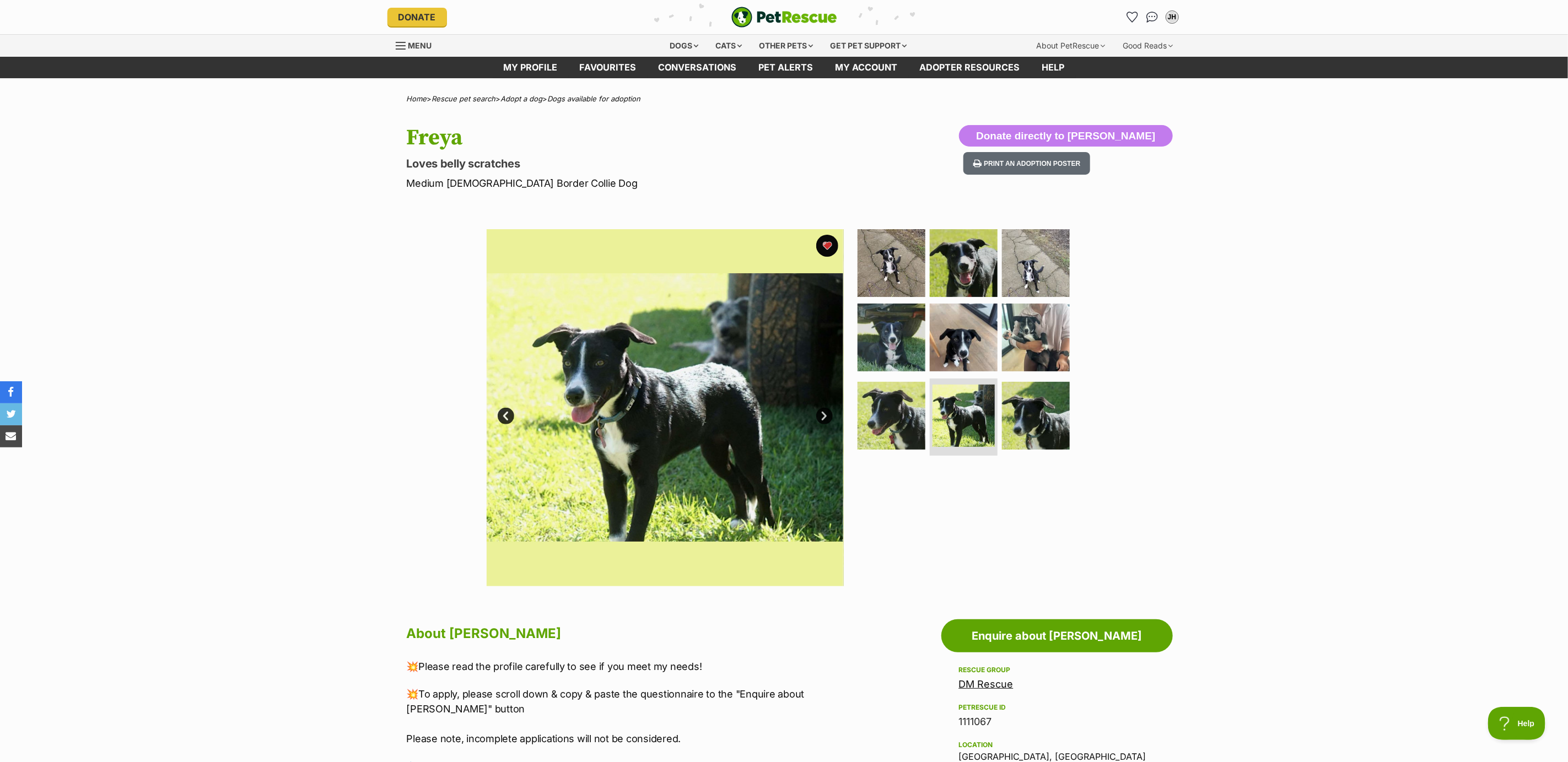
click at [825, 414] on link "Next" at bounding box center [824, 416] width 16 height 16
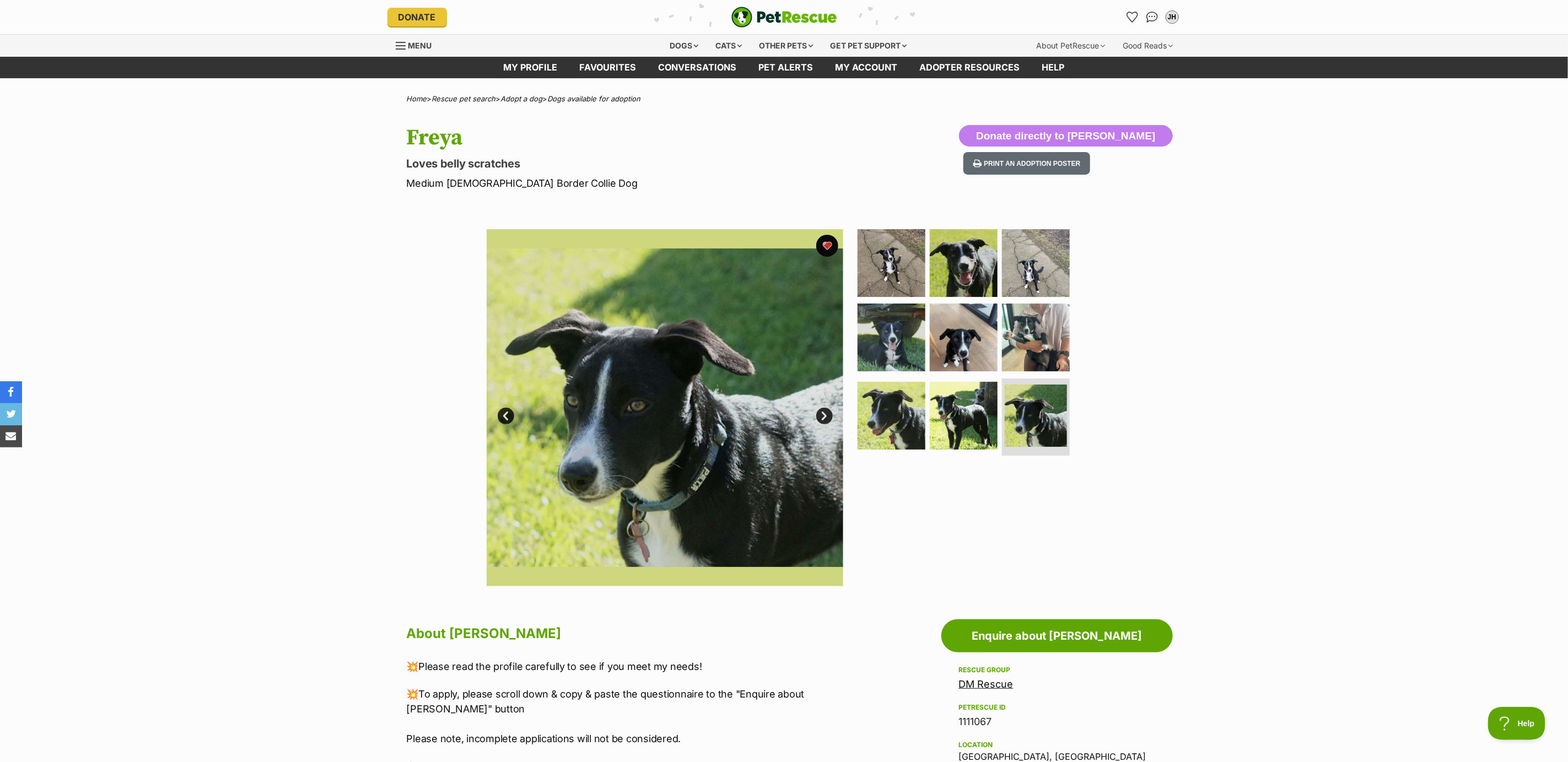
click at [825, 414] on link "Next" at bounding box center [824, 416] width 16 height 16
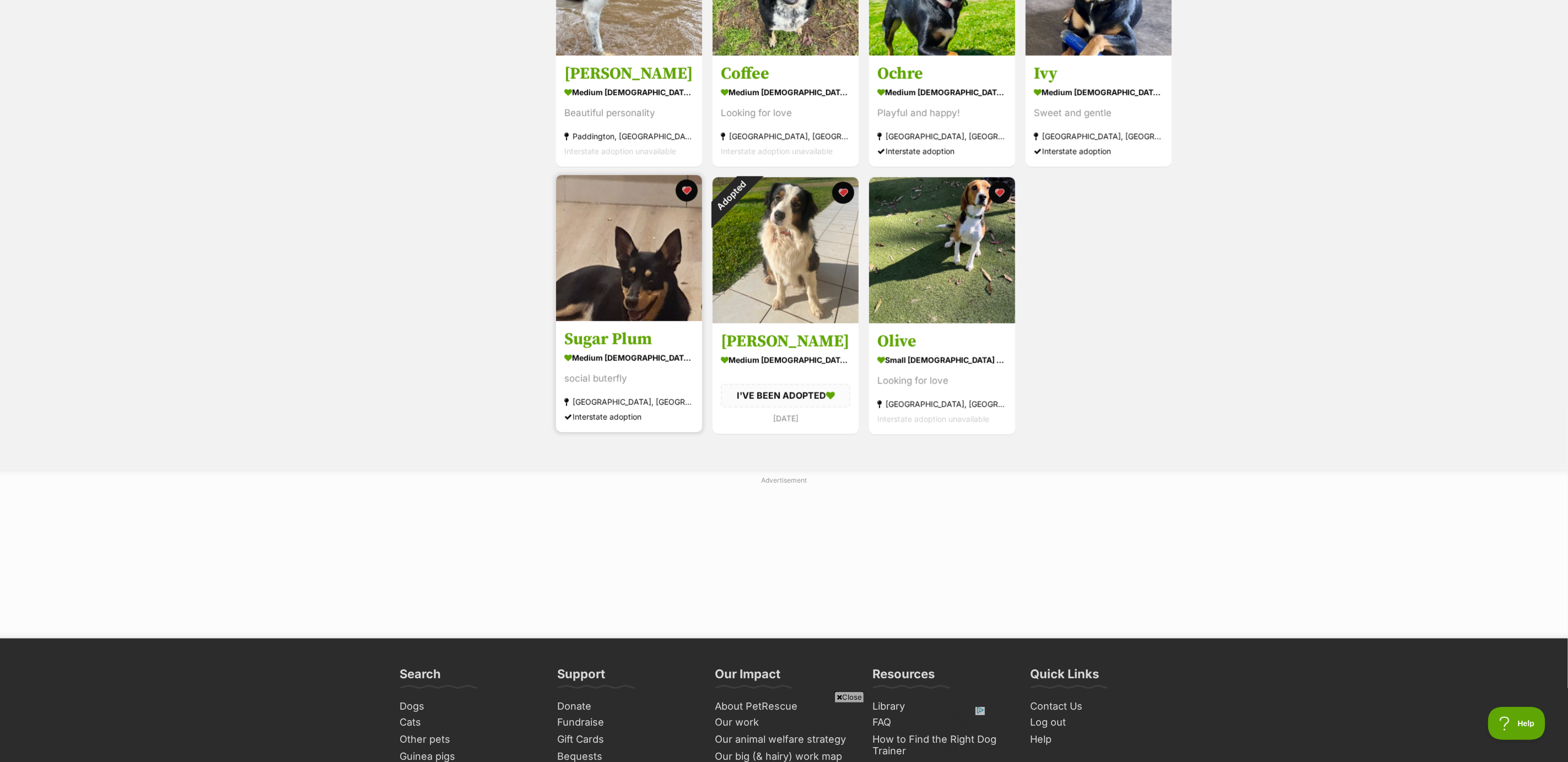
scroll to position [880, 0]
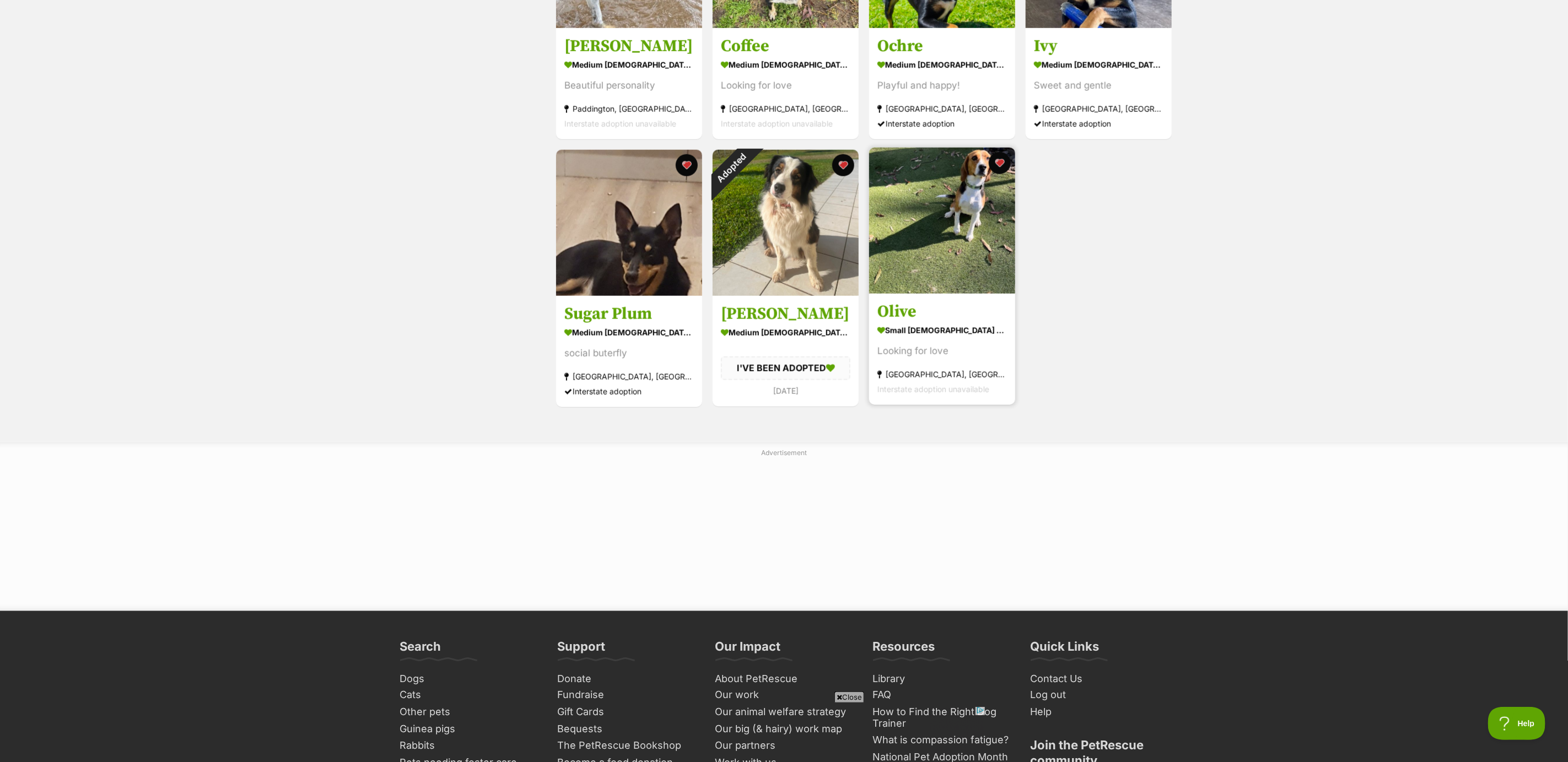
click at [928, 273] on img at bounding box center [941, 220] width 146 height 146
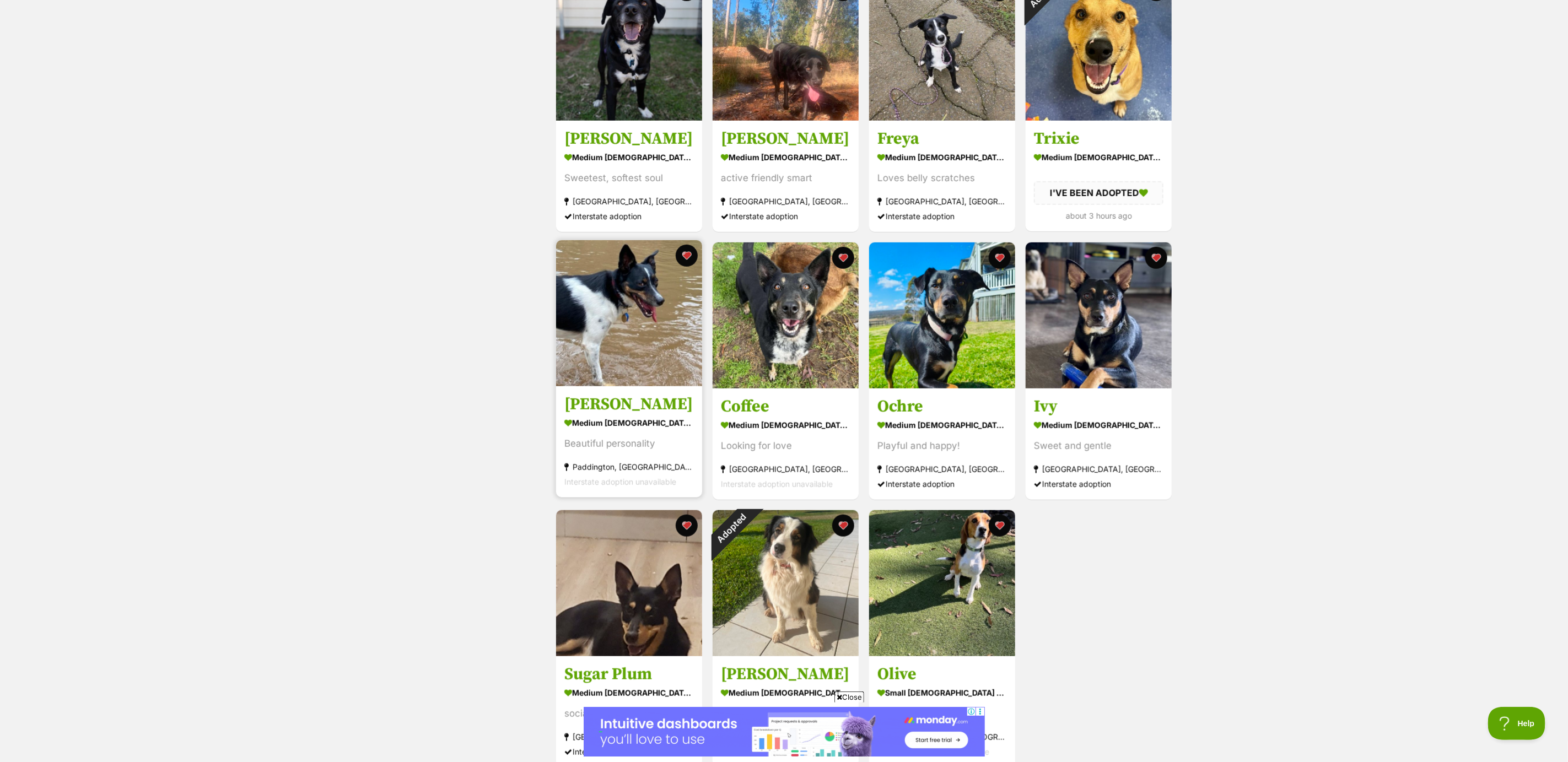
scroll to position [548, 0]
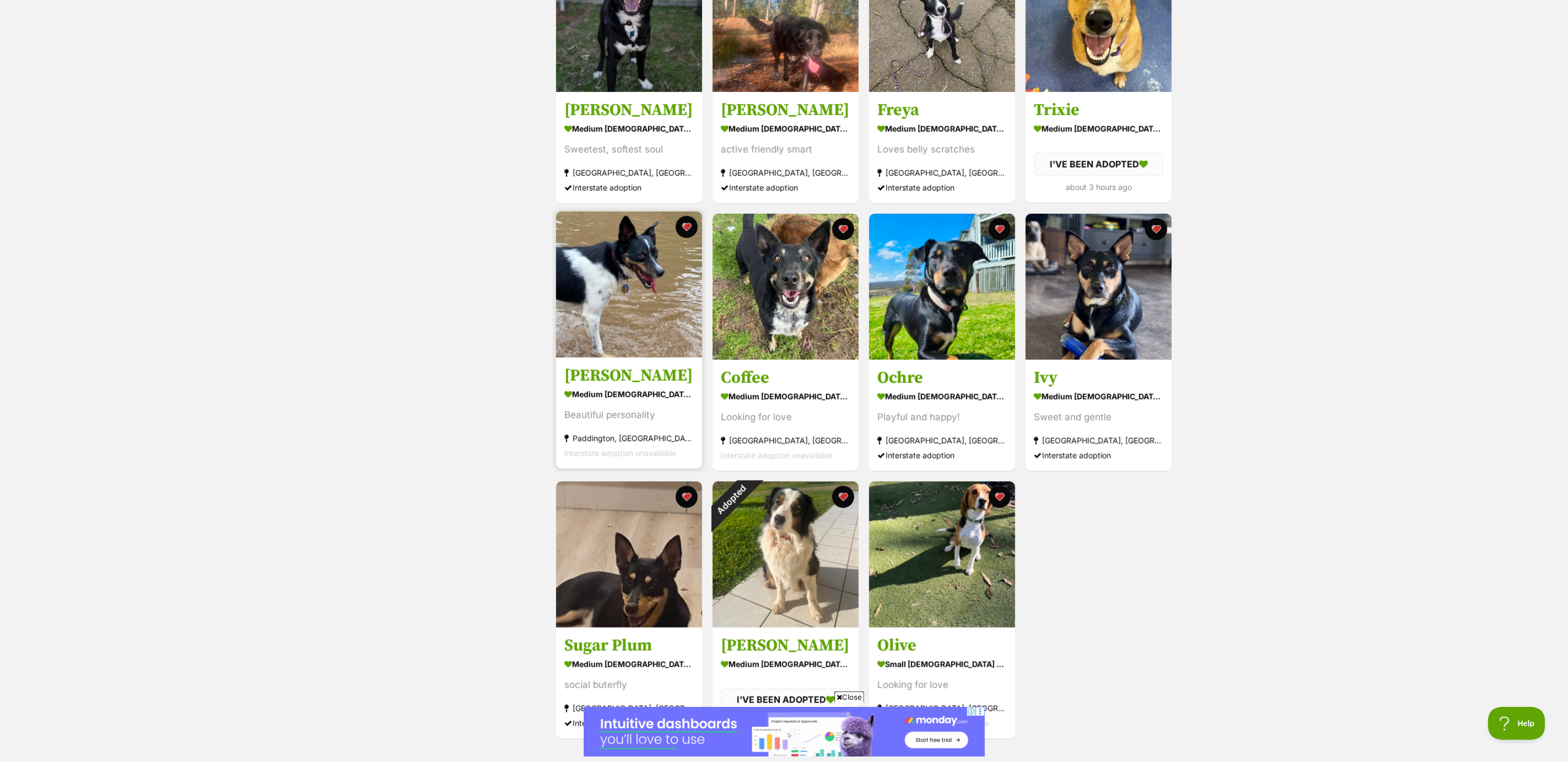
click at [622, 315] on img at bounding box center [629, 284] width 146 height 146
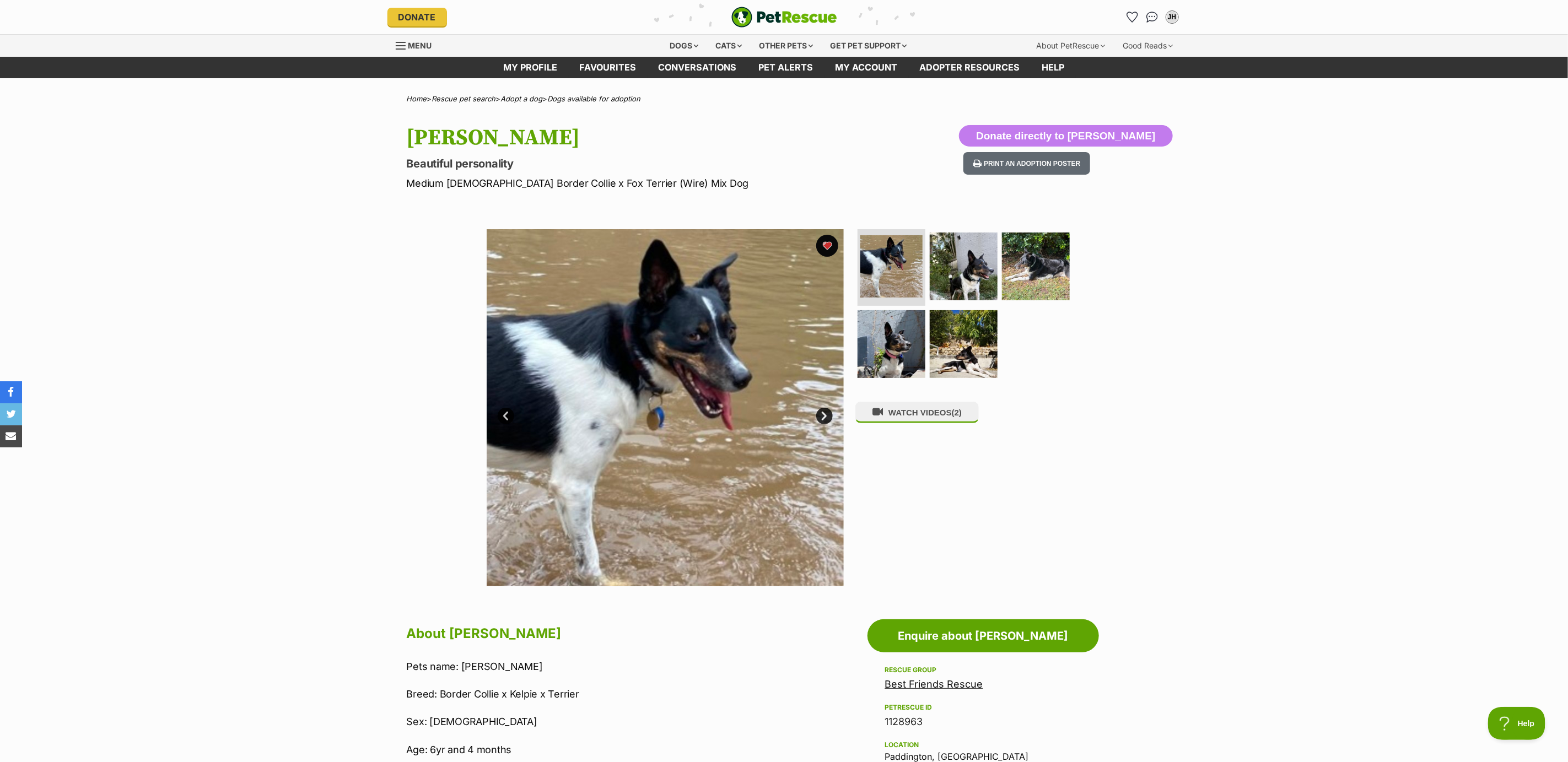
click at [820, 411] on link "Next" at bounding box center [824, 416] width 16 height 16
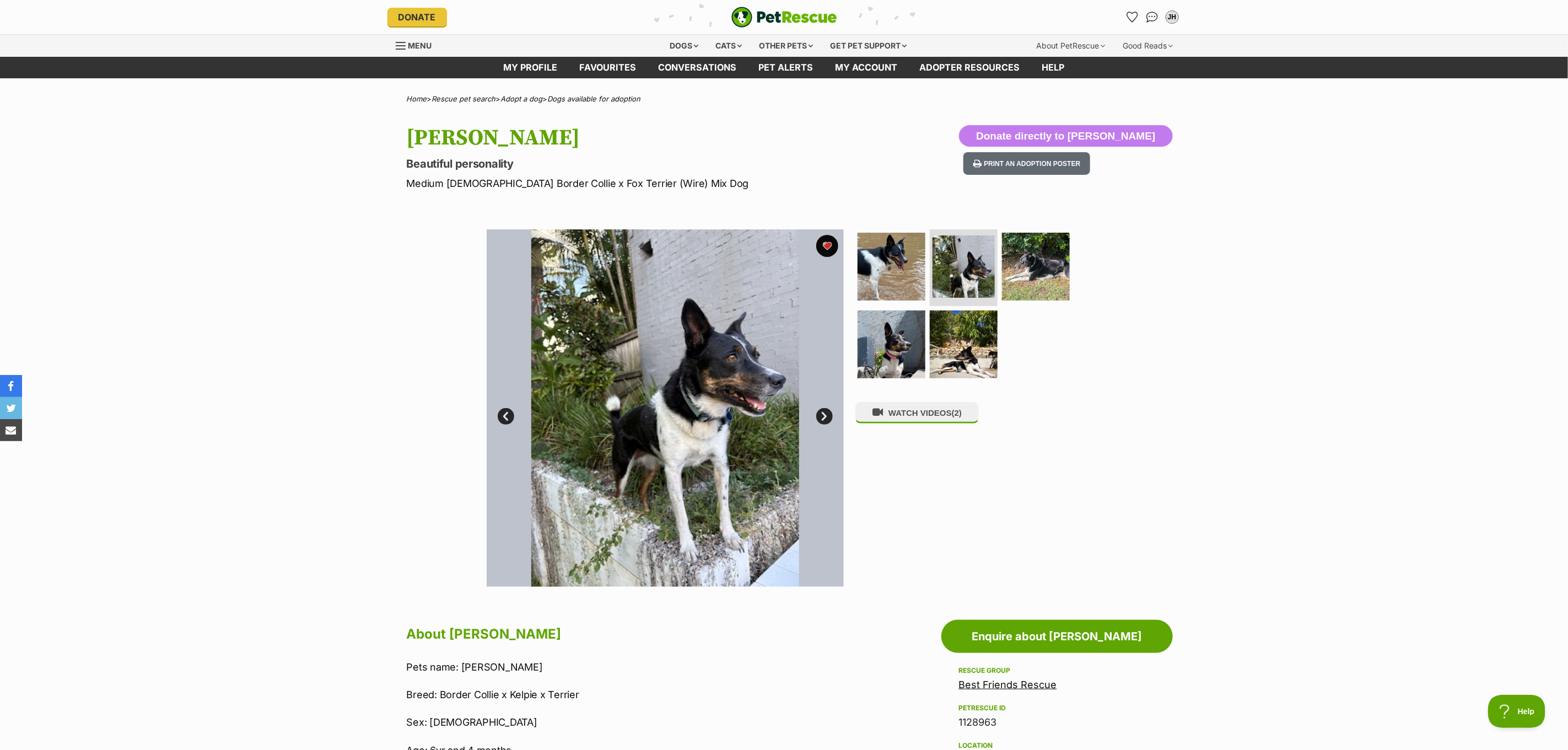
click at [820, 412] on link "Next" at bounding box center [824, 416] width 16 height 16
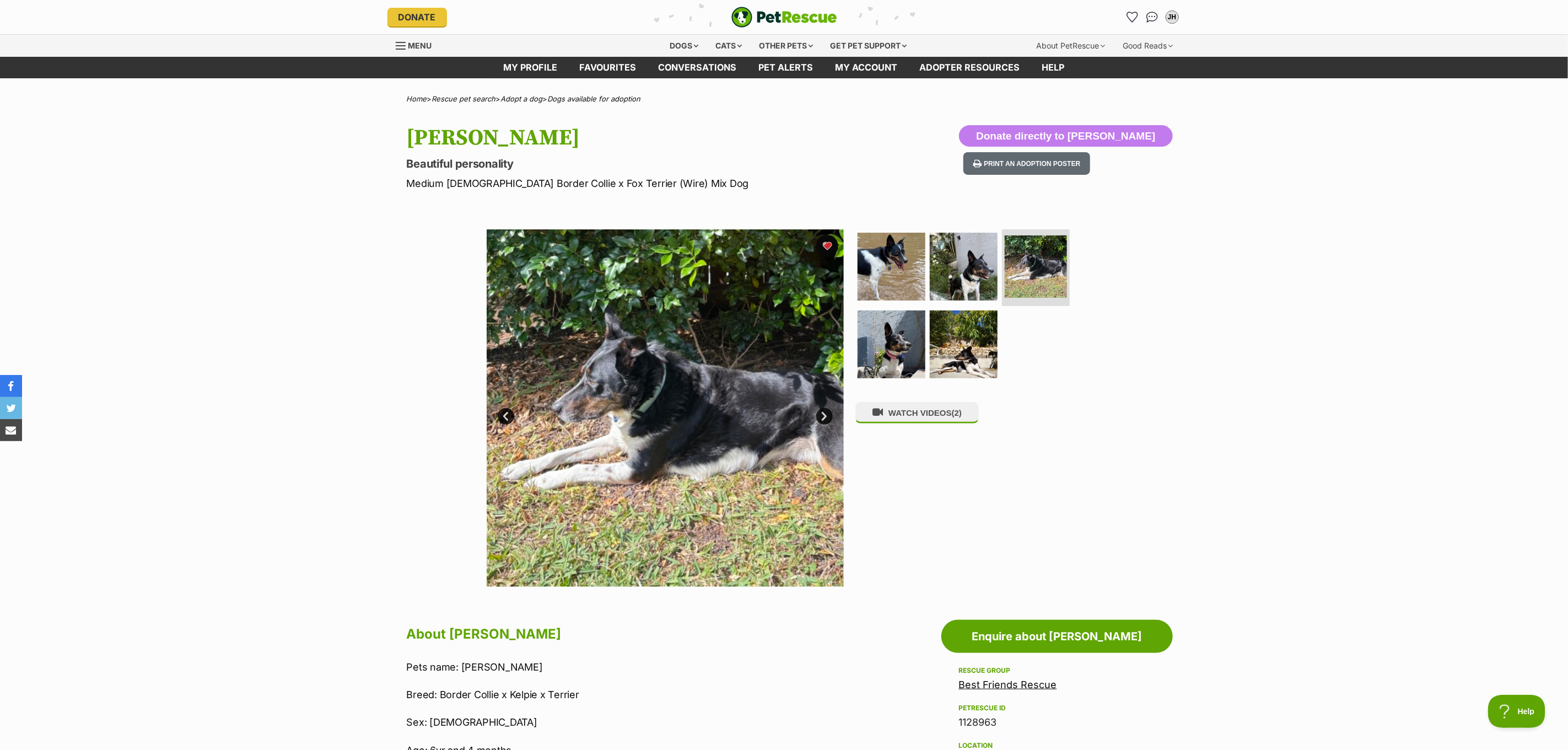
click at [820, 412] on link "Next" at bounding box center [824, 416] width 16 height 16
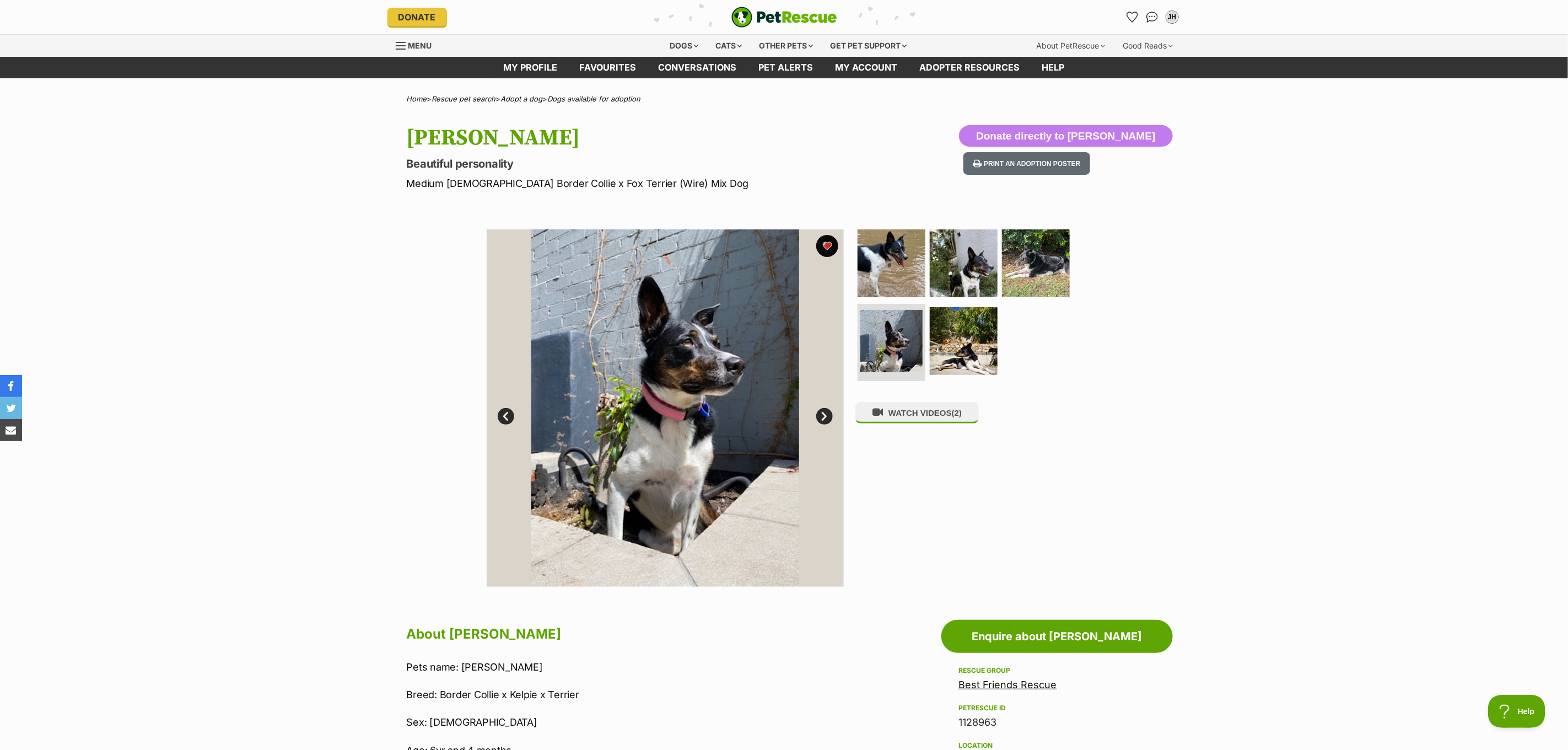
click at [820, 412] on link "Next" at bounding box center [824, 416] width 16 height 16
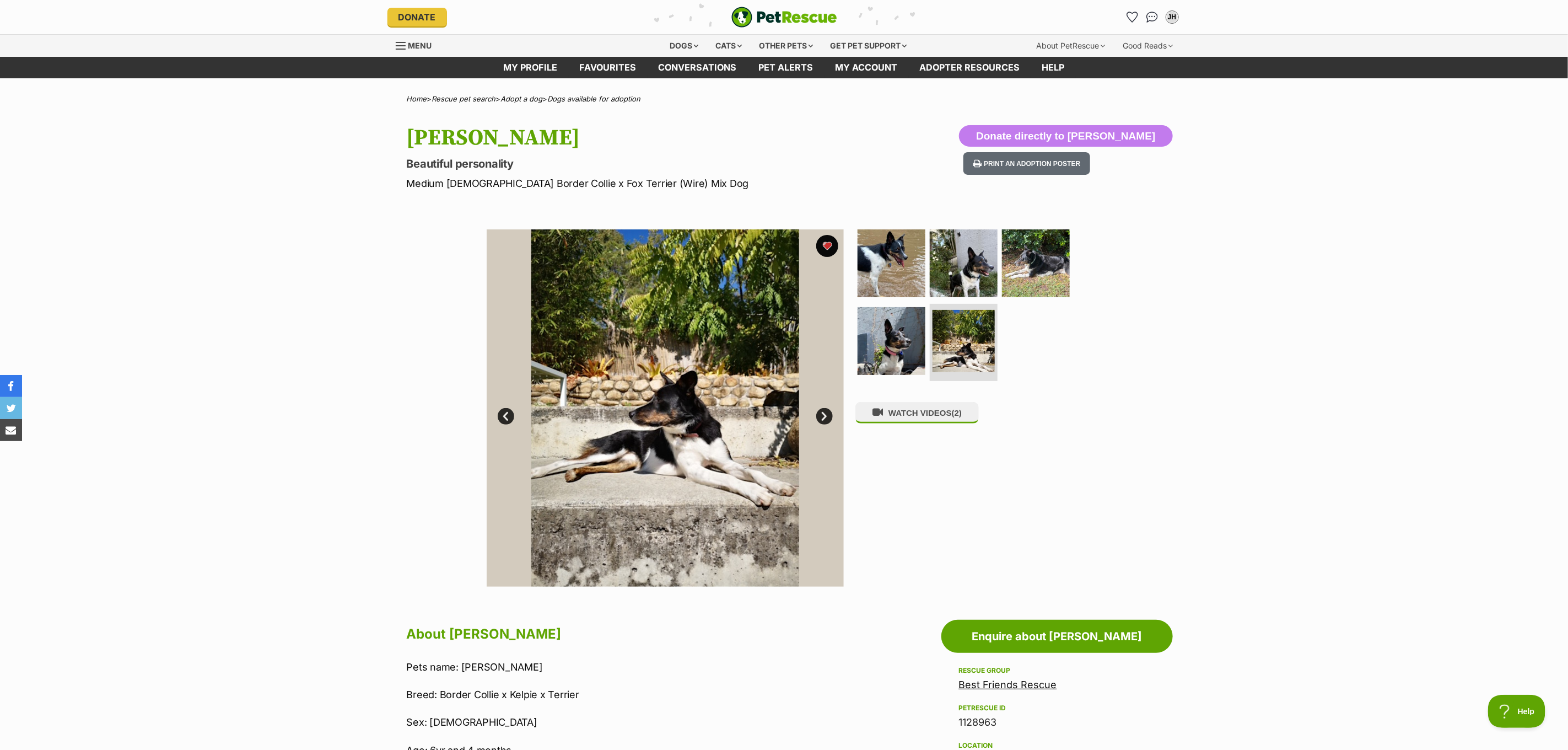
click at [820, 412] on link "Next" at bounding box center [824, 416] width 16 height 16
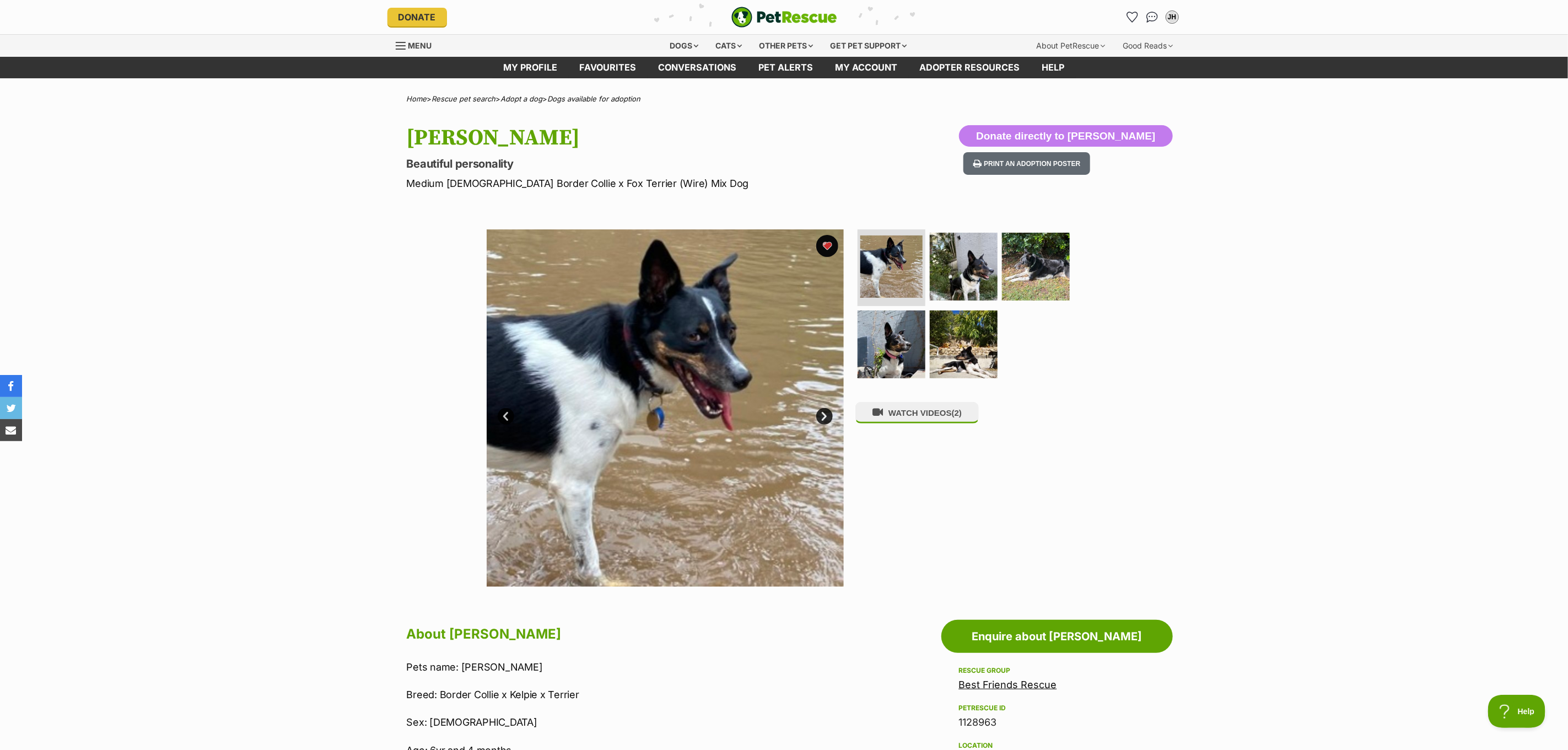
click at [820, 412] on link "Next" at bounding box center [824, 416] width 16 height 16
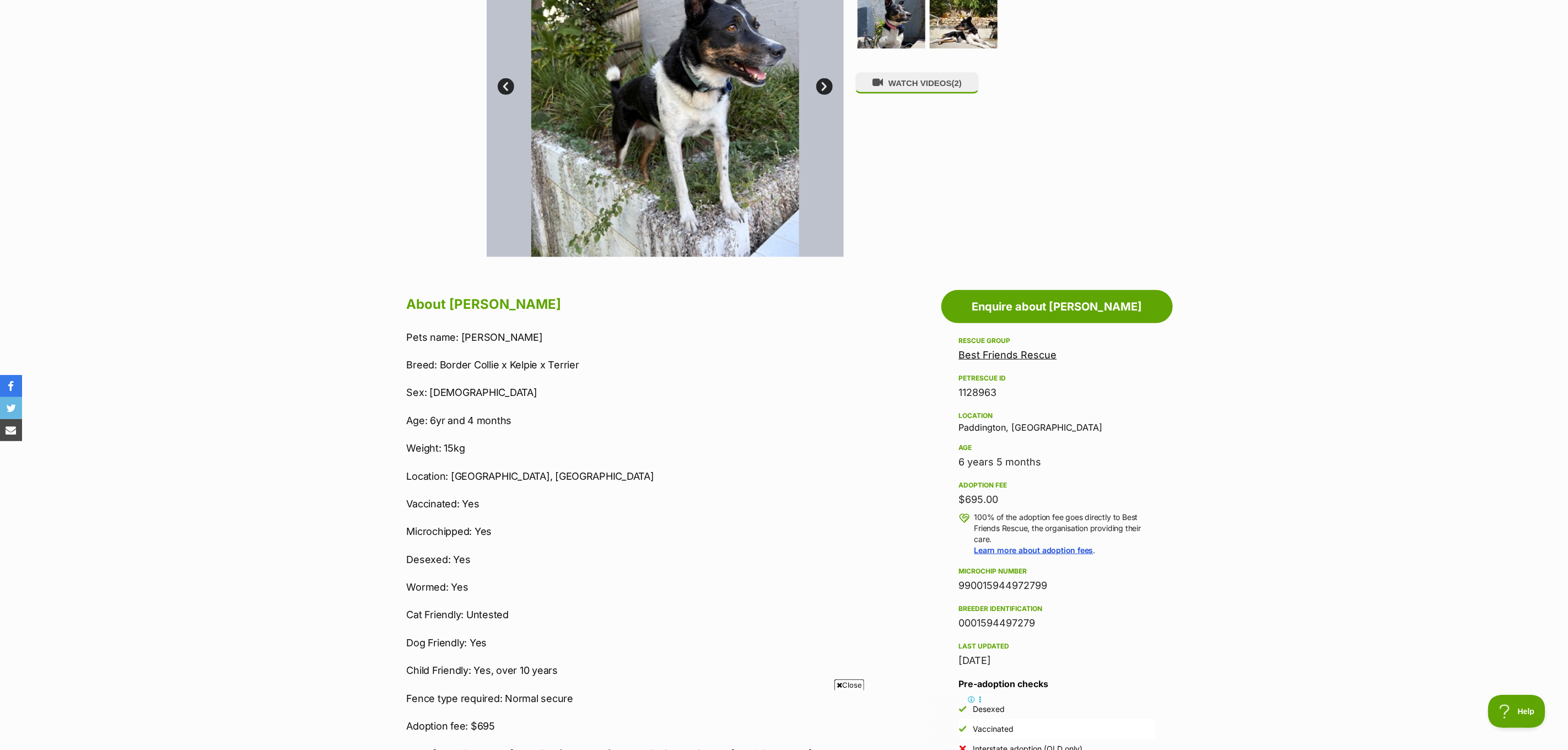
scroll to position [331, 0]
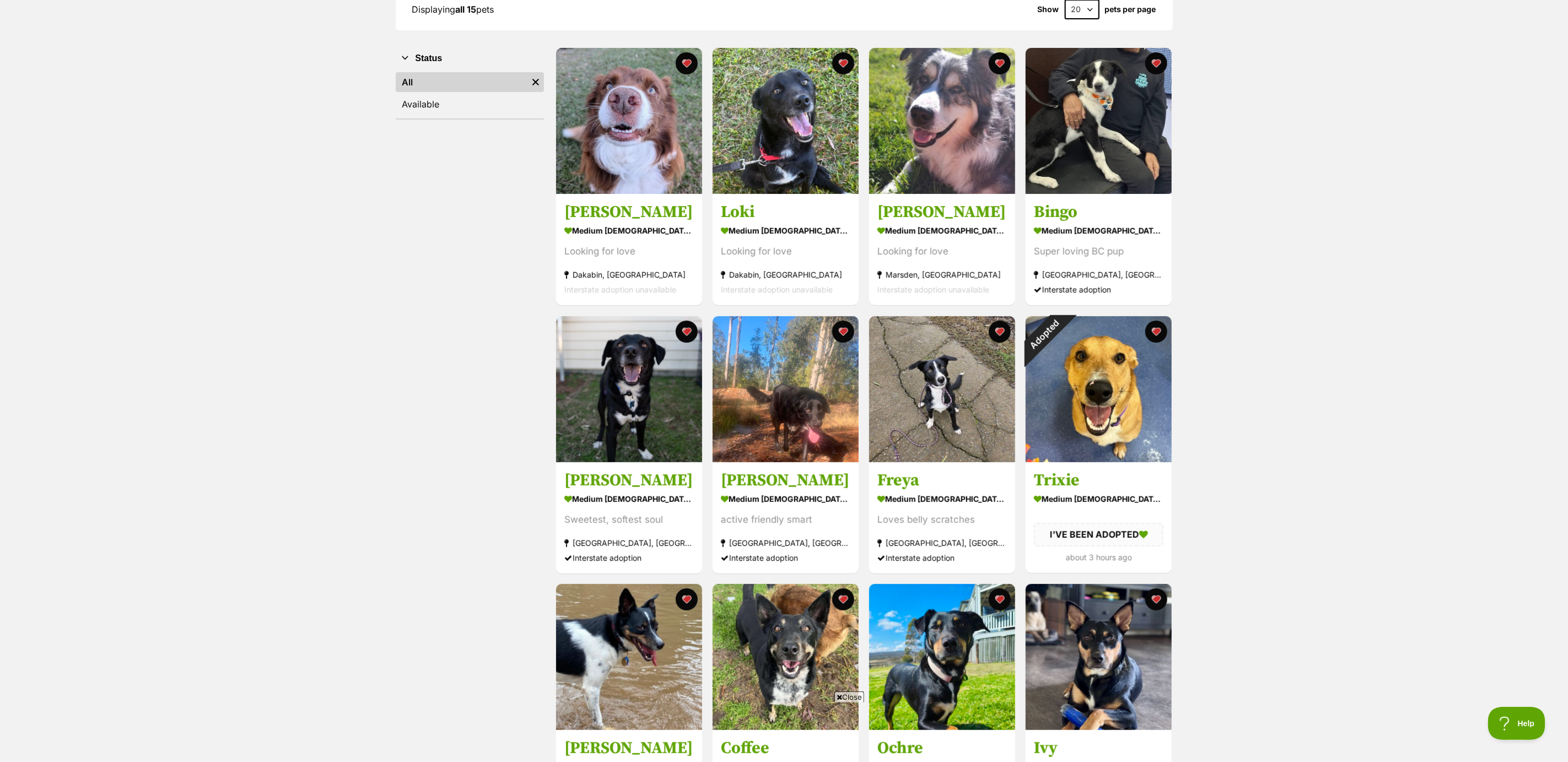
scroll to position [51, 0]
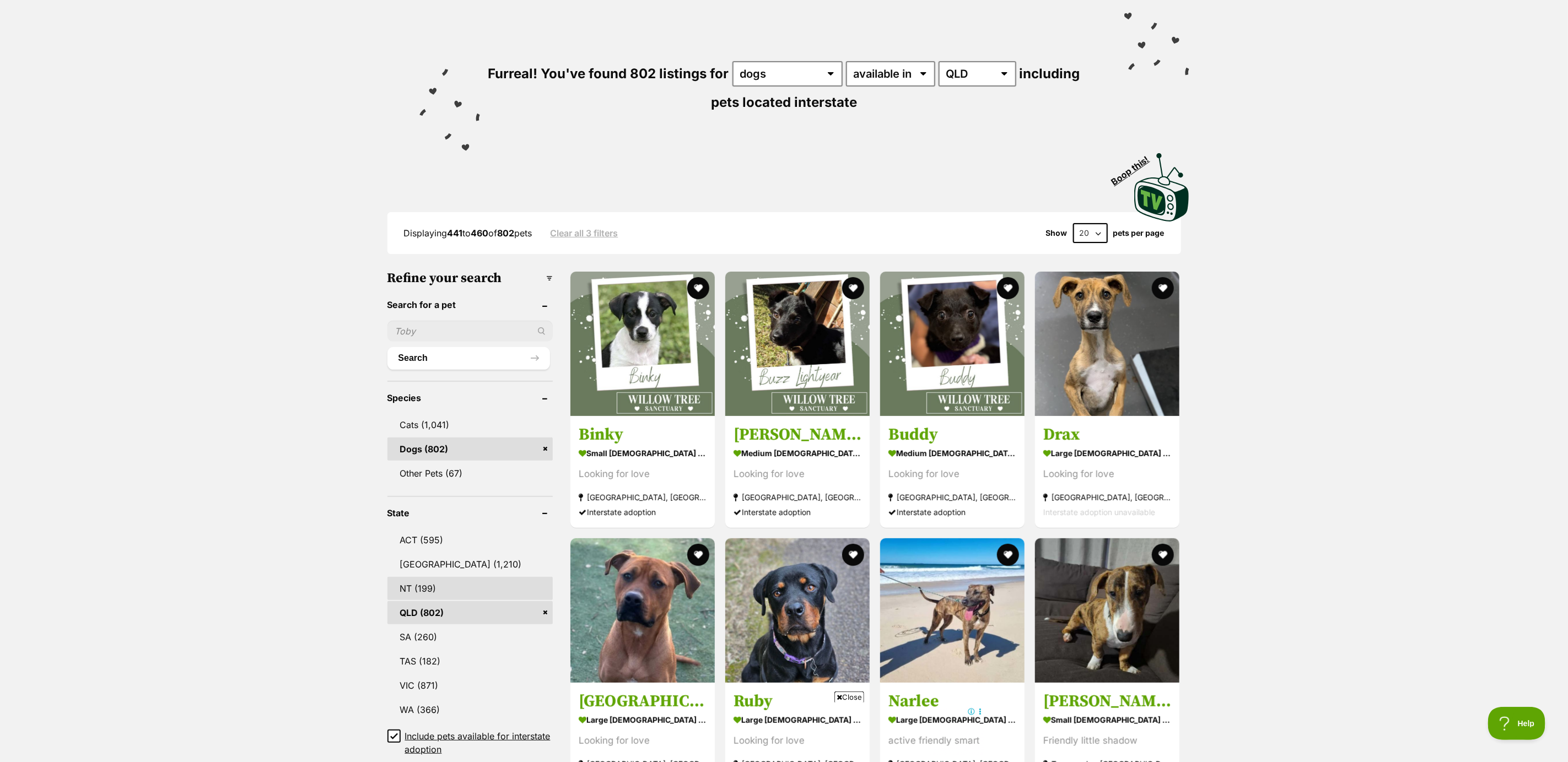
scroll to position [83, 0]
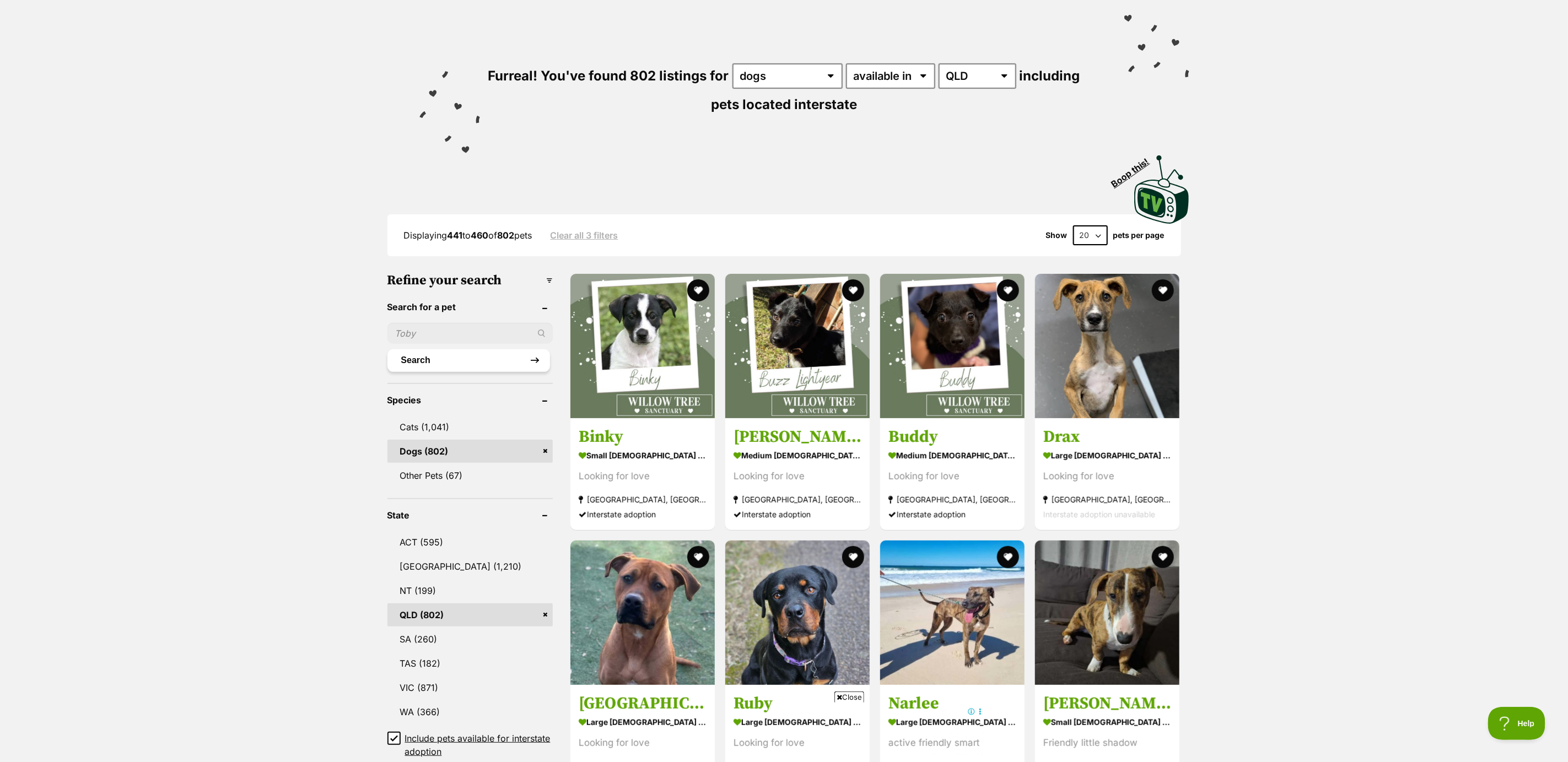
click at [435, 364] on button "Search" at bounding box center [468, 360] width 162 height 22
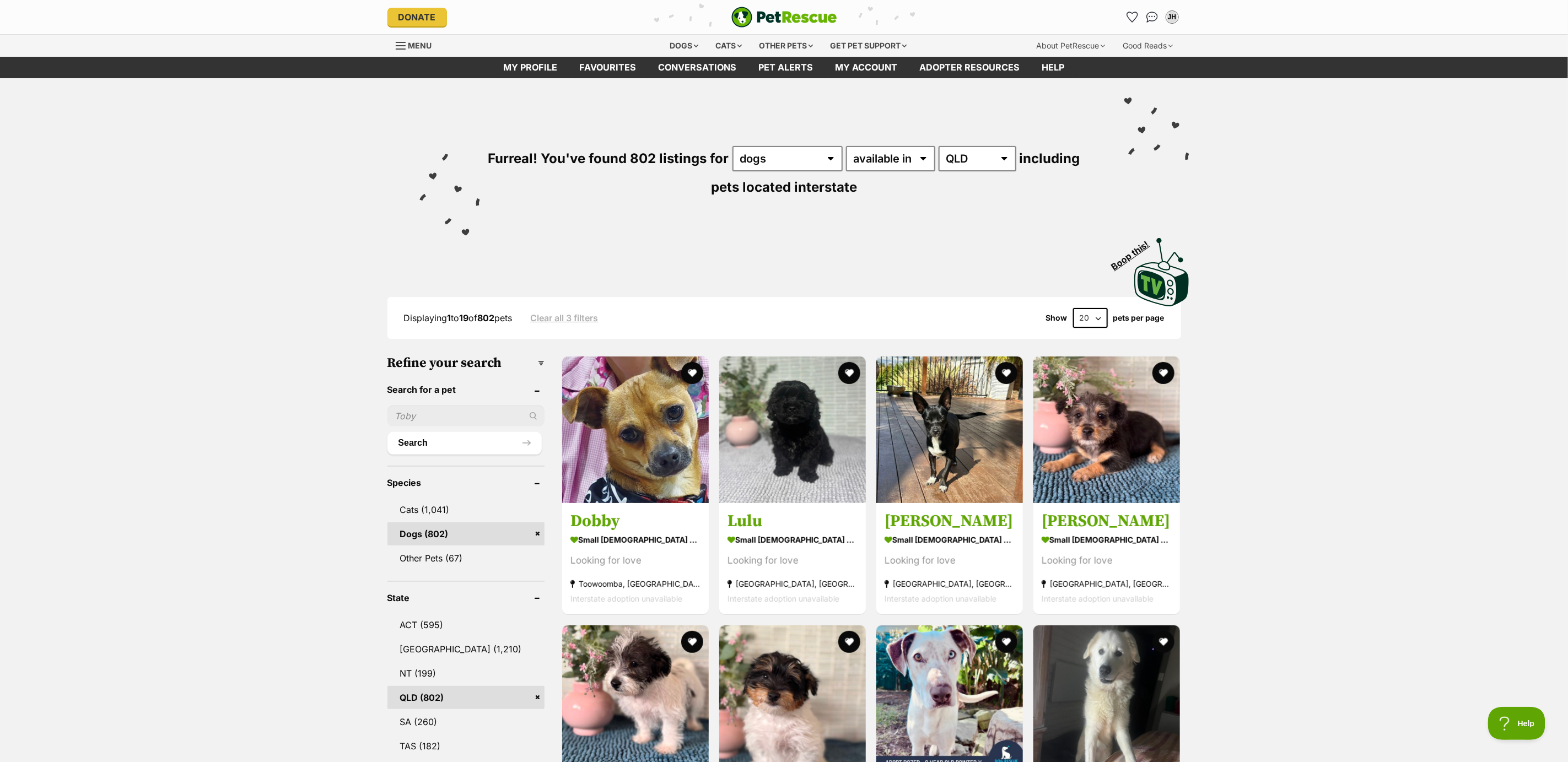
click at [415, 414] on input "text" at bounding box center [466, 416] width 157 height 21
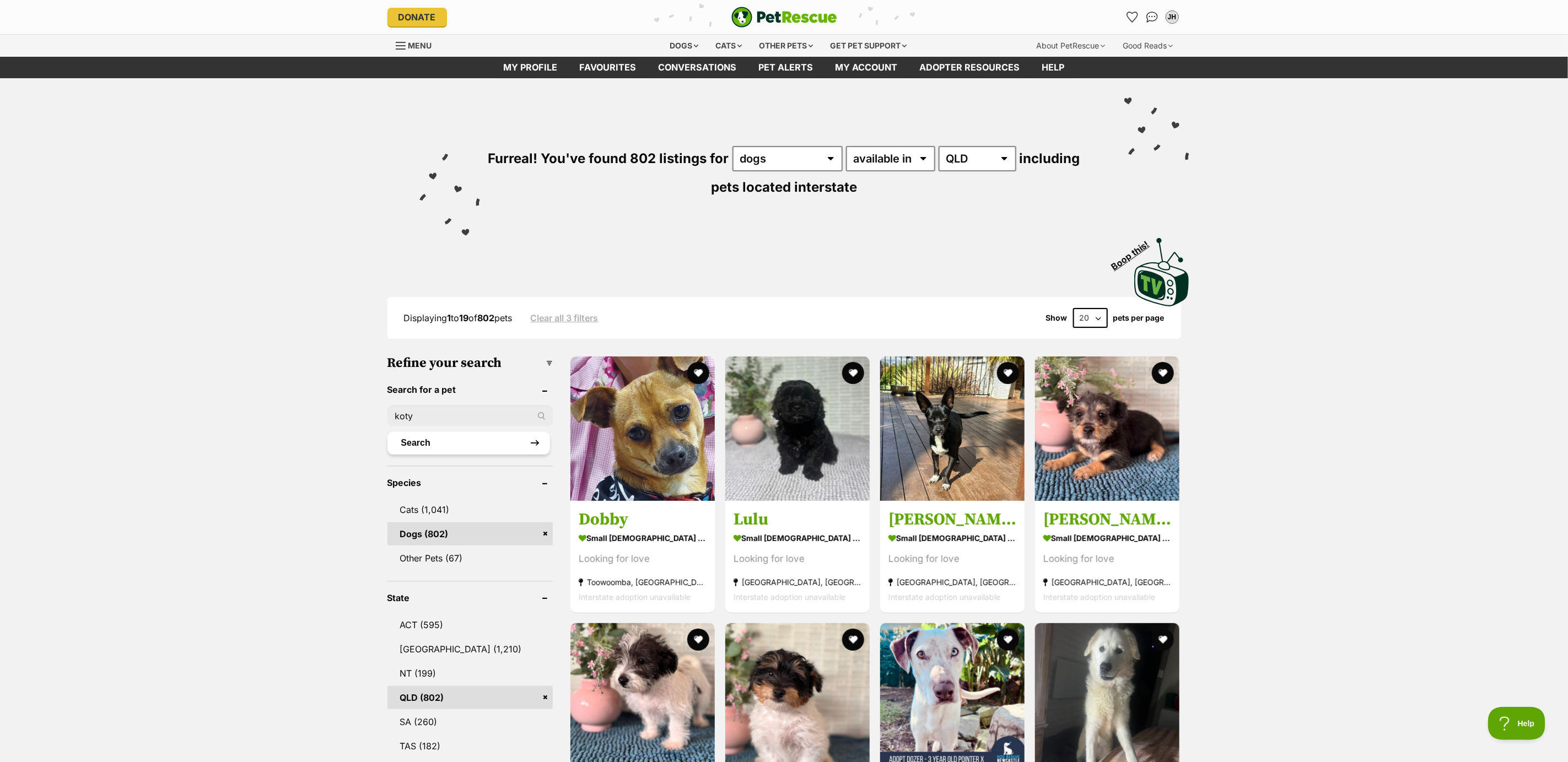
type input "koty"
click at [425, 442] on button "Search" at bounding box center [468, 443] width 162 height 22
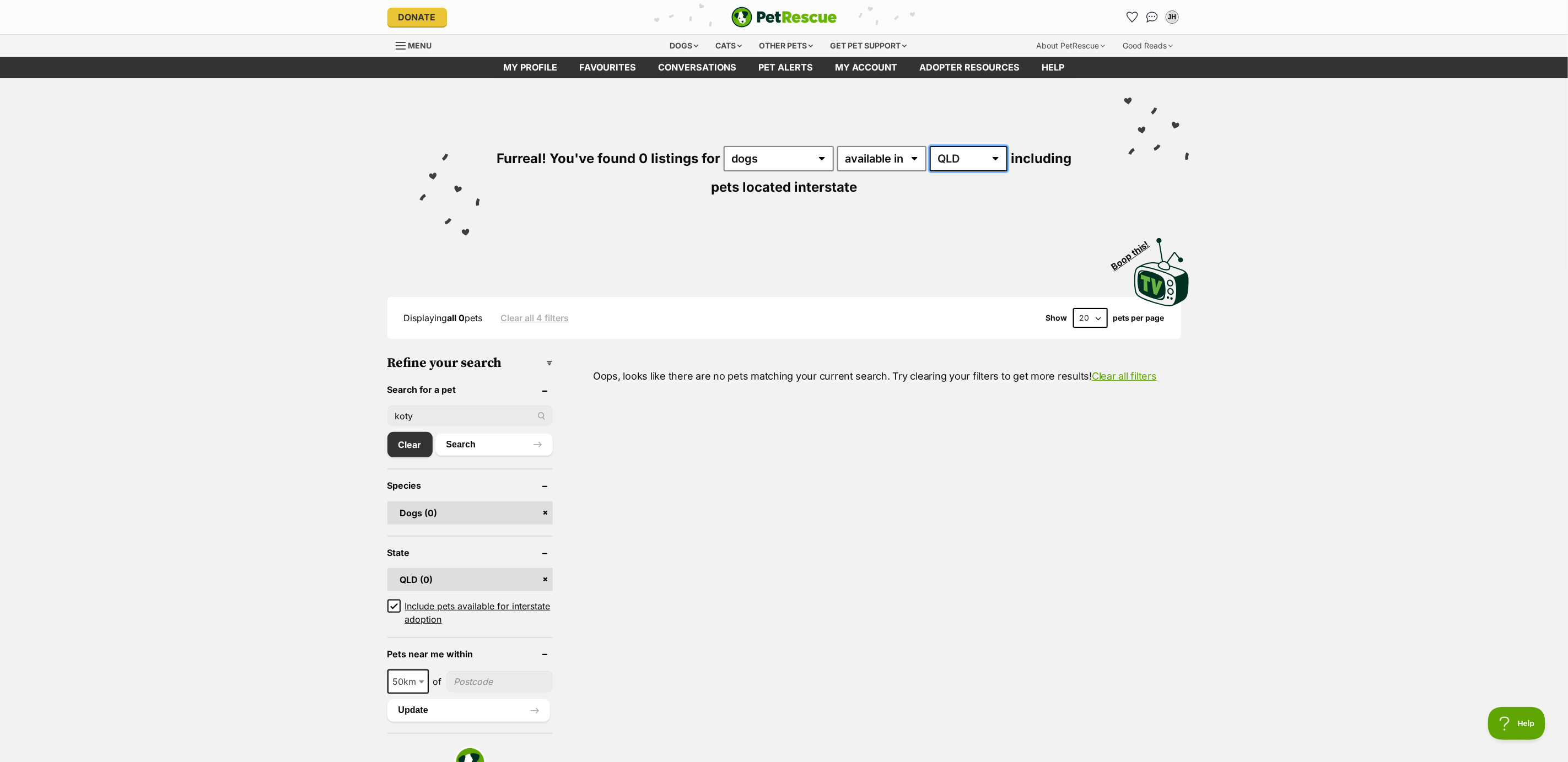
click at [996, 157] on select "Australia QLD" at bounding box center [968, 158] width 77 height 25
select select "any"
click at [930, 146] on select "Australia QLD" at bounding box center [968, 158] width 77 height 25
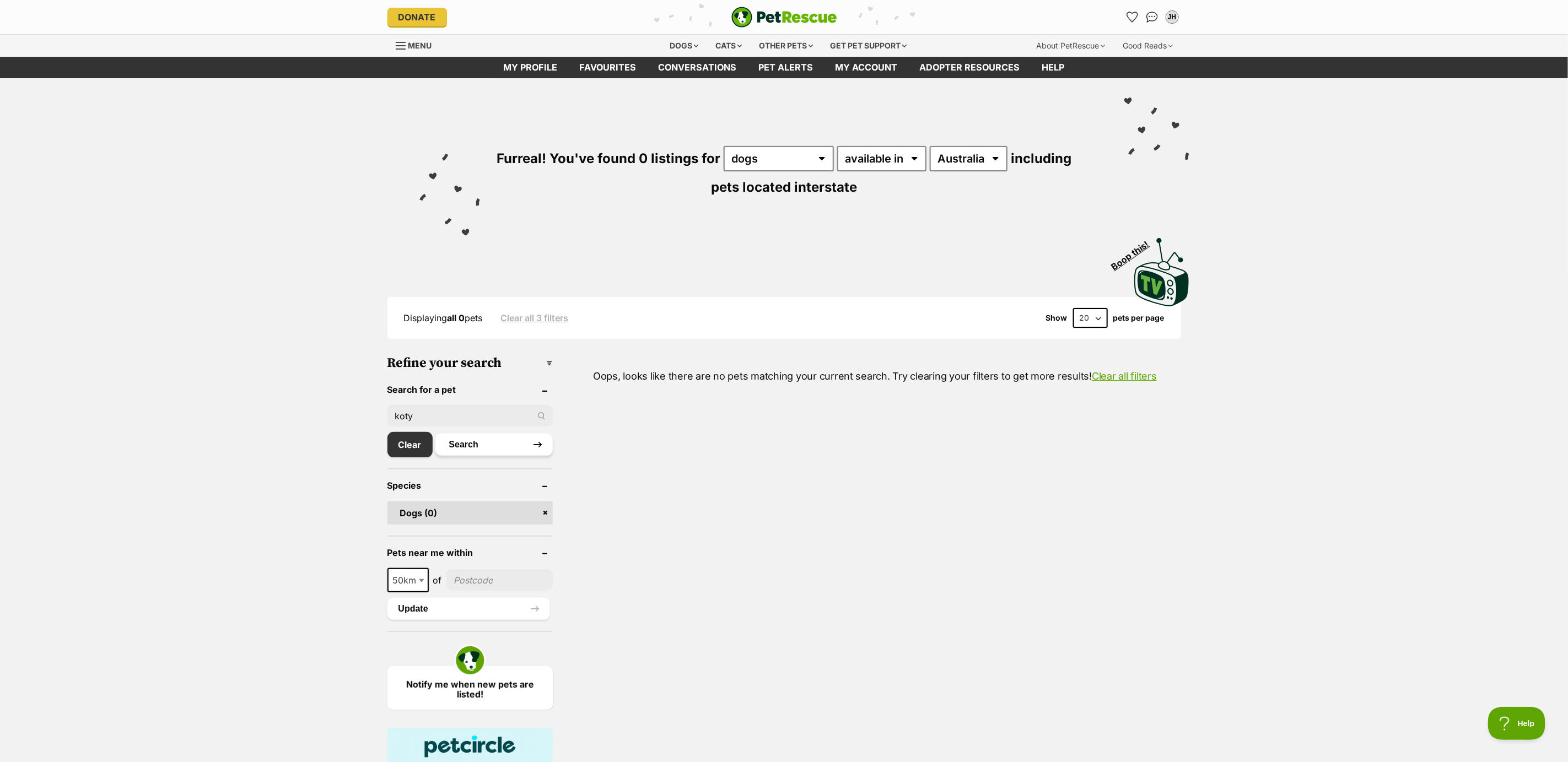
click at [471, 444] on button "Search" at bounding box center [494, 444] width 117 height 22
click at [679, 45] on div "Dogs" at bounding box center [684, 46] width 44 height 22
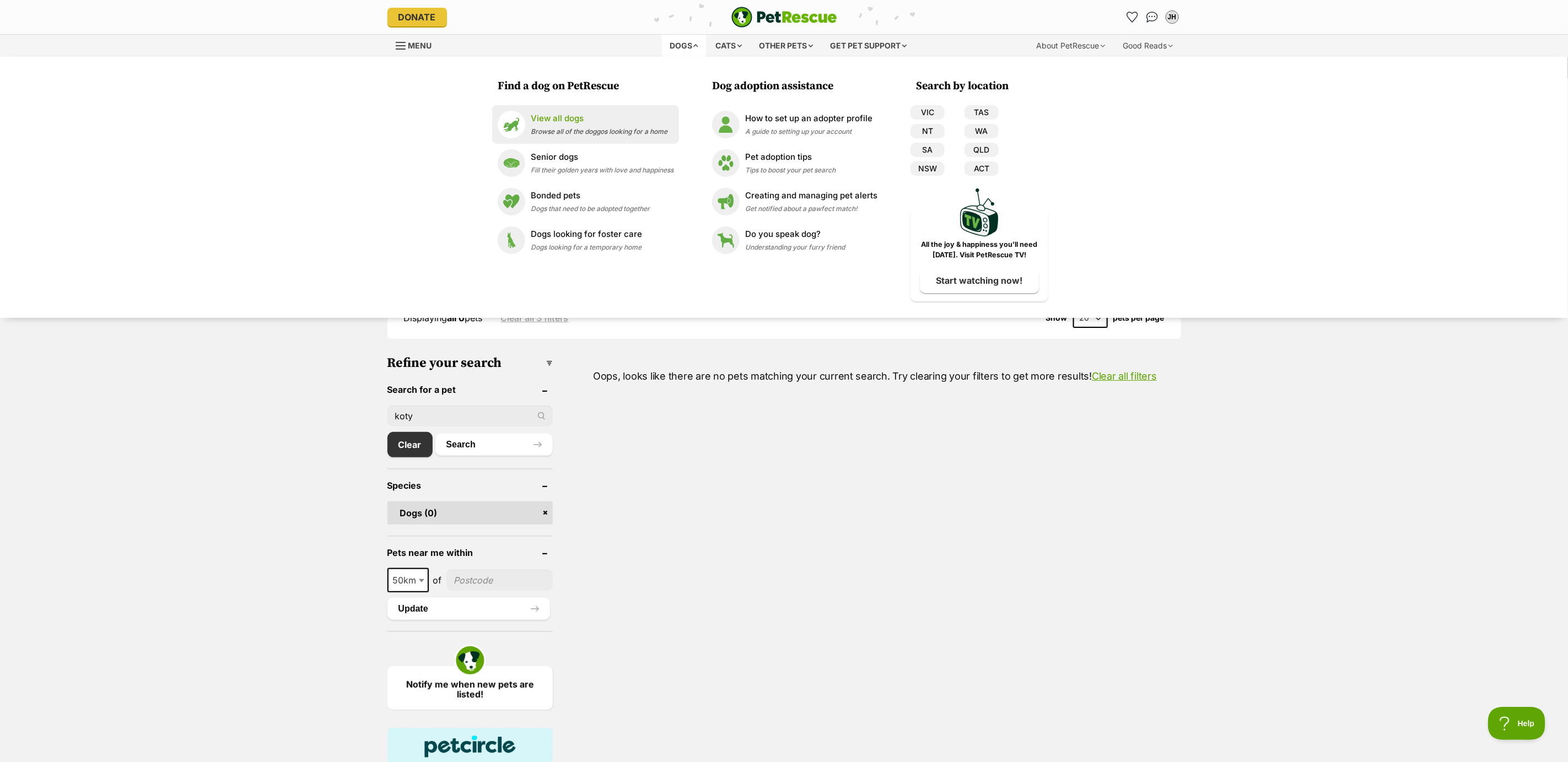
click at [569, 126] on div "View all dogs Browse all of the doggos looking for a home" at bounding box center [599, 124] width 137 height 24
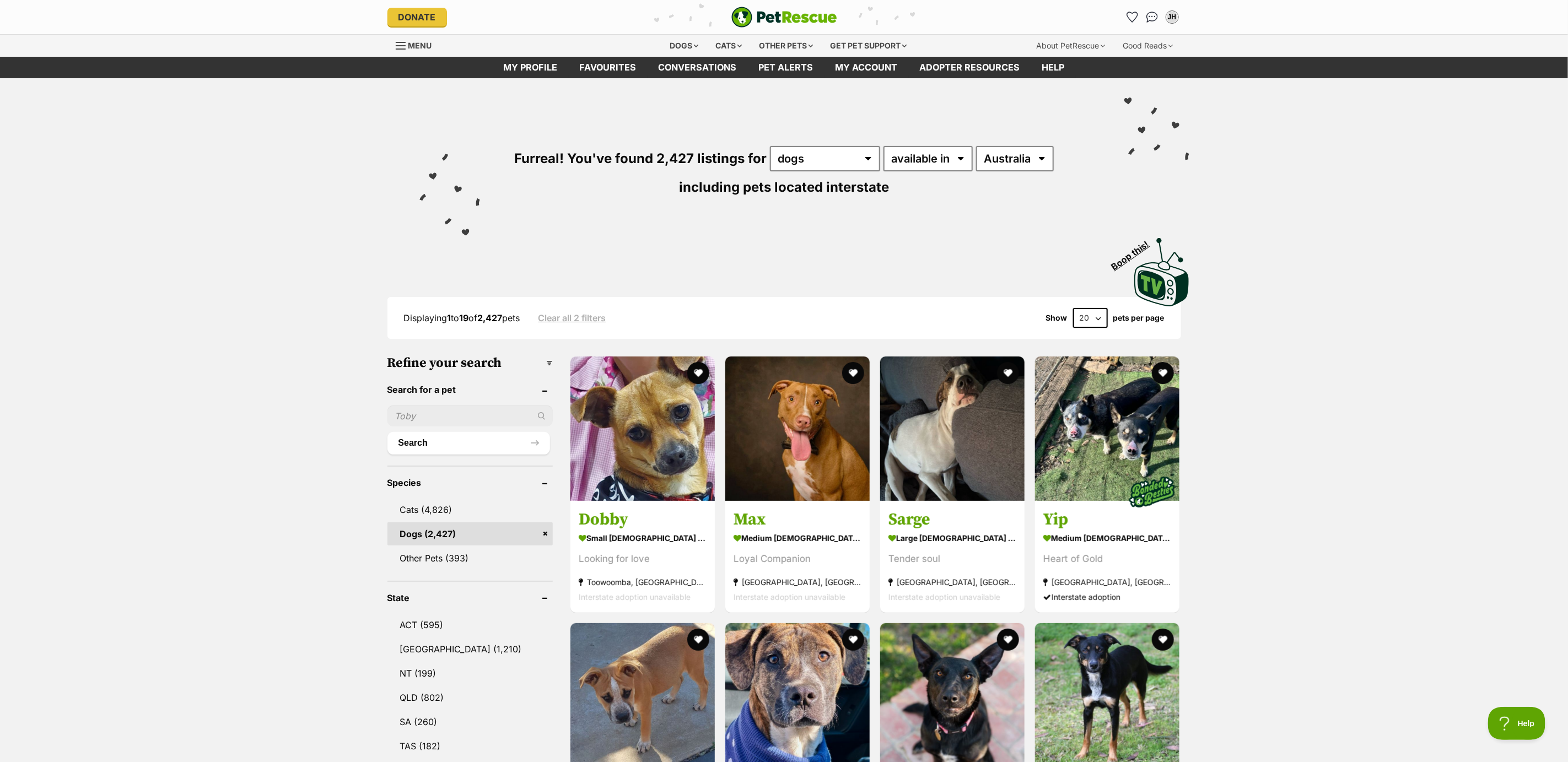
click at [411, 417] on input "text" at bounding box center [470, 416] width 165 height 21
type input "c"
type input "koty"
click at [443, 445] on button "Search" at bounding box center [468, 443] width 162 height 22
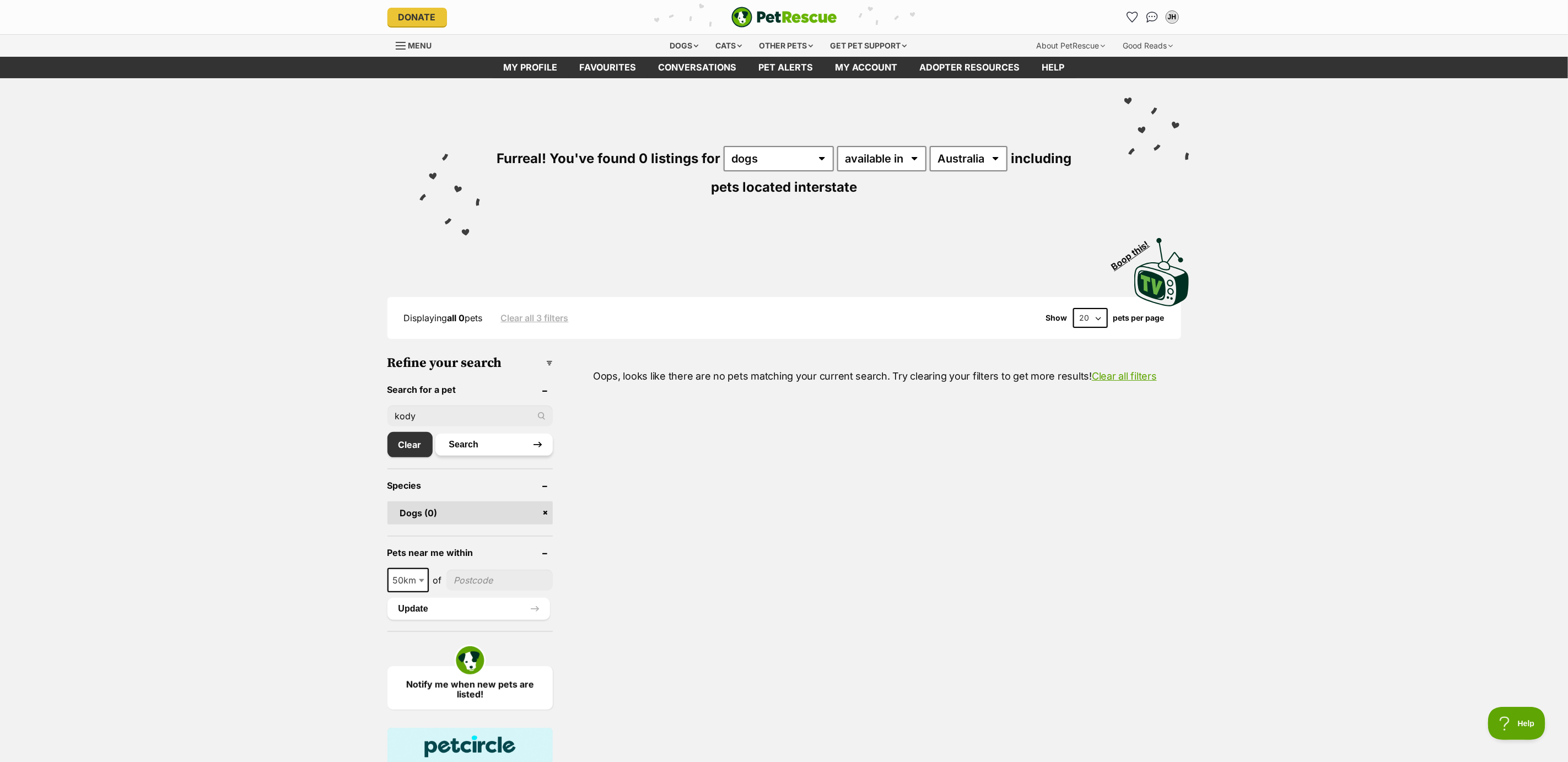
type input "kody"
click at [479, 442] on button "Search" at bounding box center [494, 444] width 117 height 22
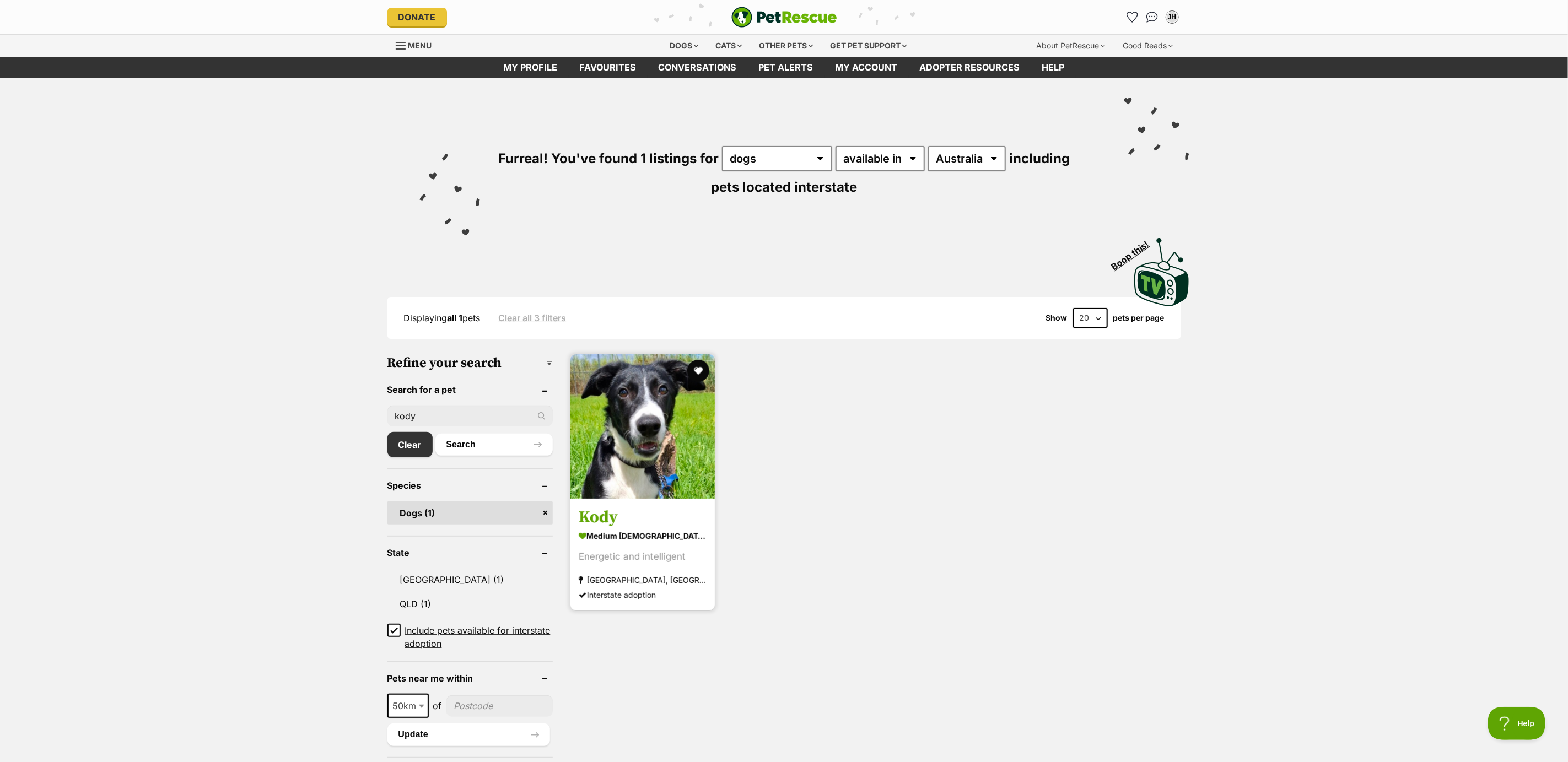
click at [623, 479] on img at bounding box center [642, 427] width 144 height 144
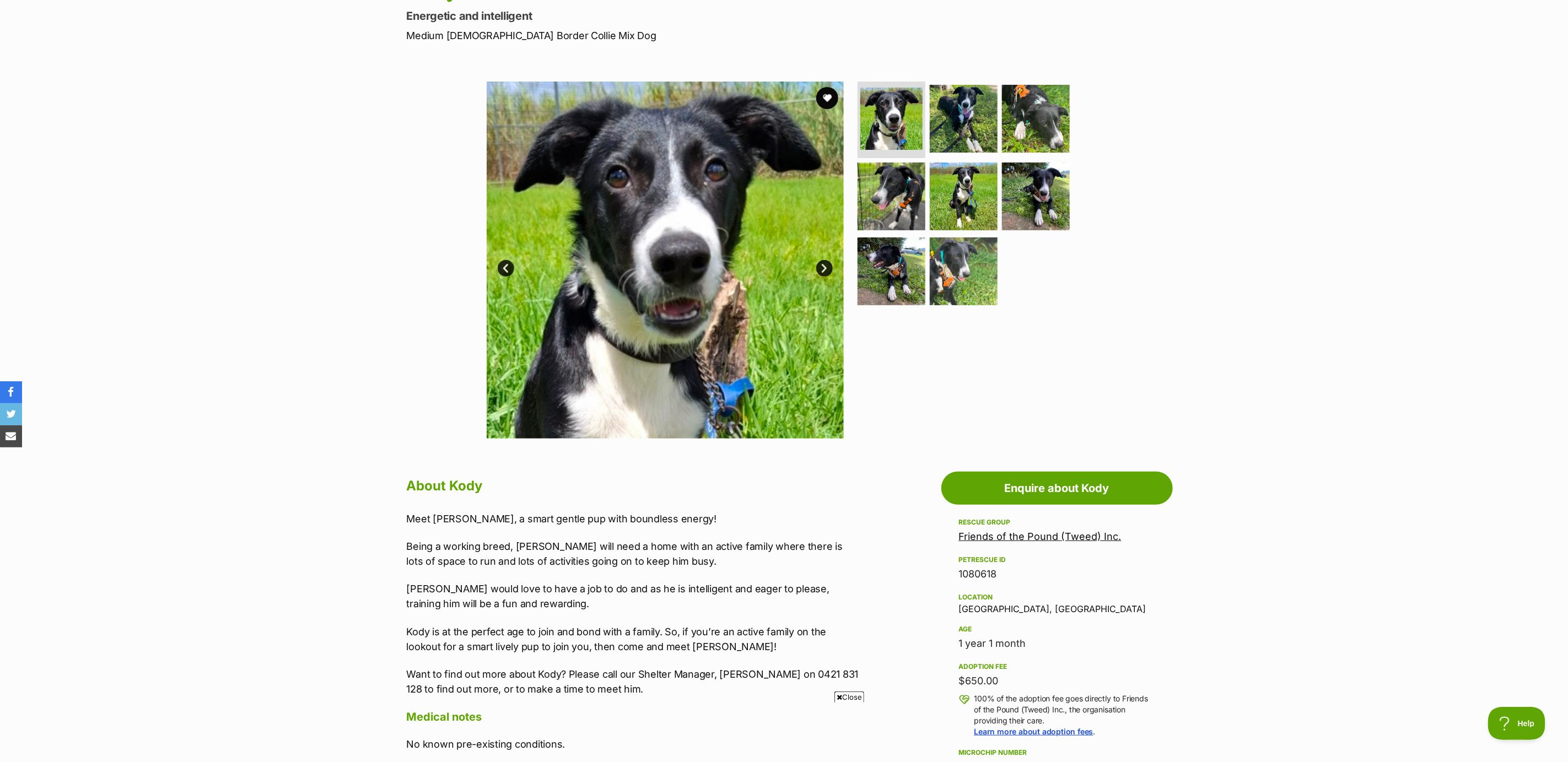
scroll to position [83, 0]
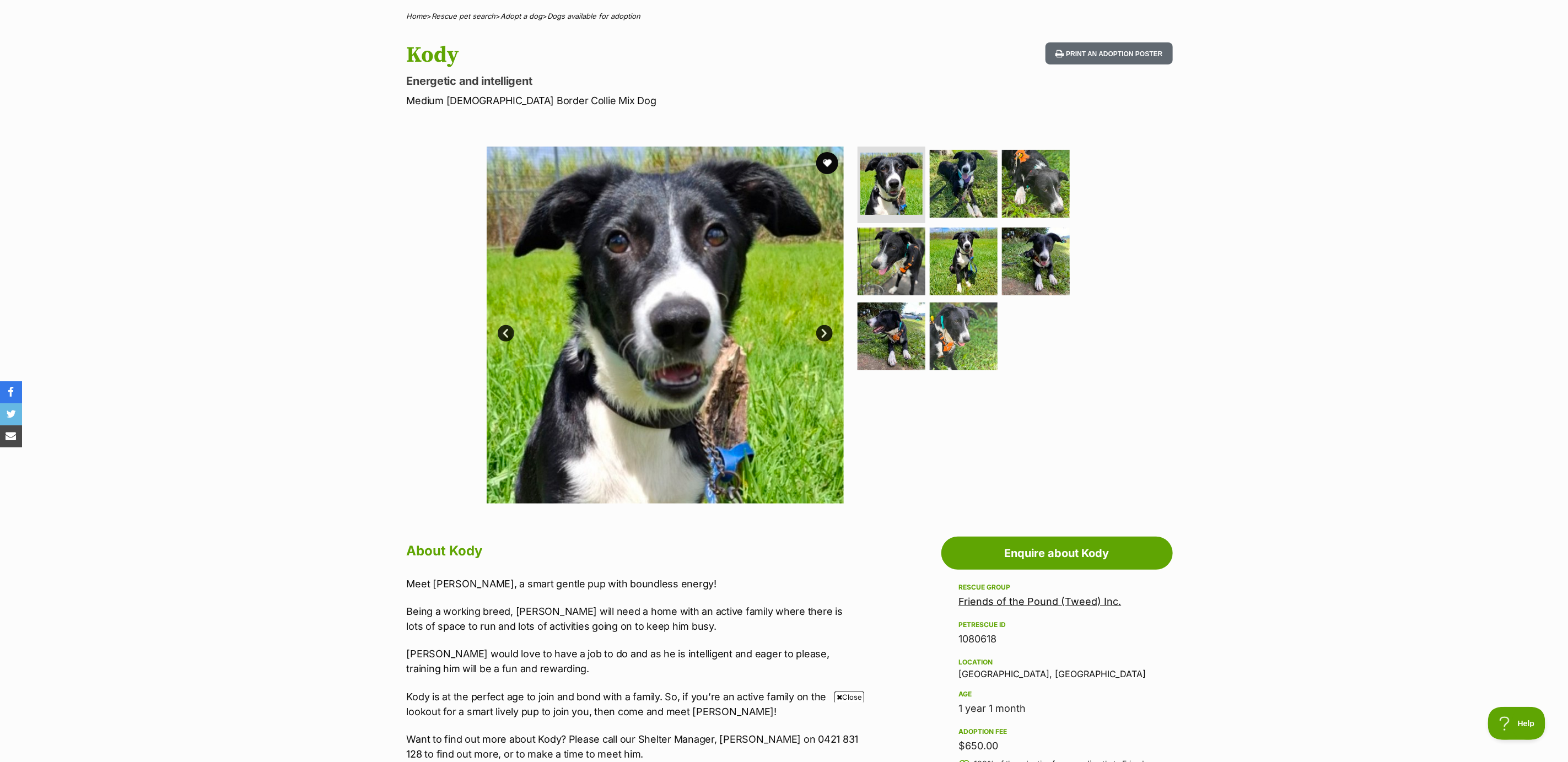
click at [820, 328] on link "Next" at bounding box center [824, 333] width 16 height 16
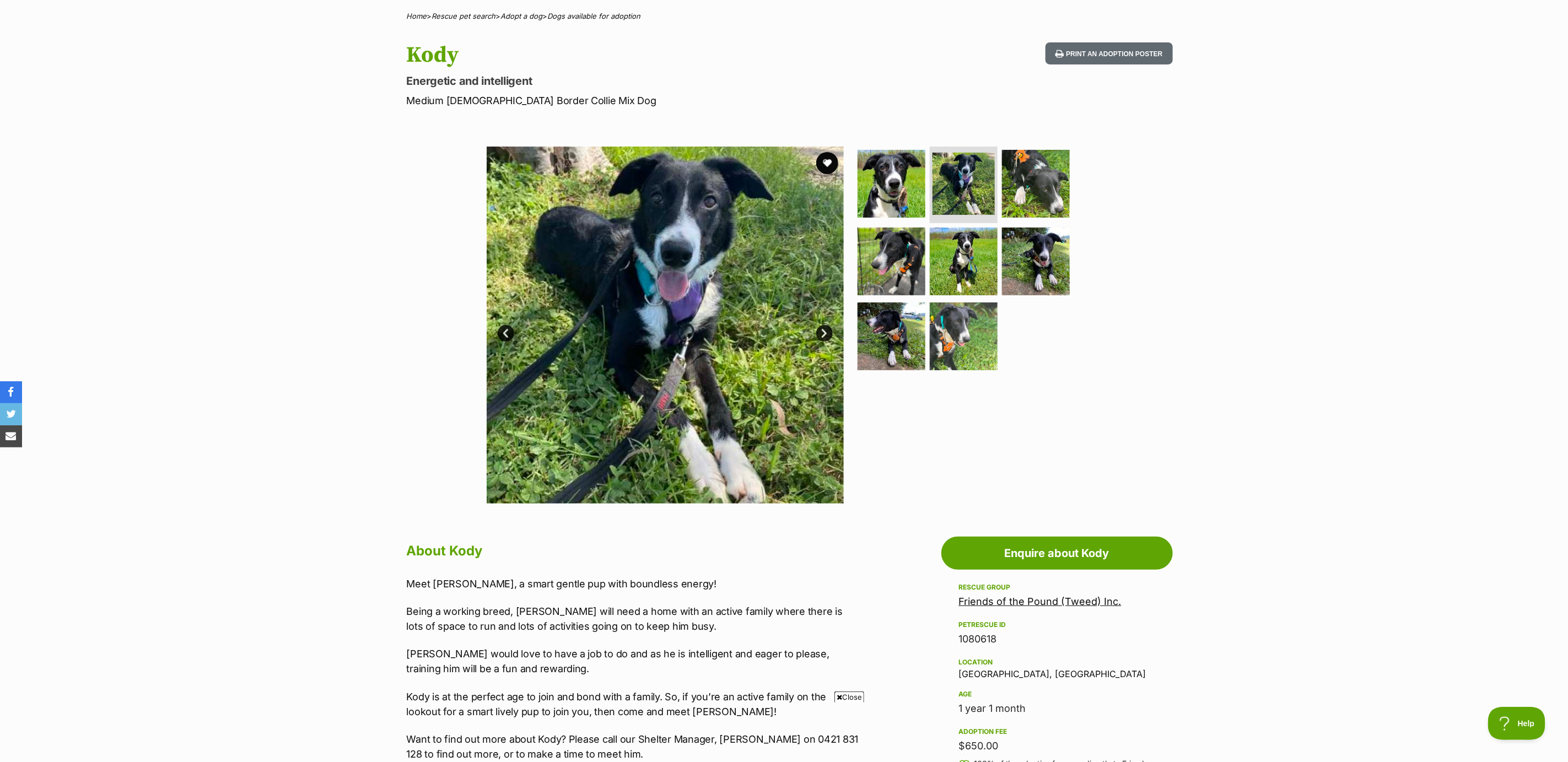
click at [820, 333] on link "Next" at bounding box center [824, 333] width 16 height 16
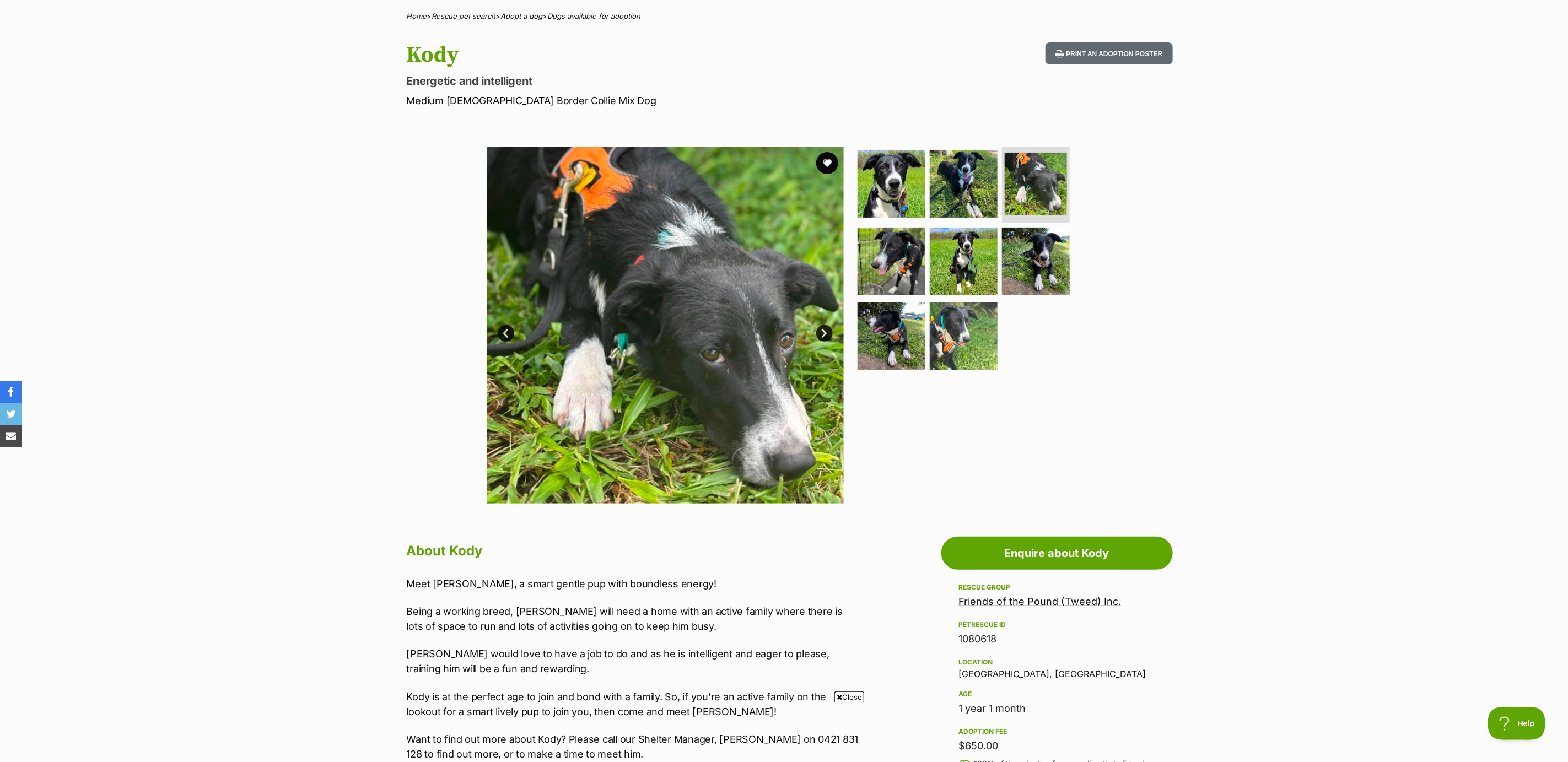
click at [832, 333] on img at bounding box center [666, 325] width 357 height 357
click at [825, 333] on link "Next" at bounding box center [824, 333] width 16 height 16
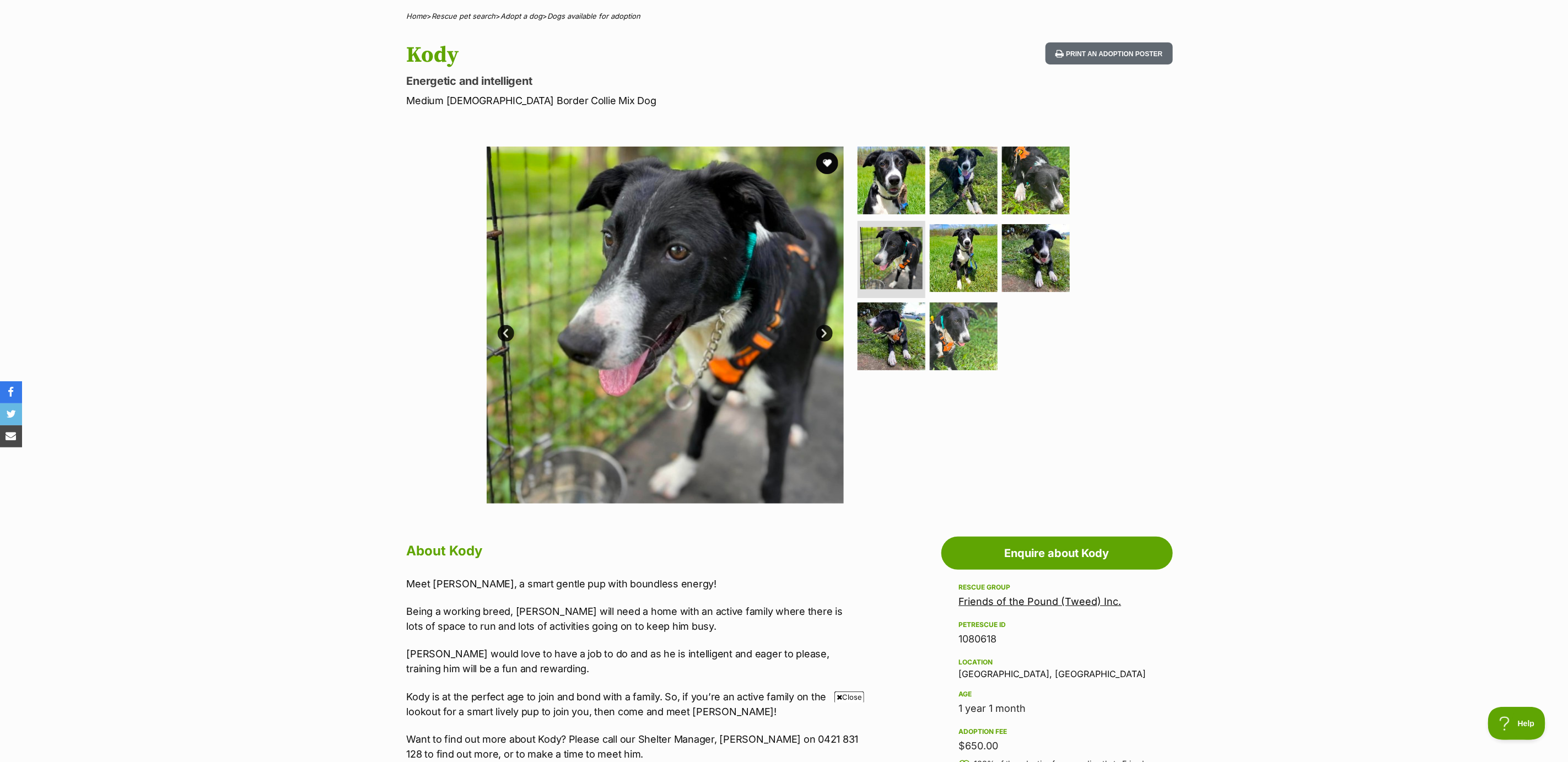
click at [825, 332] on link "Next" at bounding box center [824, 333] width 16 height 16
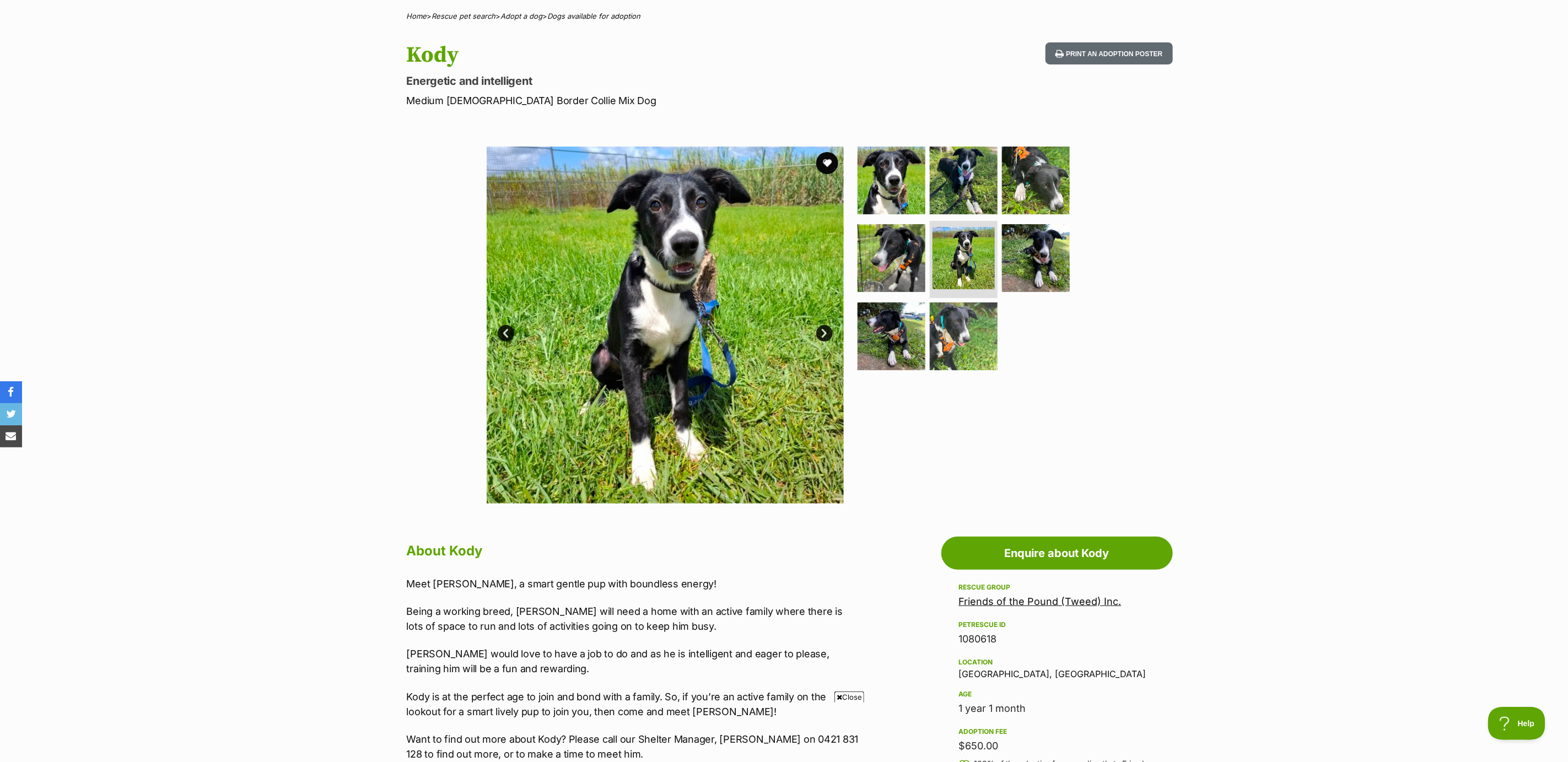
click at [825, 332] on link "Next" at bounding box center [824, 333] width 16 height 16
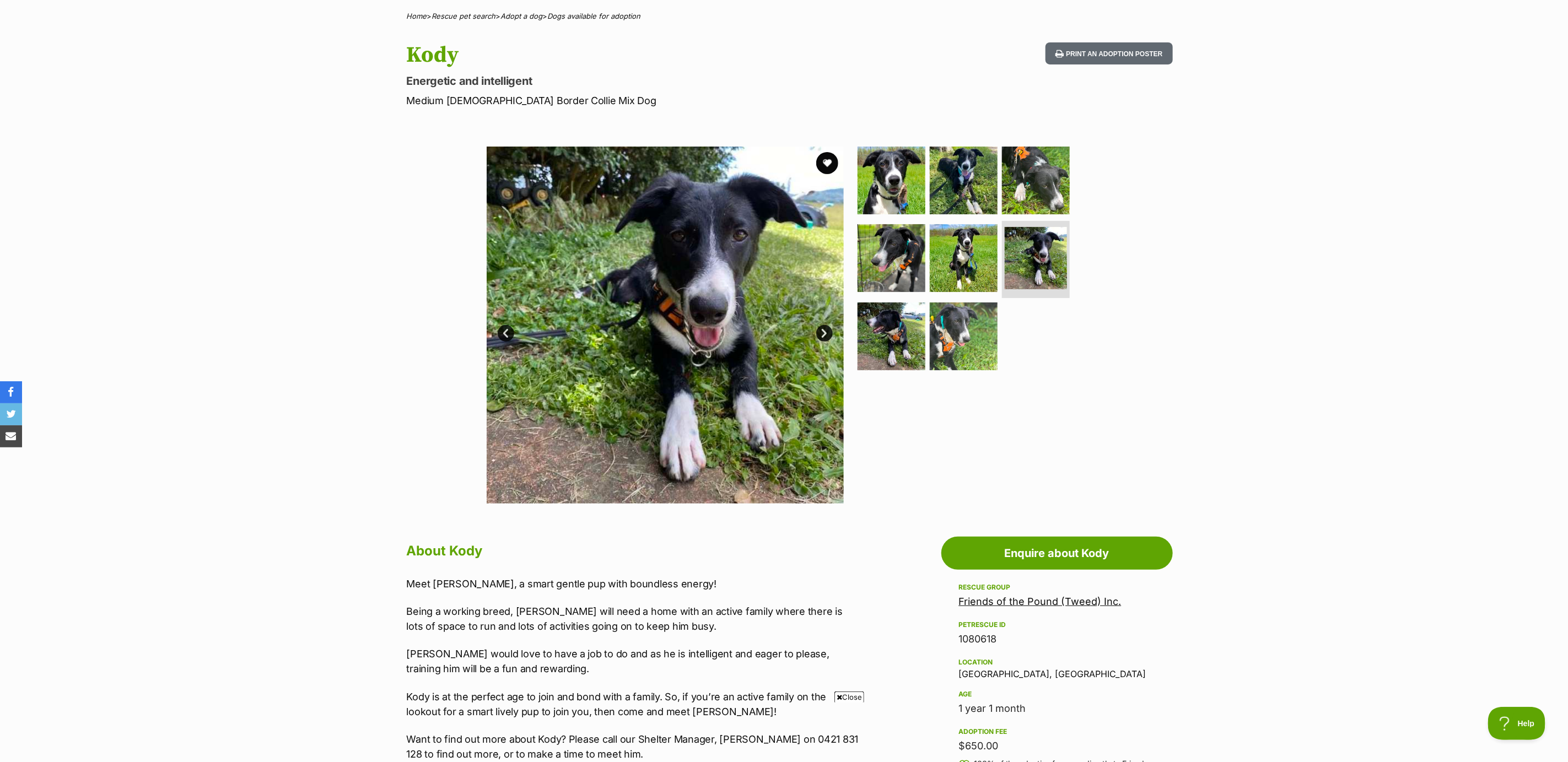
click at [825, 332] on link "Next" at bounding box center [824, 333] width 16 height 16
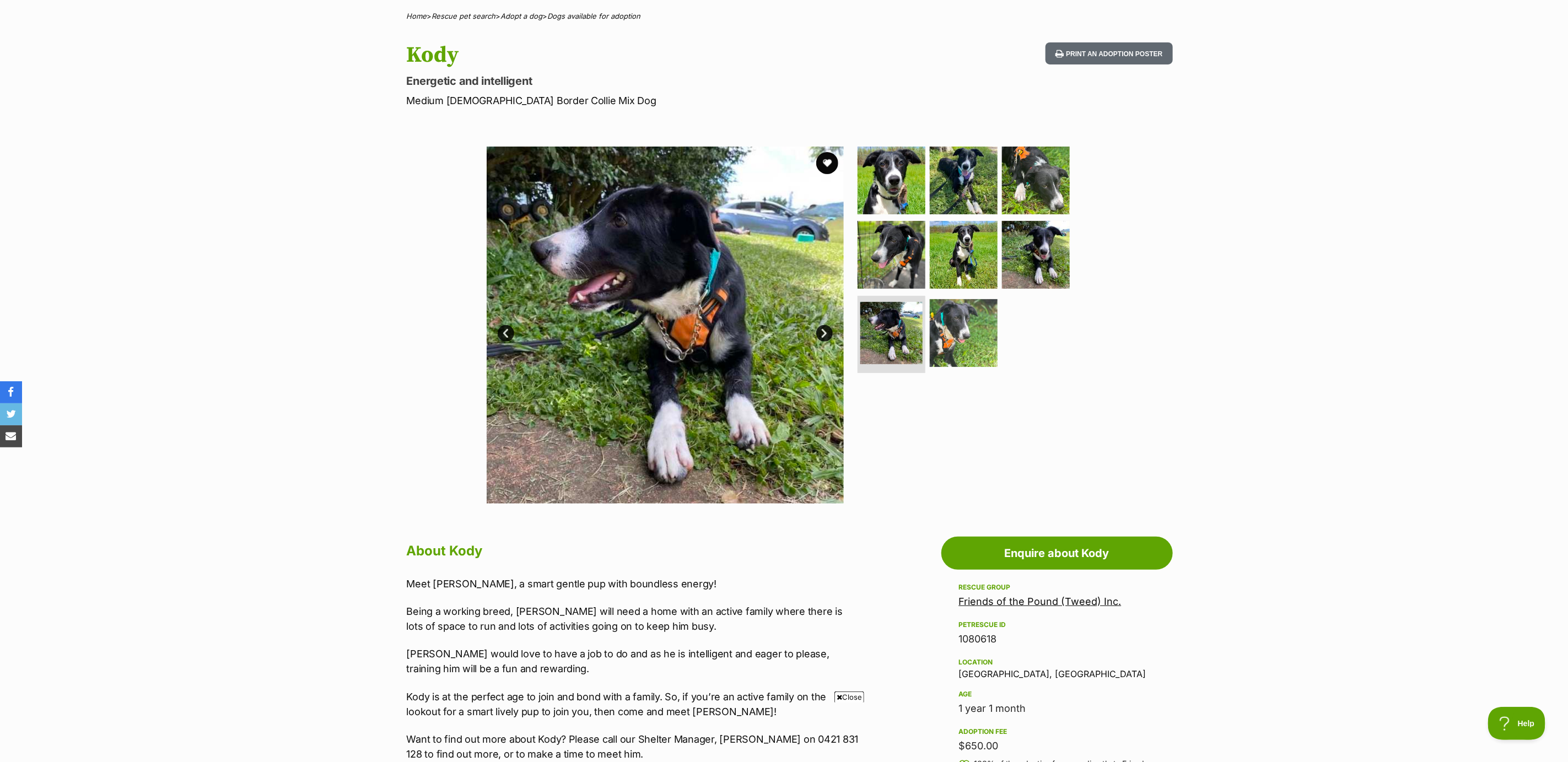
click at [825, 332] on link "Next" at bounding box center [824, 333] width 16 height 16
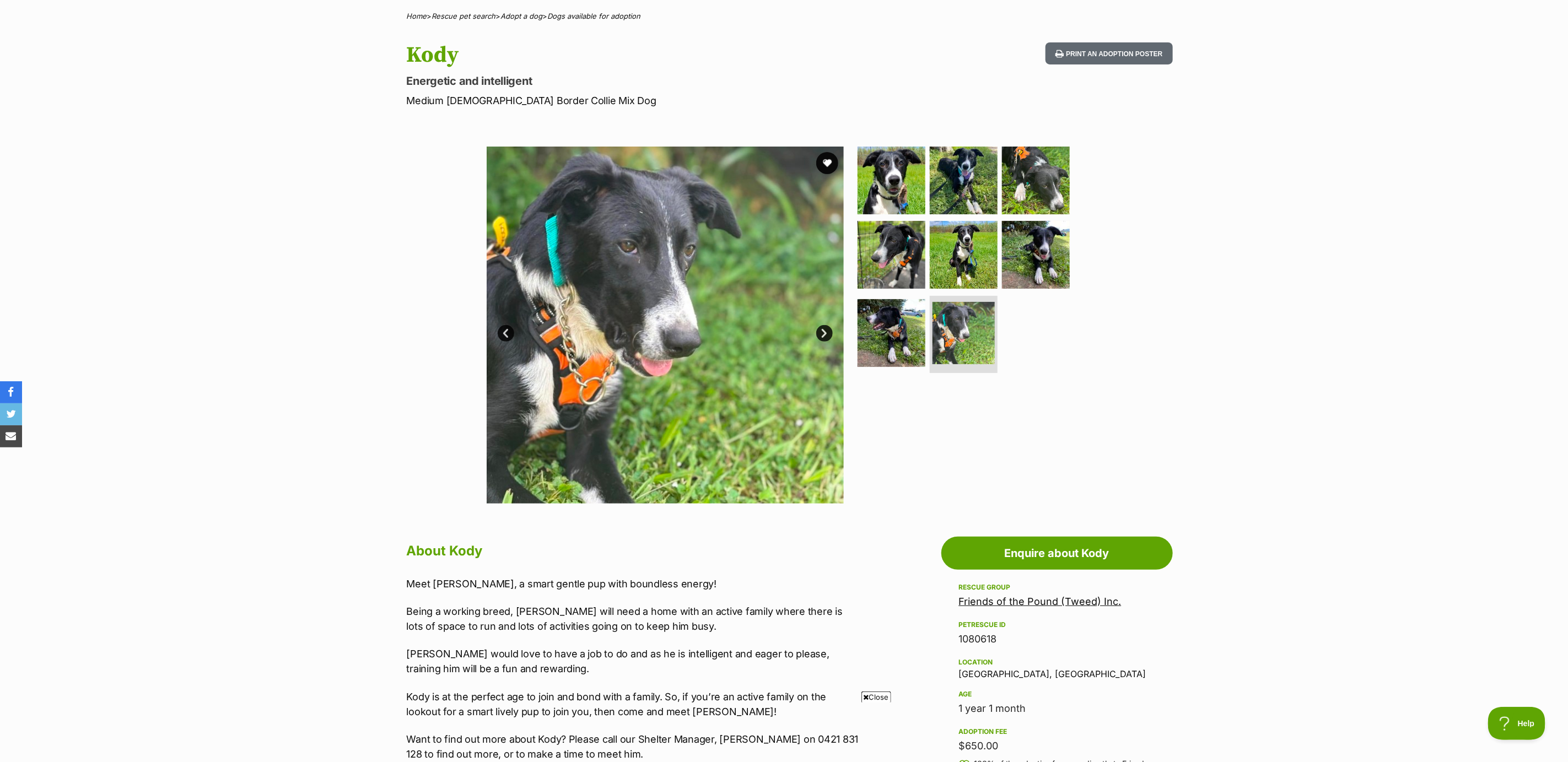
click at [820, 332] on link "Next" at bounding box center [824, 333] width 16 height 16
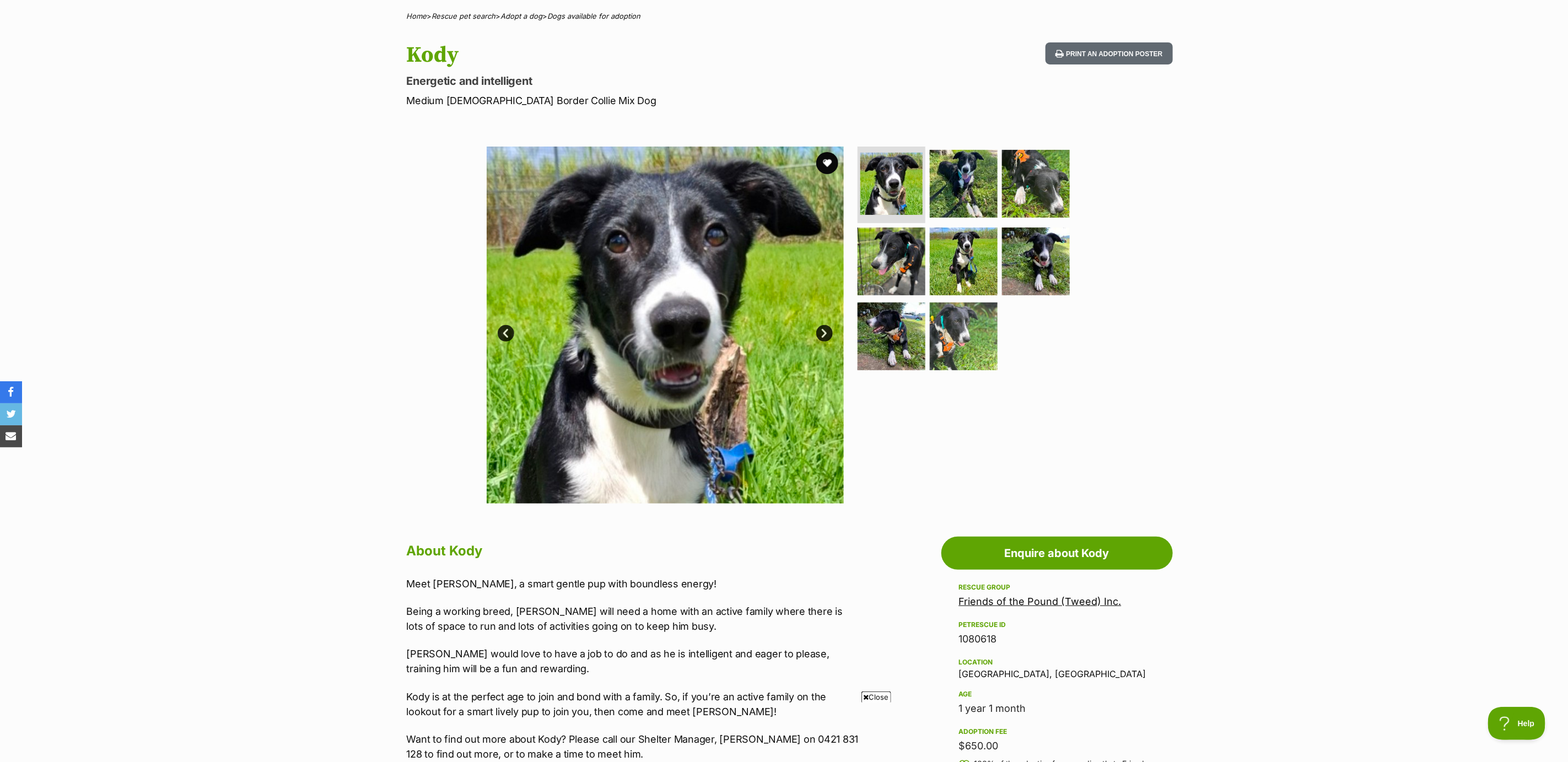
click at [820, 332] on link "Next" at bounding box center [824, 333] width 16 height 16
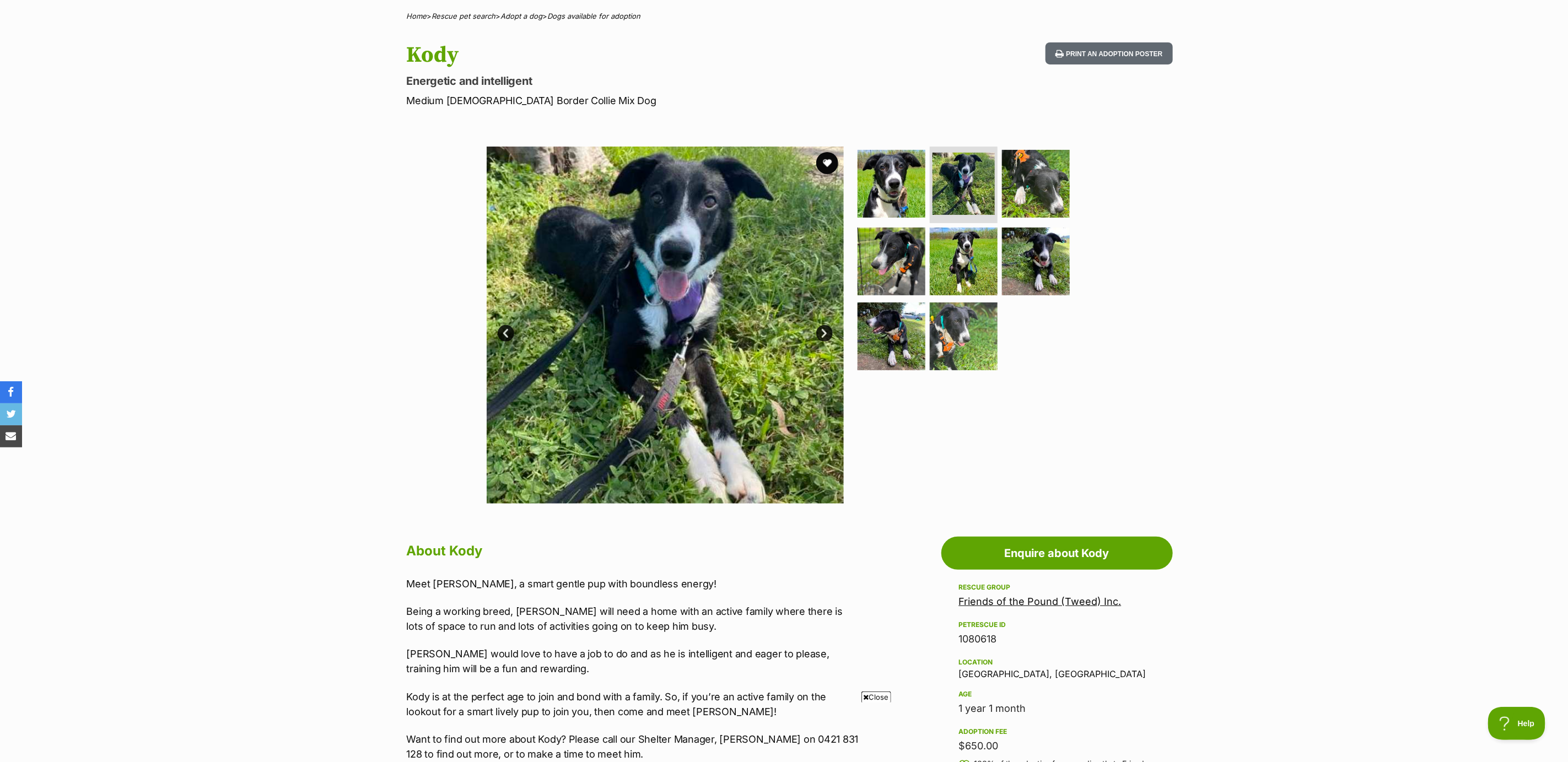
click at [820, 332] on link "Next" at bounding box center [824, 333] width 16 height 16
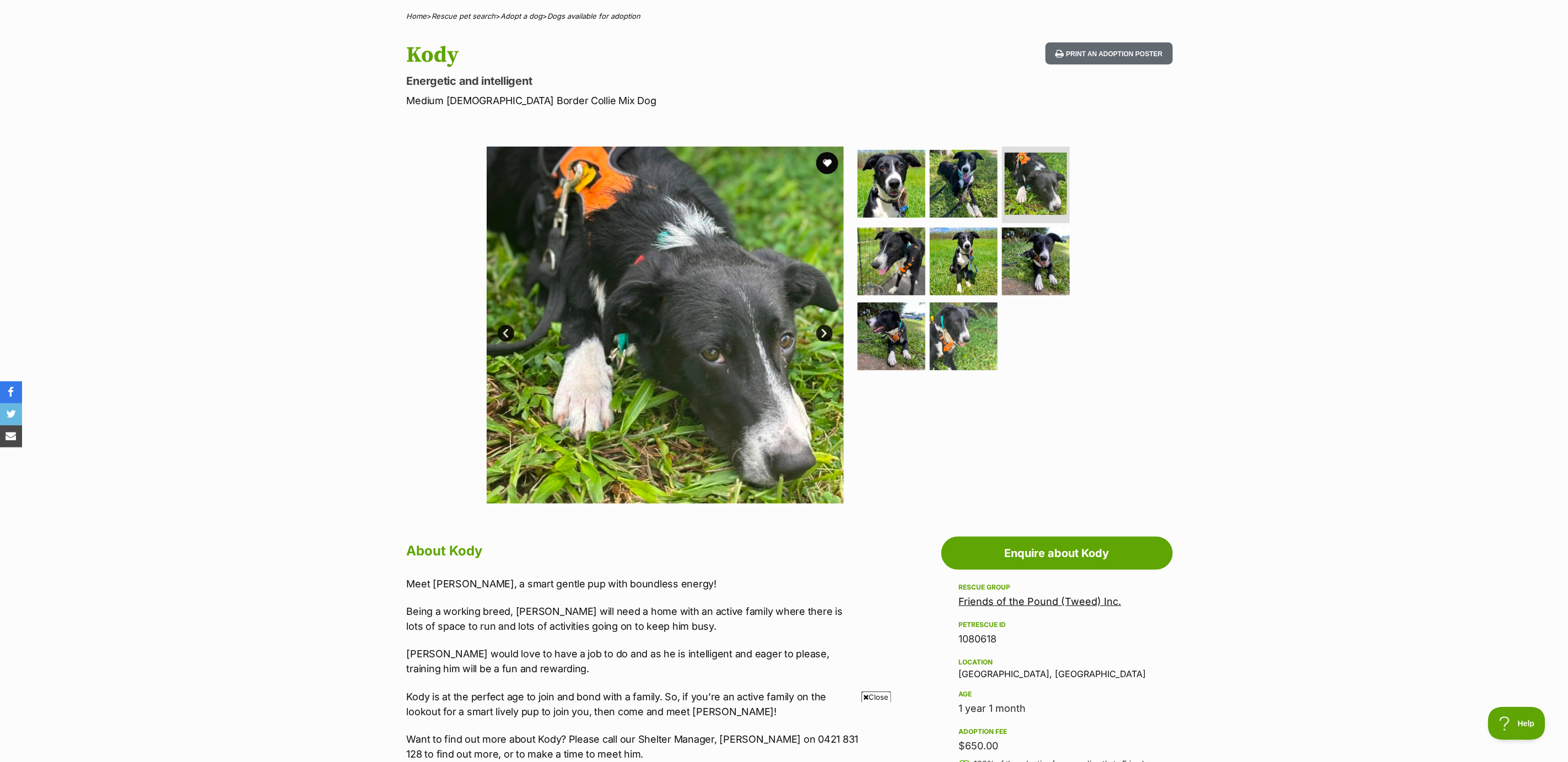
click at [820, 332] on link "Next" at bounding box center [824, 333] width 16 height 16
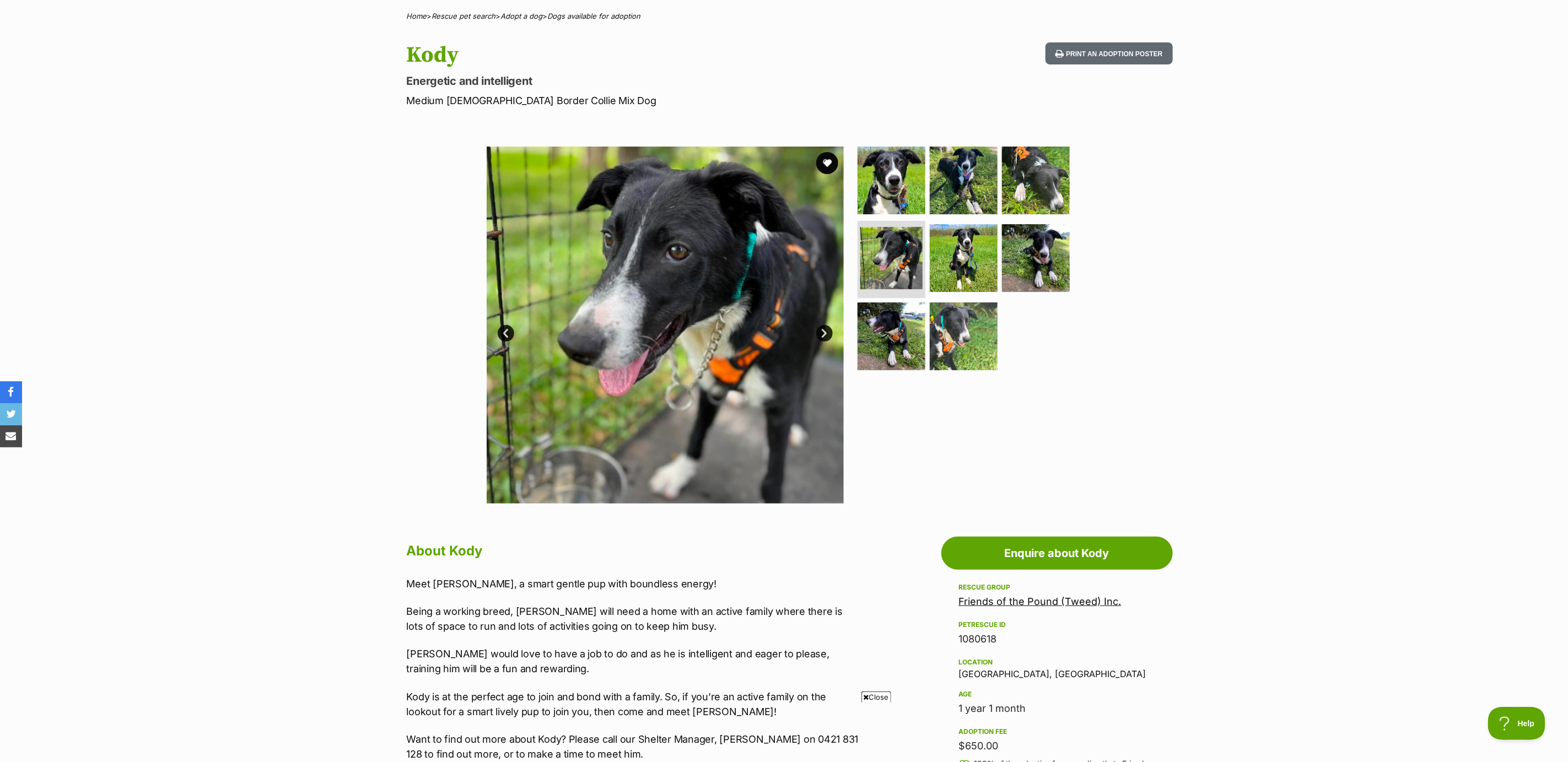
click at [820, 332] on link "Next" at bounding box center [824, 333] width 16 height 16
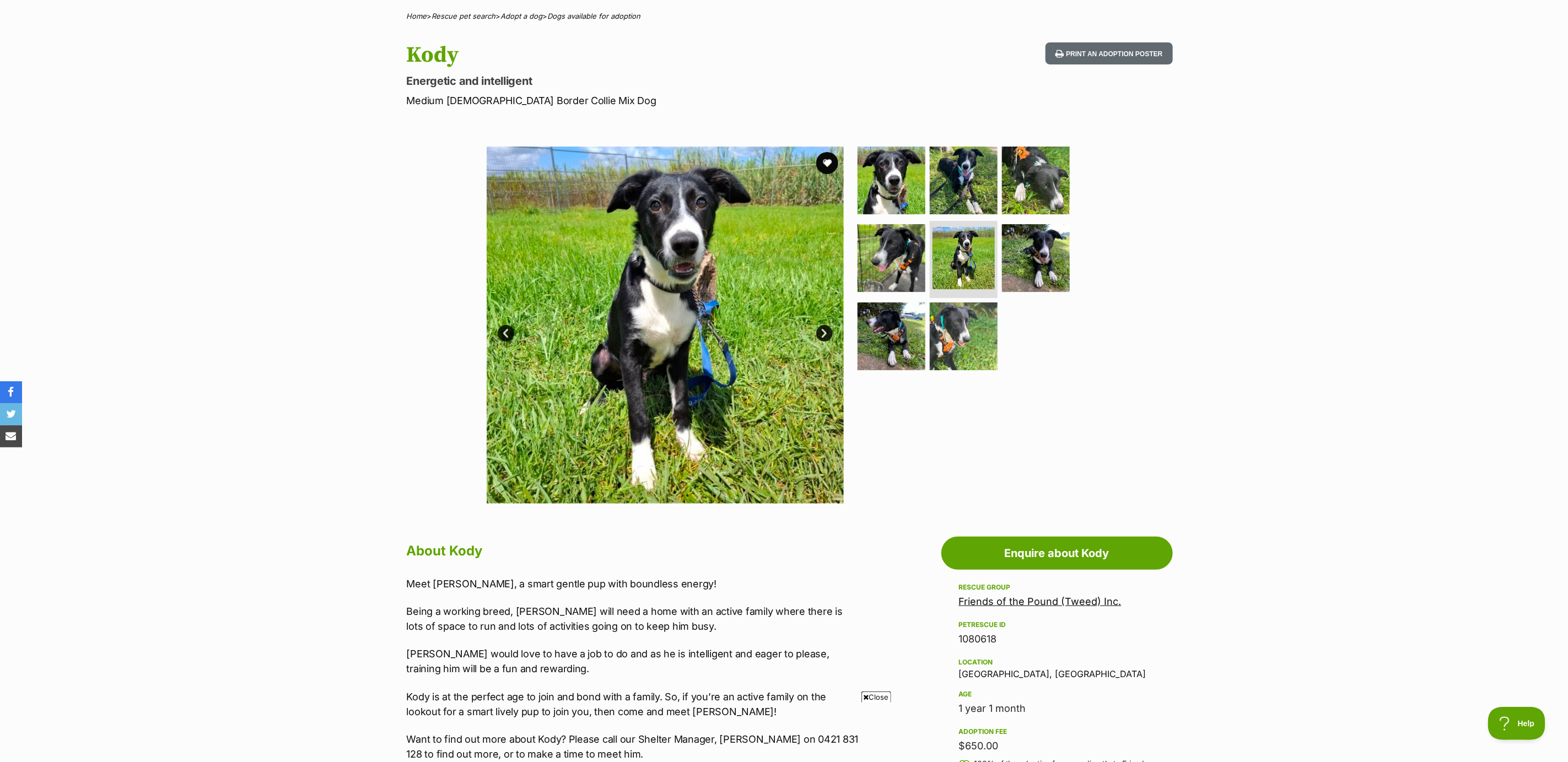
click at [820, 332] on link "Next" at bounding box center [824, 333] width 16 height 16
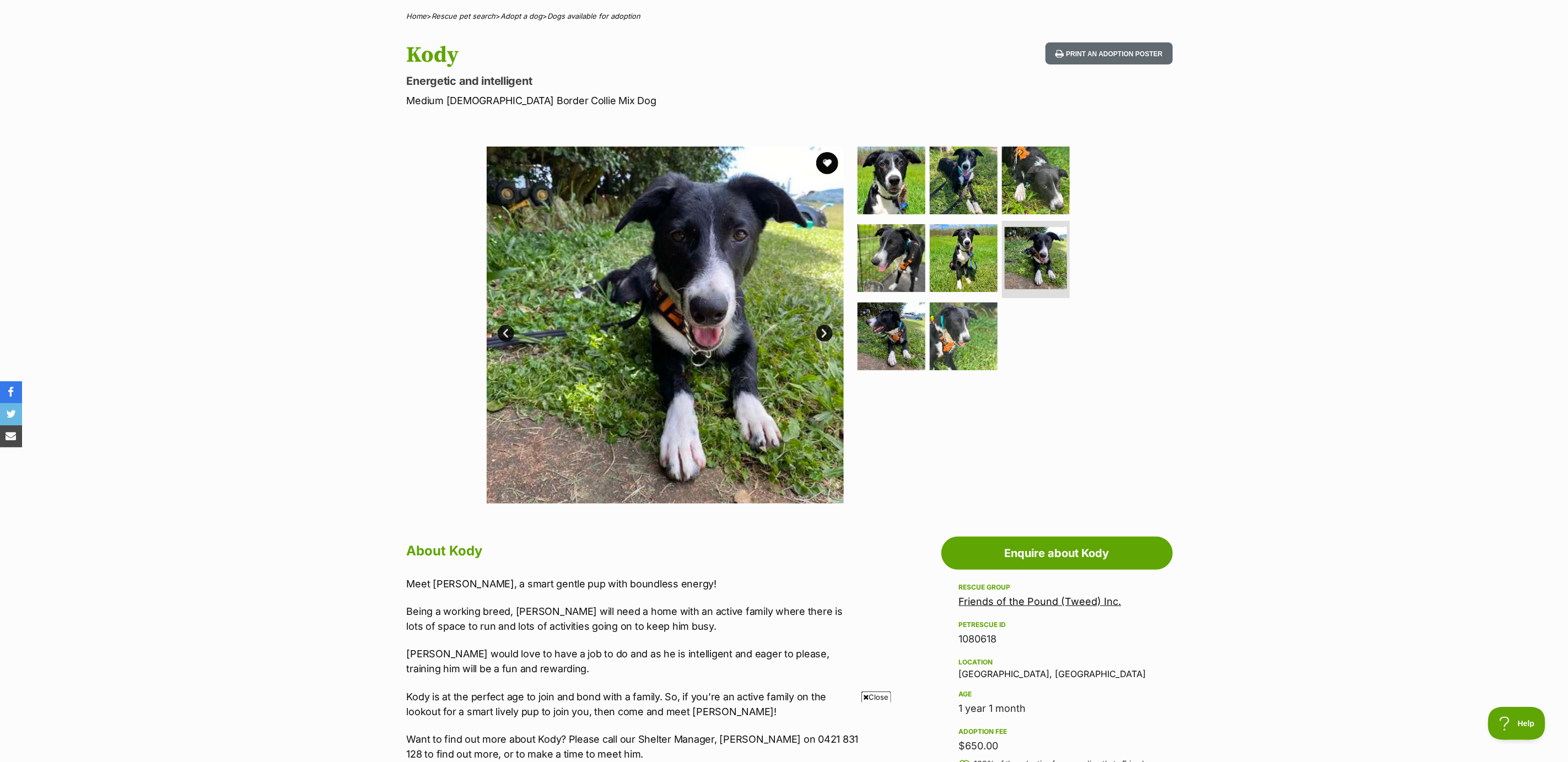
click at [820, 332] on link "Next" at bounding box center [824, 333] width 16 height 16
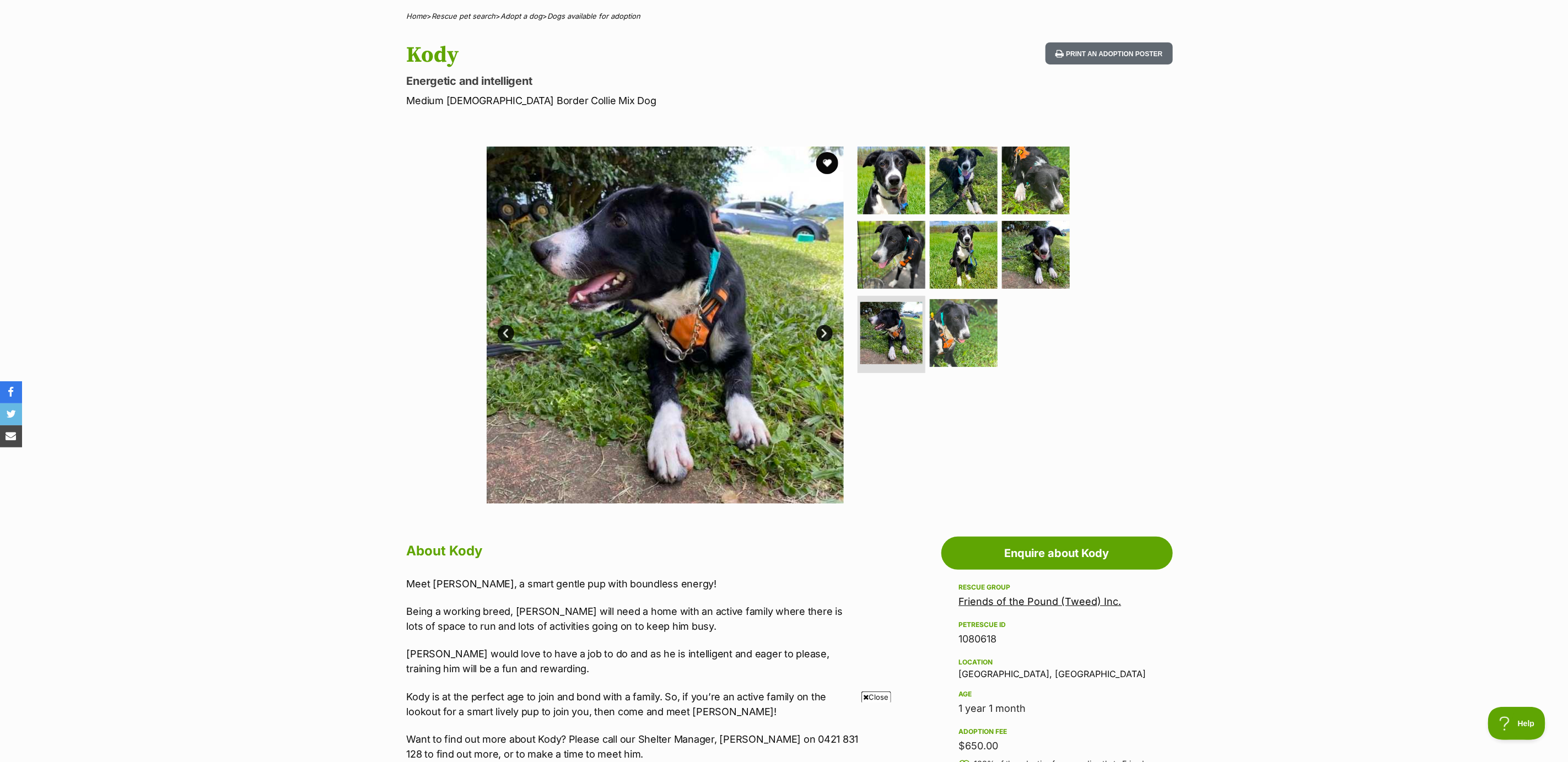
scroll to position [0, 0]
click at [826, 162] on button "favourite" at bounding box center [826, 163] width 24 height 24
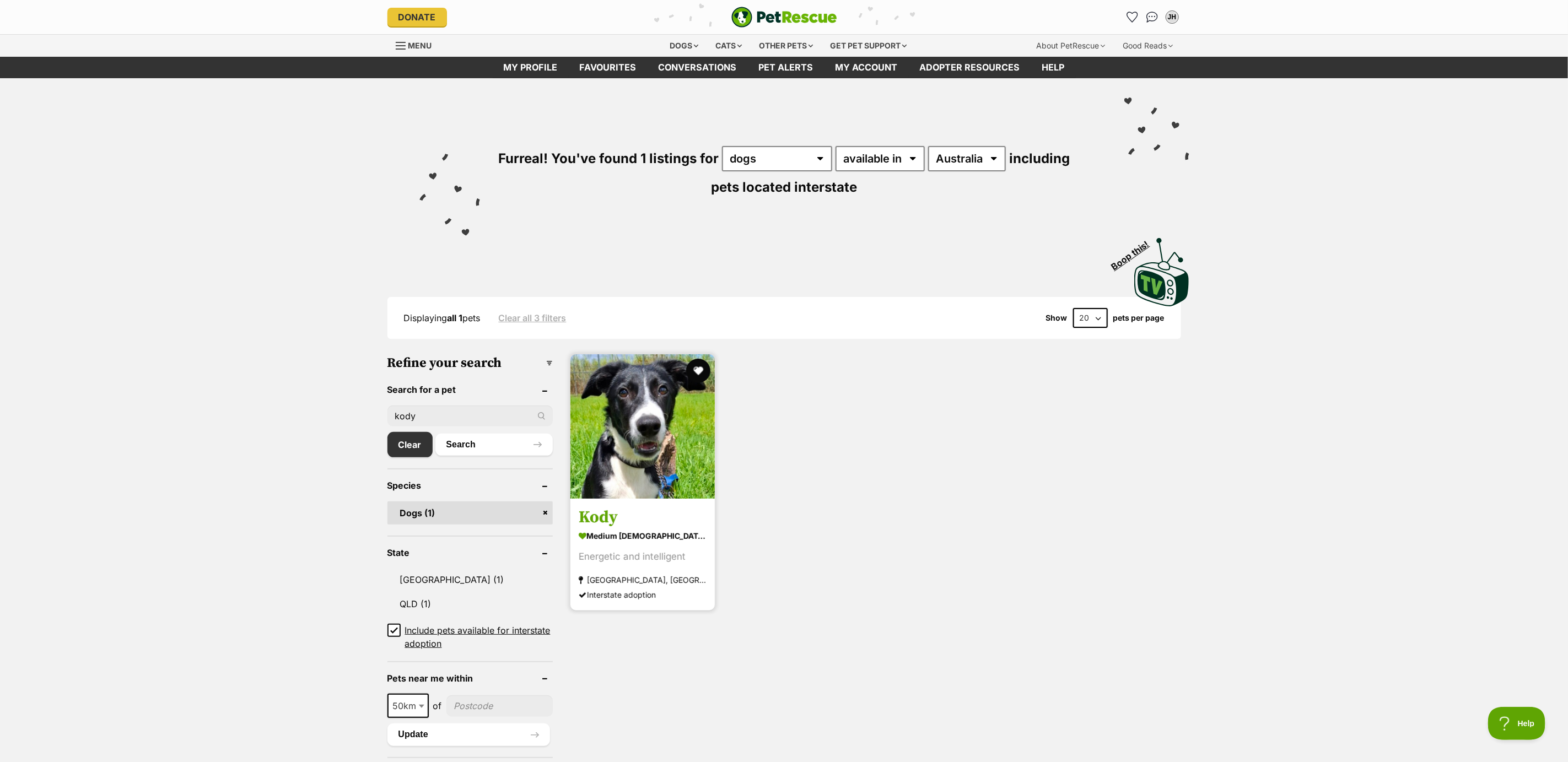
click at [701, 371] on button "favourite" at bounding box center [698, 370] width 24 height 24
click at [599, 66] on link "Favourites" at bounding box center [608, 67] width 79 height 21
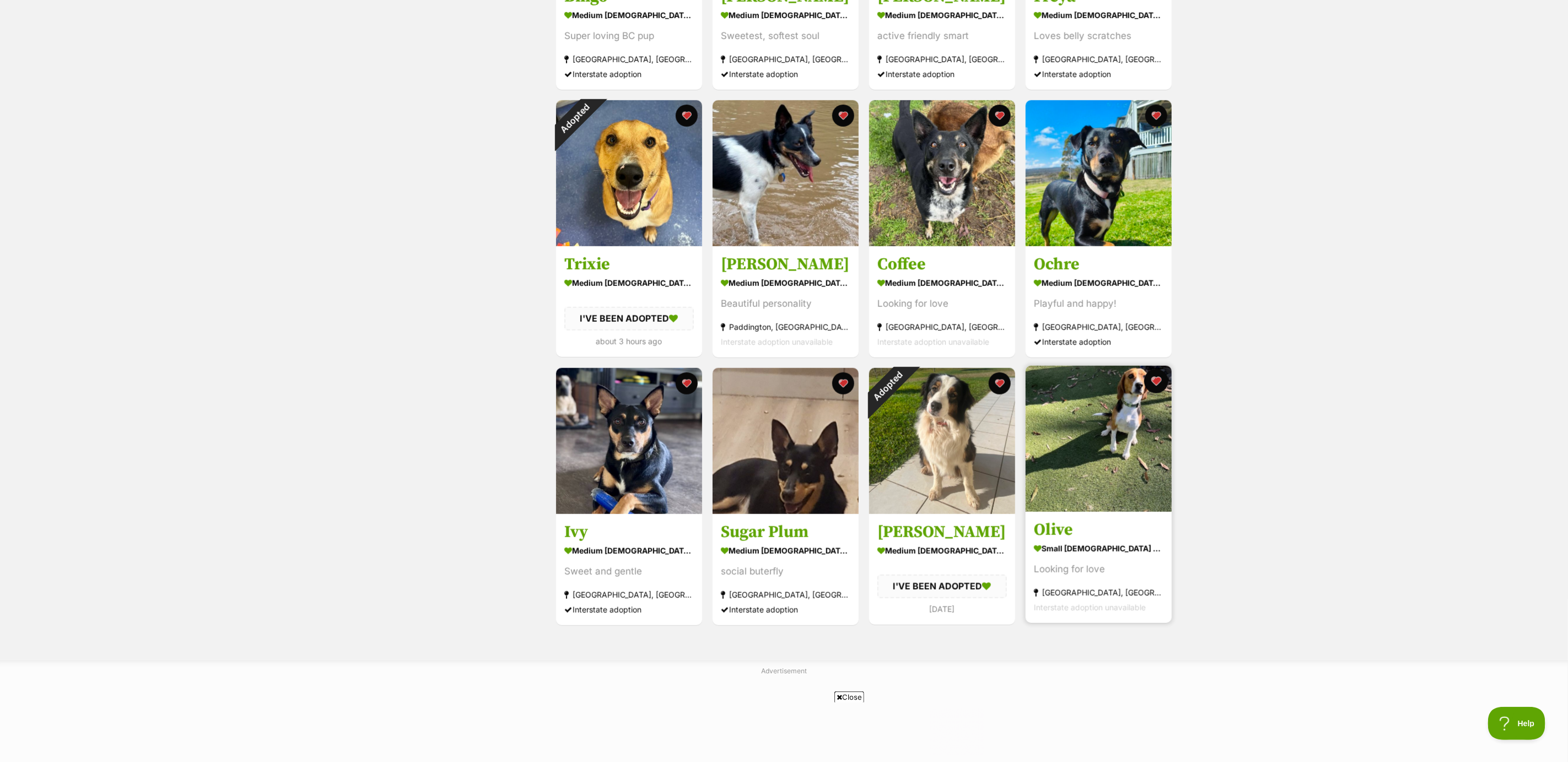
click at [1156, 381] on button "favourite" at bounding box center [1156, 381] width 24 height 24
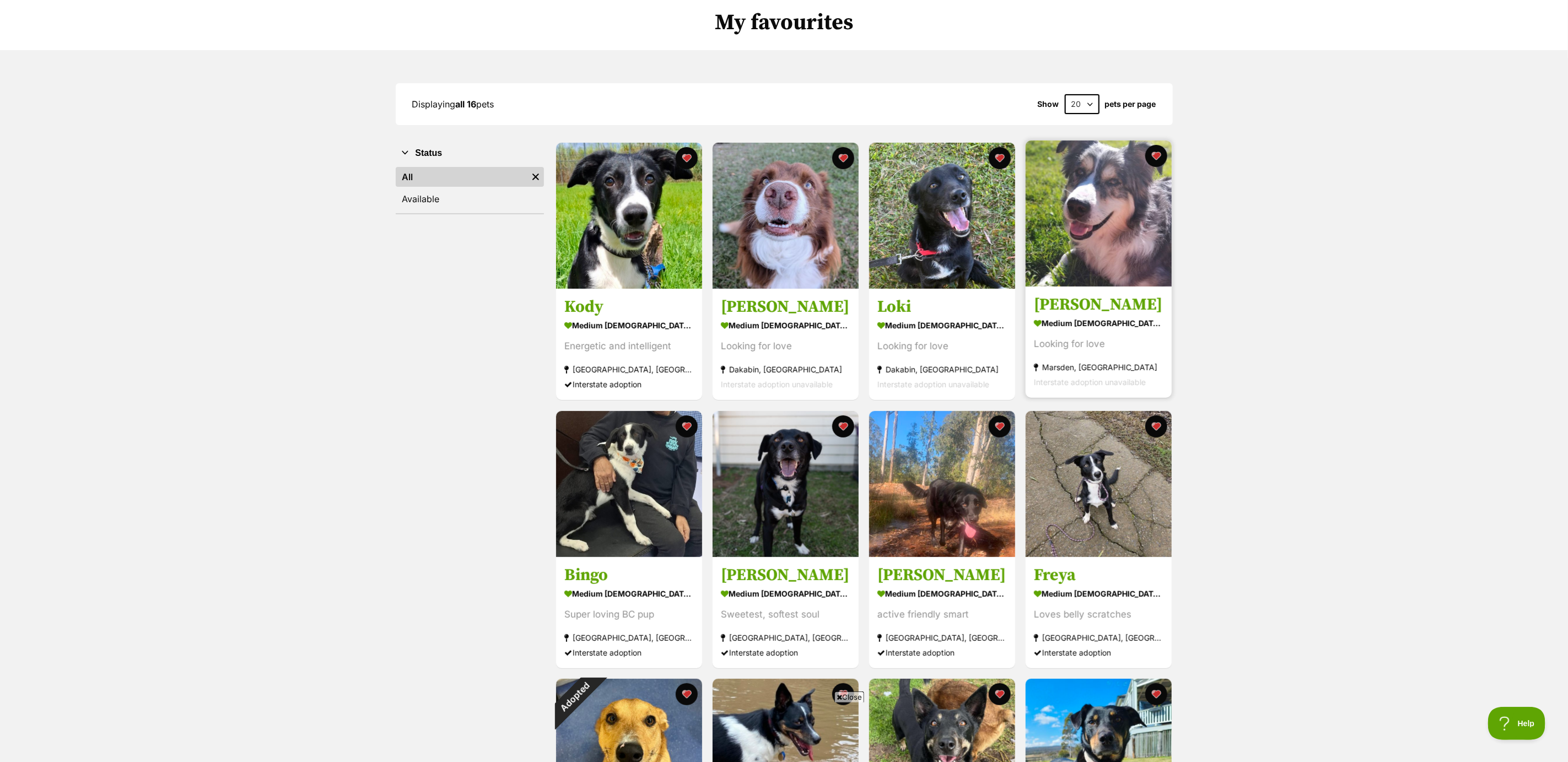
click at [1109, 250] on img at bounding box center [1098, 213] width 146 height 146
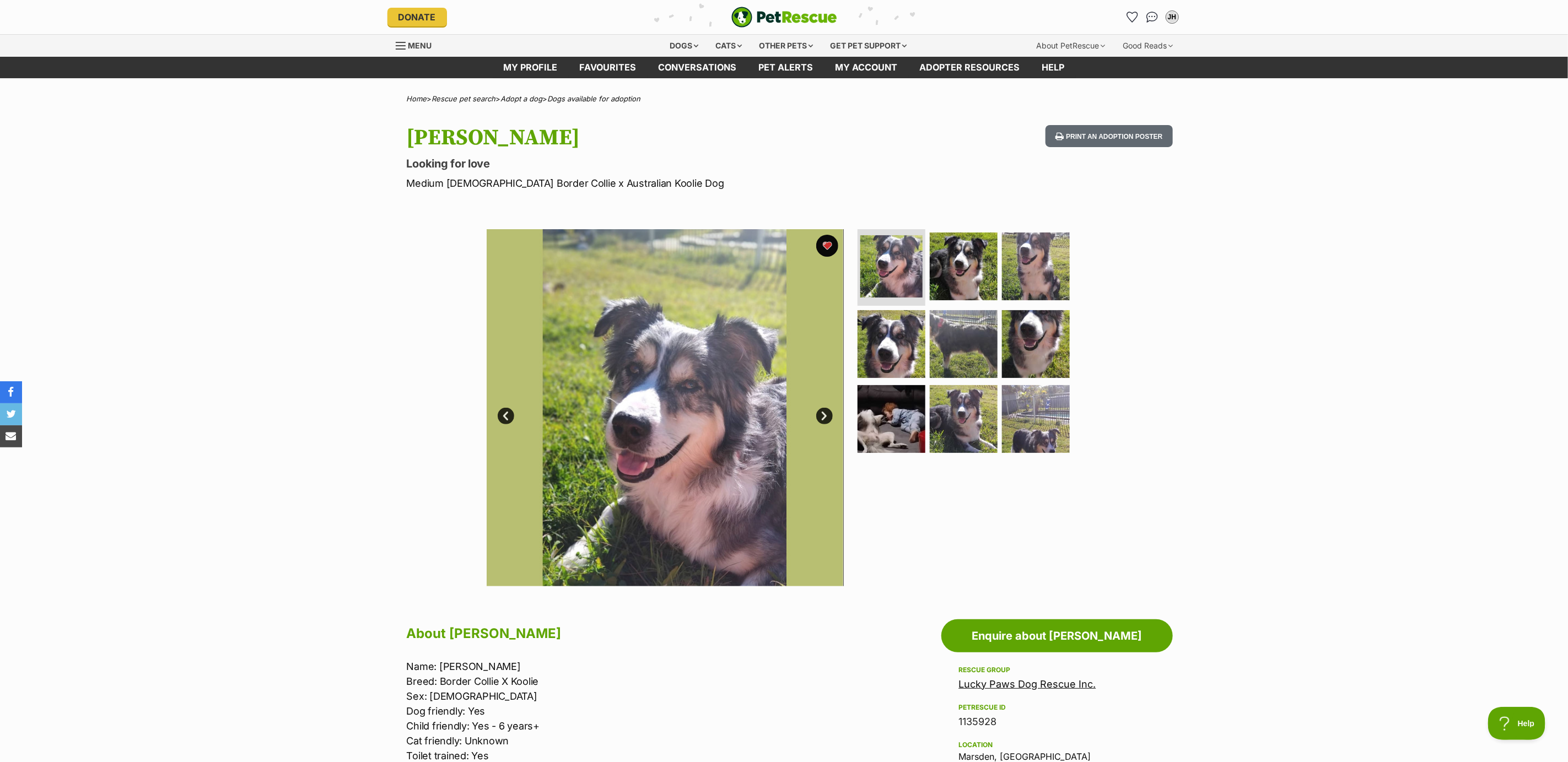
click at [824, 415] on link "Next" at bounding box center [824, 416] width 16 height 16
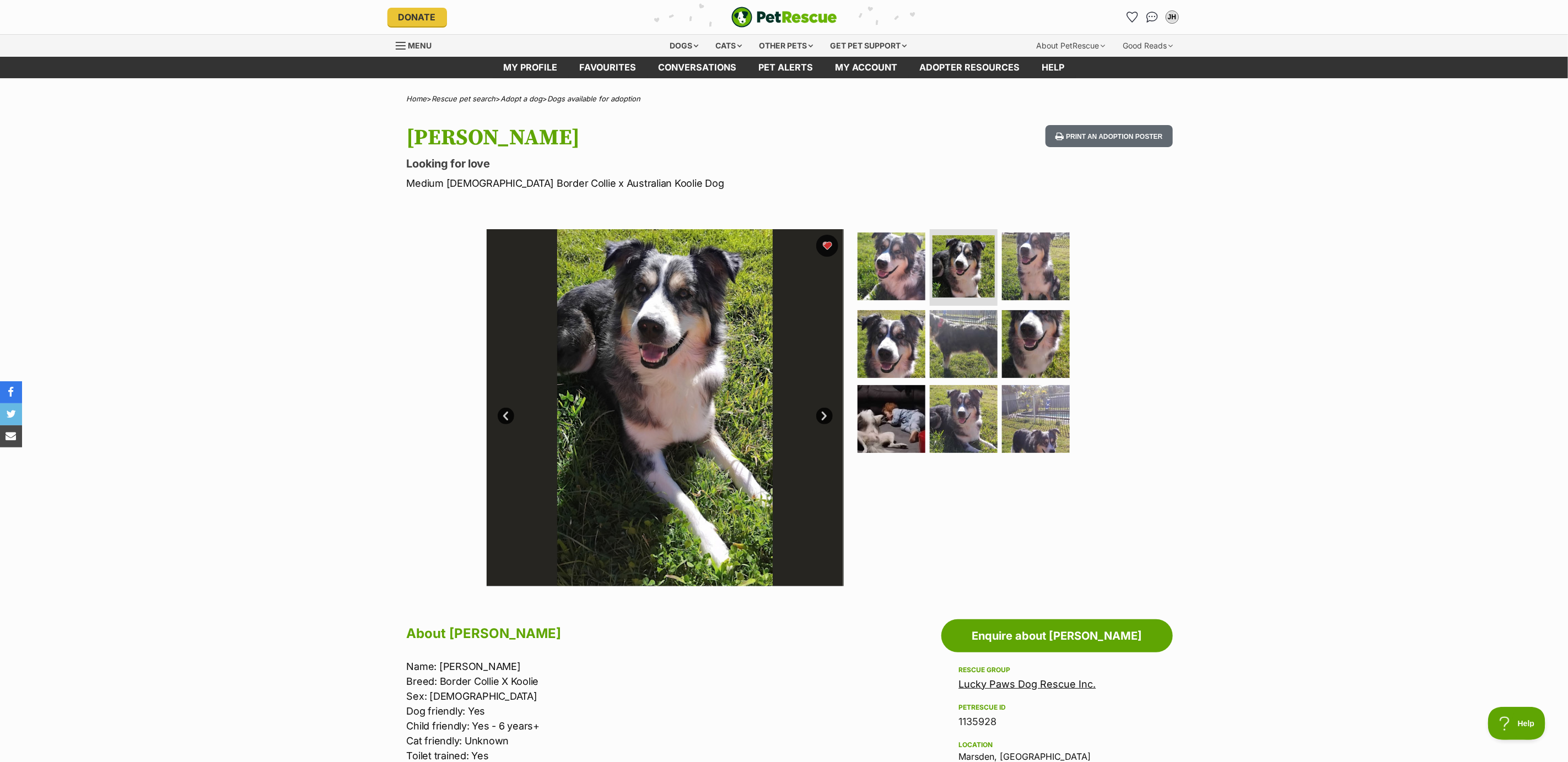
click at [822, 417] on link "Next" at bounding box center [824, 416] width 16 height 16
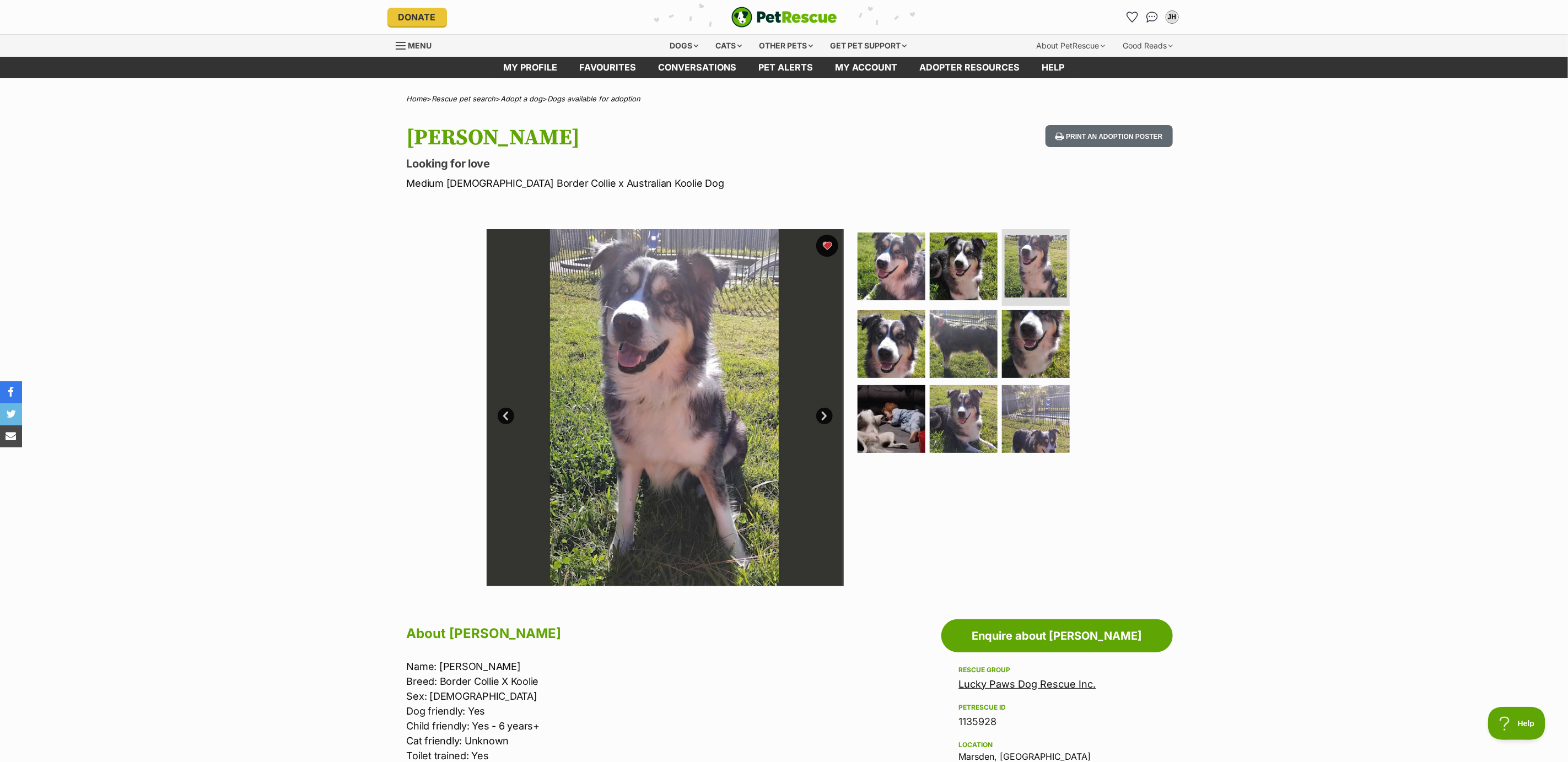
click at [819, 417] on link "Next" at bounding box center [824, 416] width 16 height 16
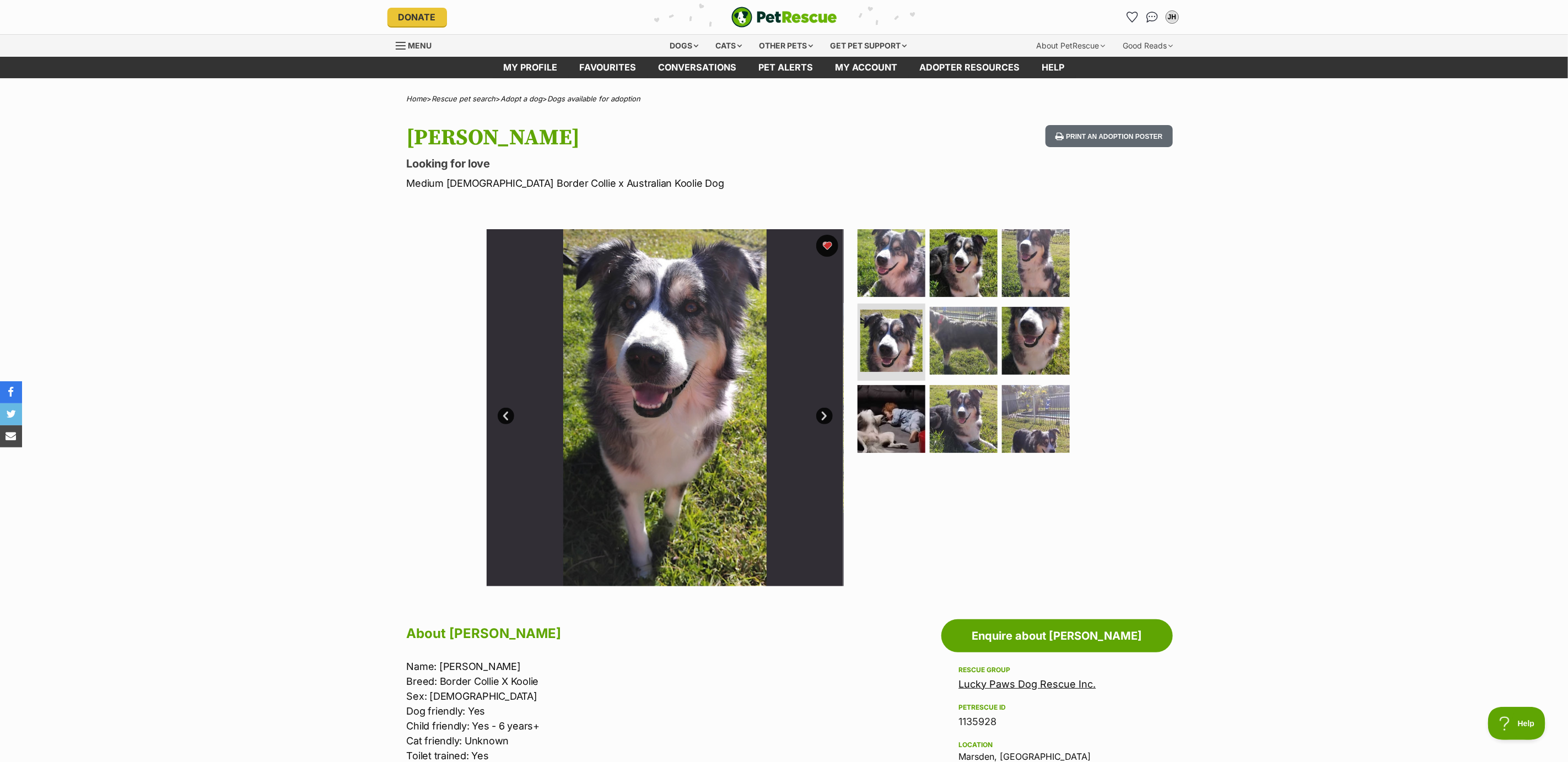
click at [819, 417] on link "Next" at bounding box center [824, 416] width 16 height 16
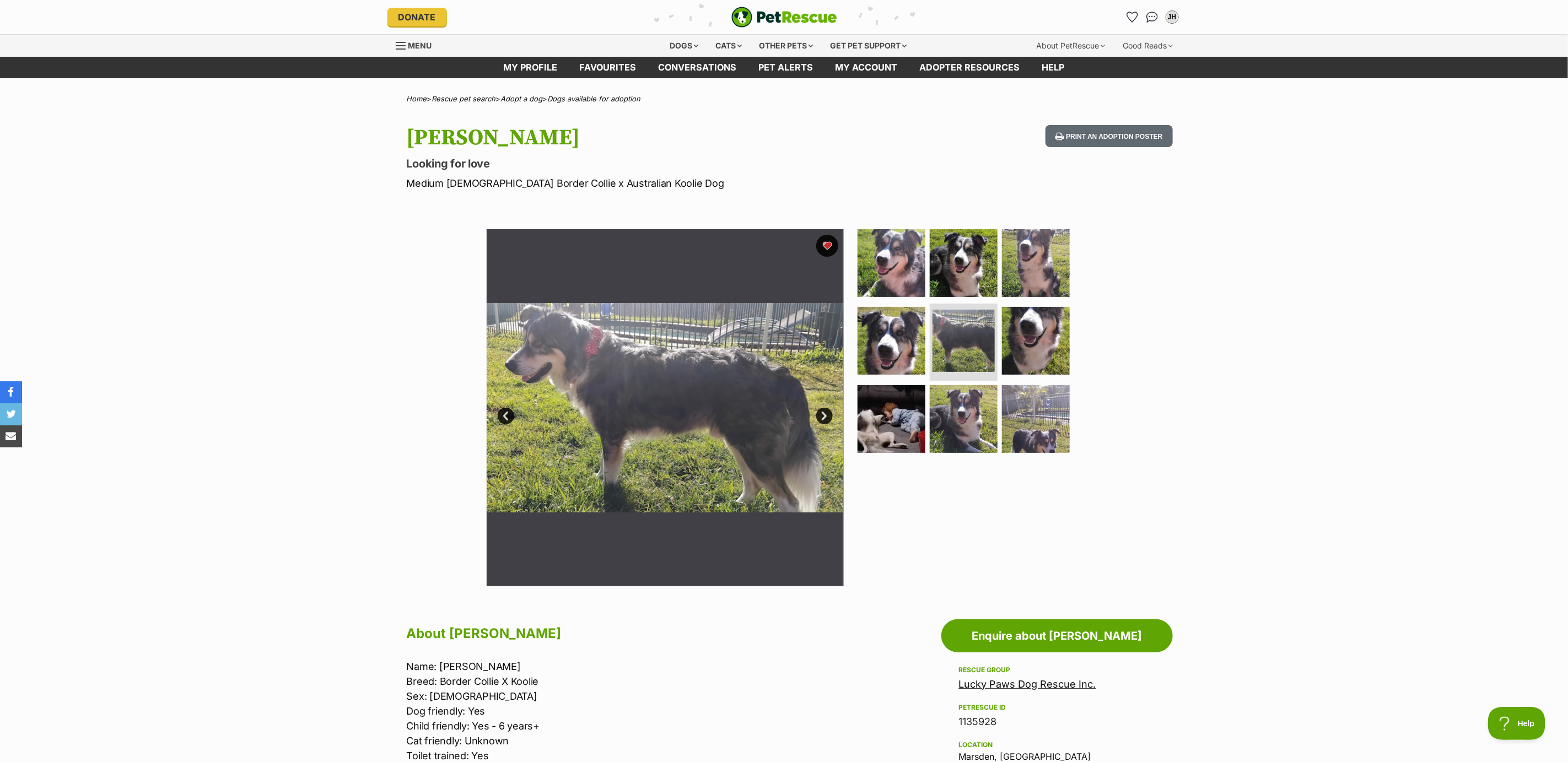
click at [822, 412] on link "Next" at bounding box center [824, 416] width 16 height 16
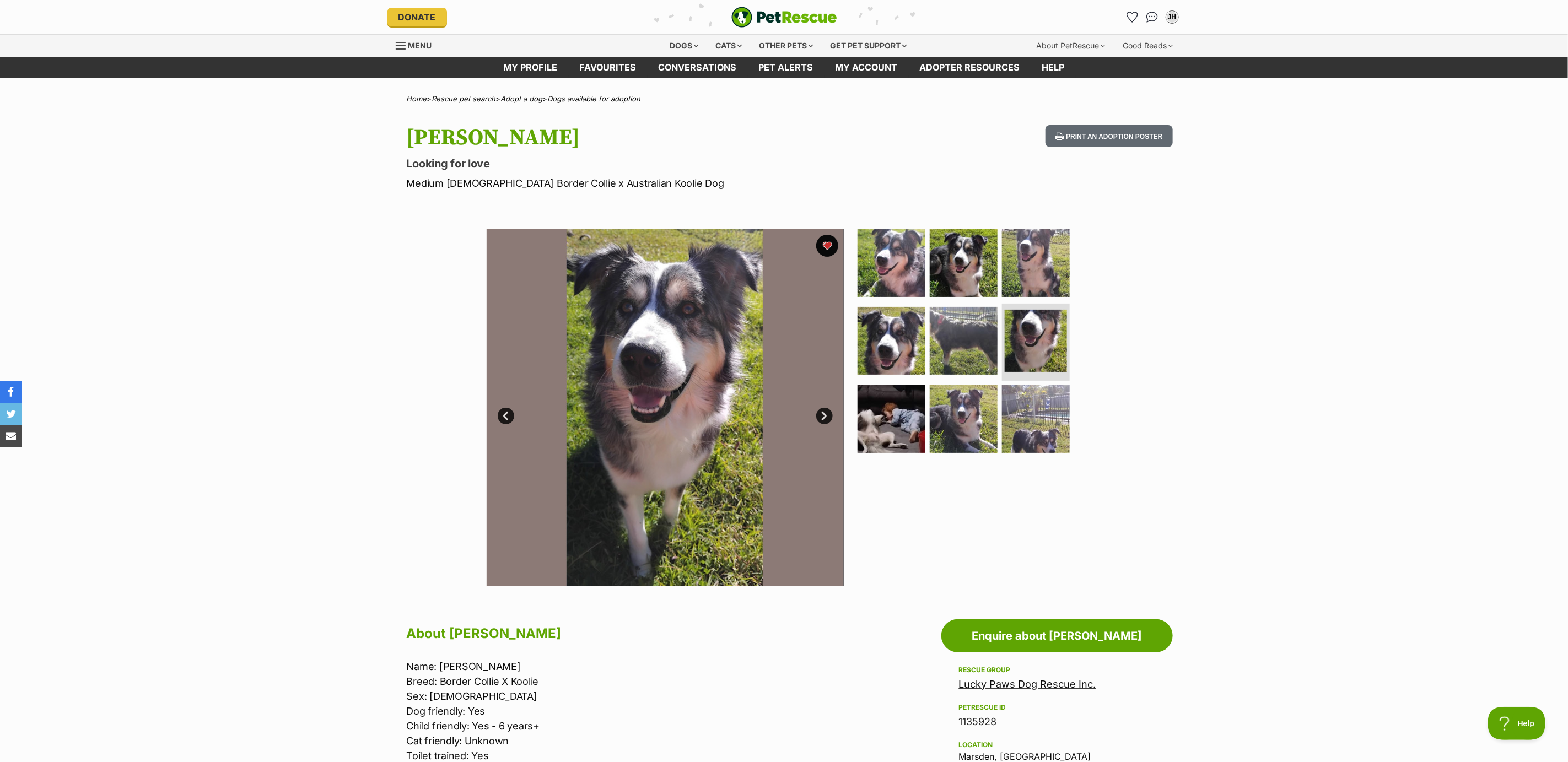
click at [824, 417] on link "Next" at bounding box center [824, 416] width 16 height 16
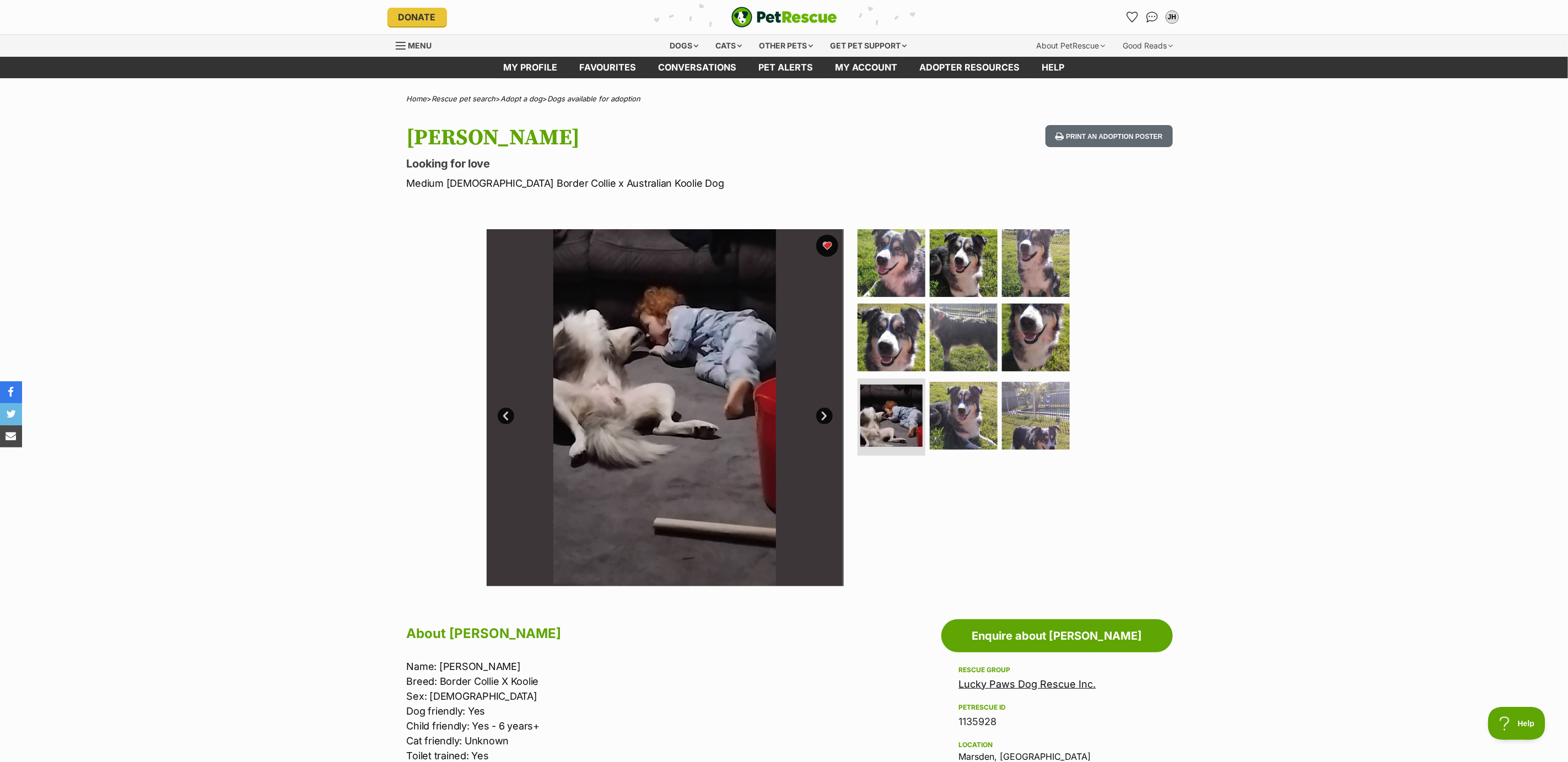
click at [822, 414] on link "Next" at bounding box center [824, 416] width 16 height 16
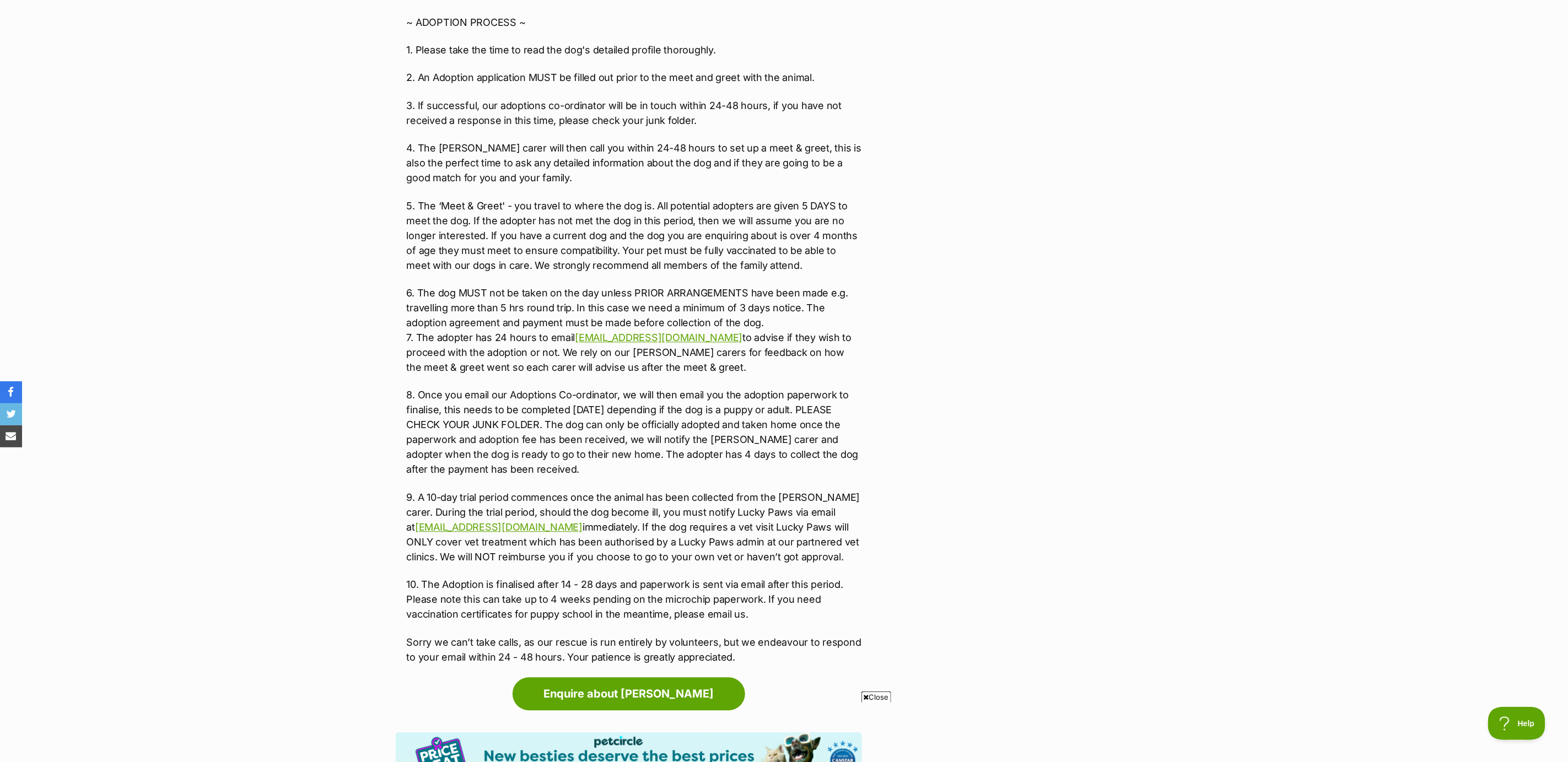
scroll to position [1984, 0]
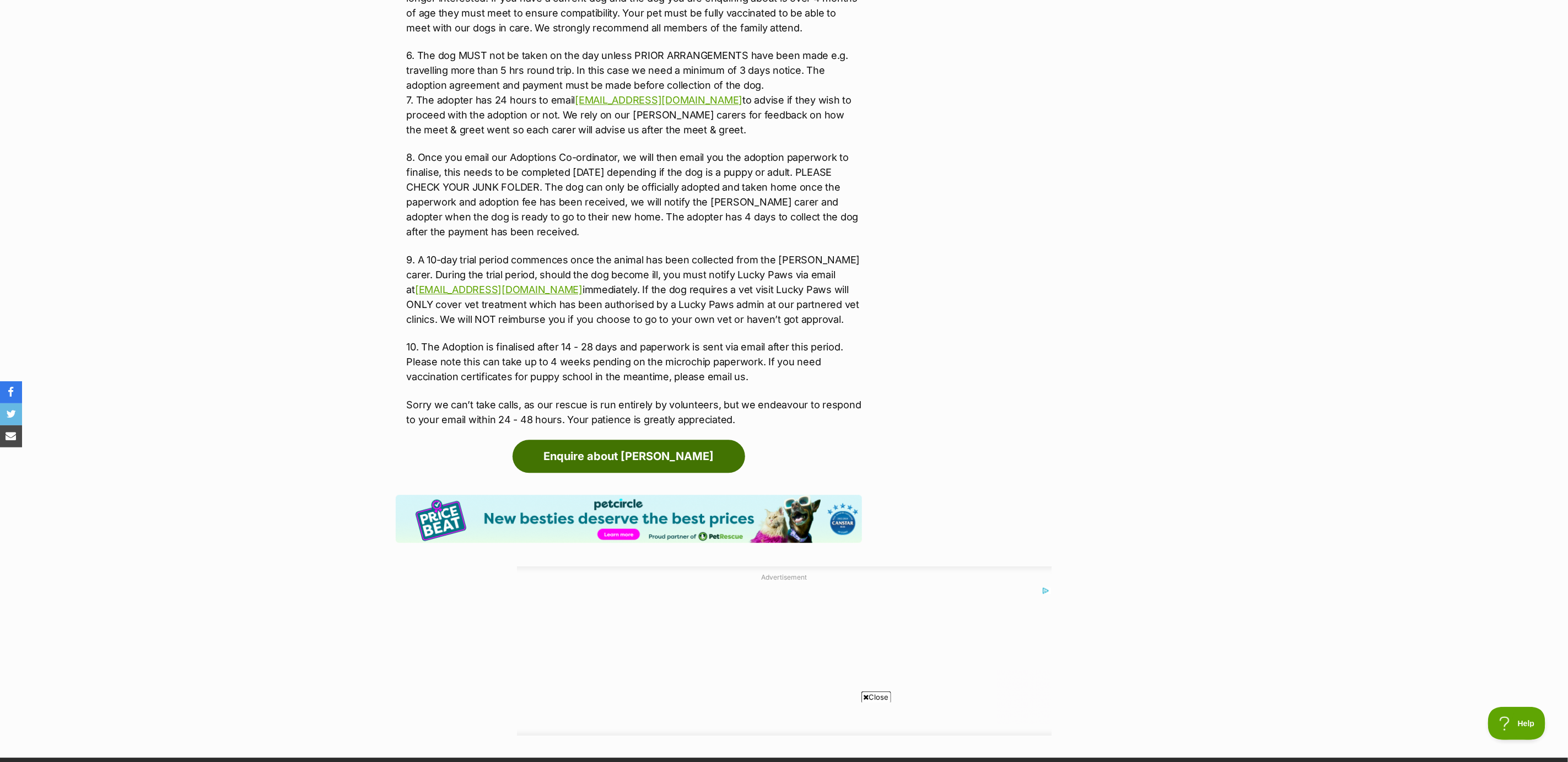
click at [629, 440] on link "Enquire about [PERSON_NAME]" at bounding box center [629, 456] width 233 height 33
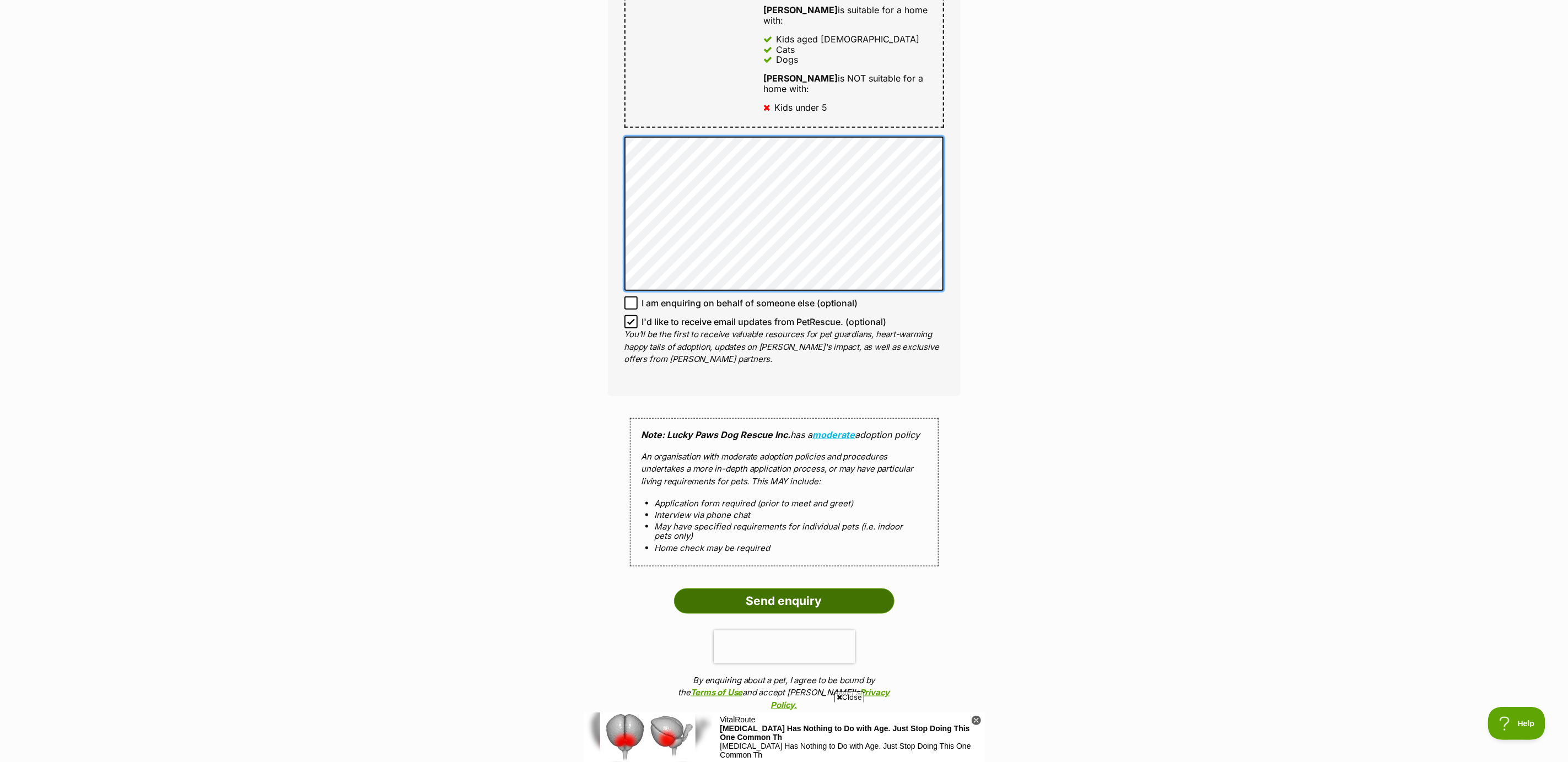
scroll to position [826, 0]
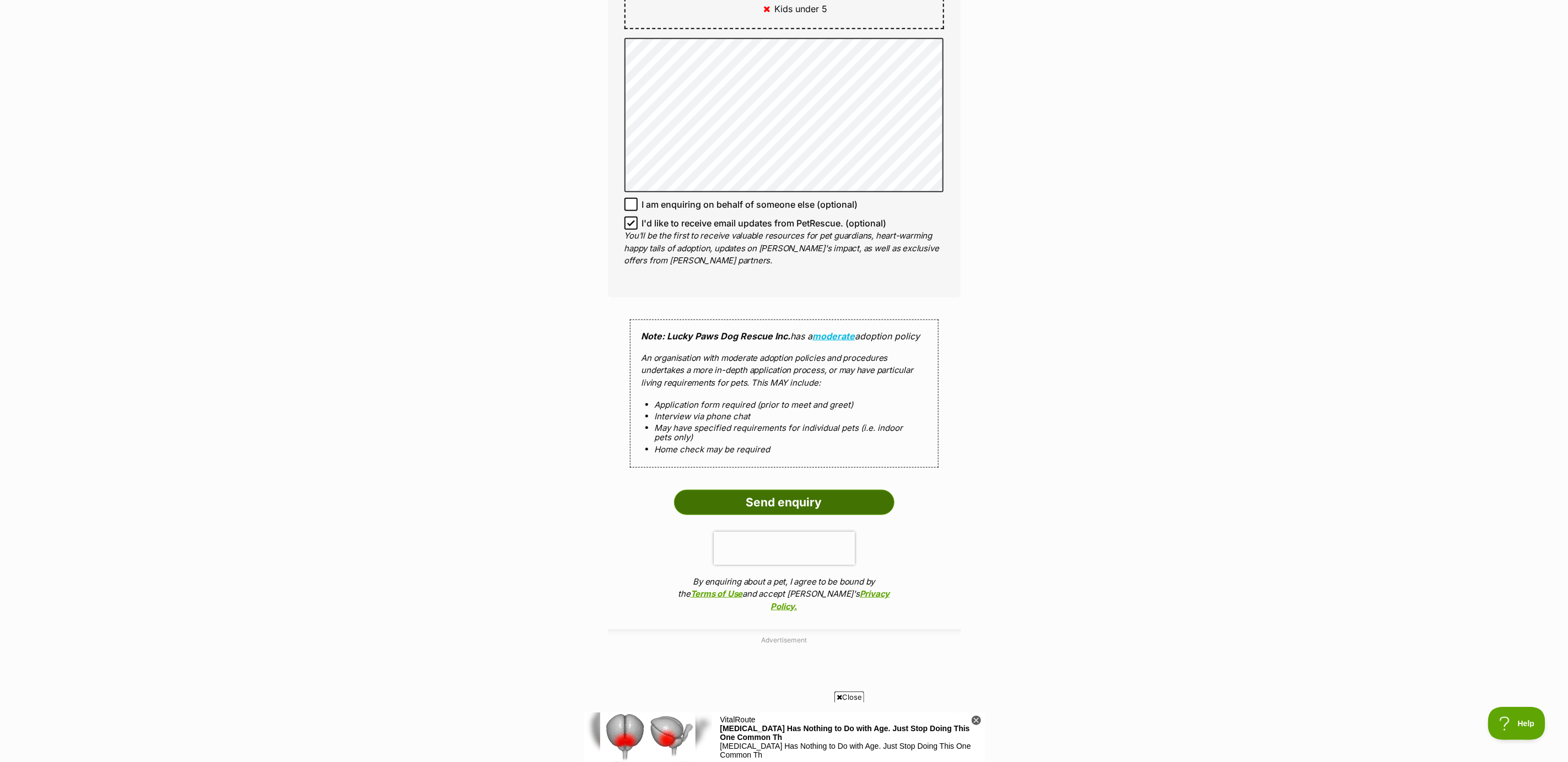
click at [762, 490] on input "Send enquiry" at bounding box center [784, 503] width 220 height 25
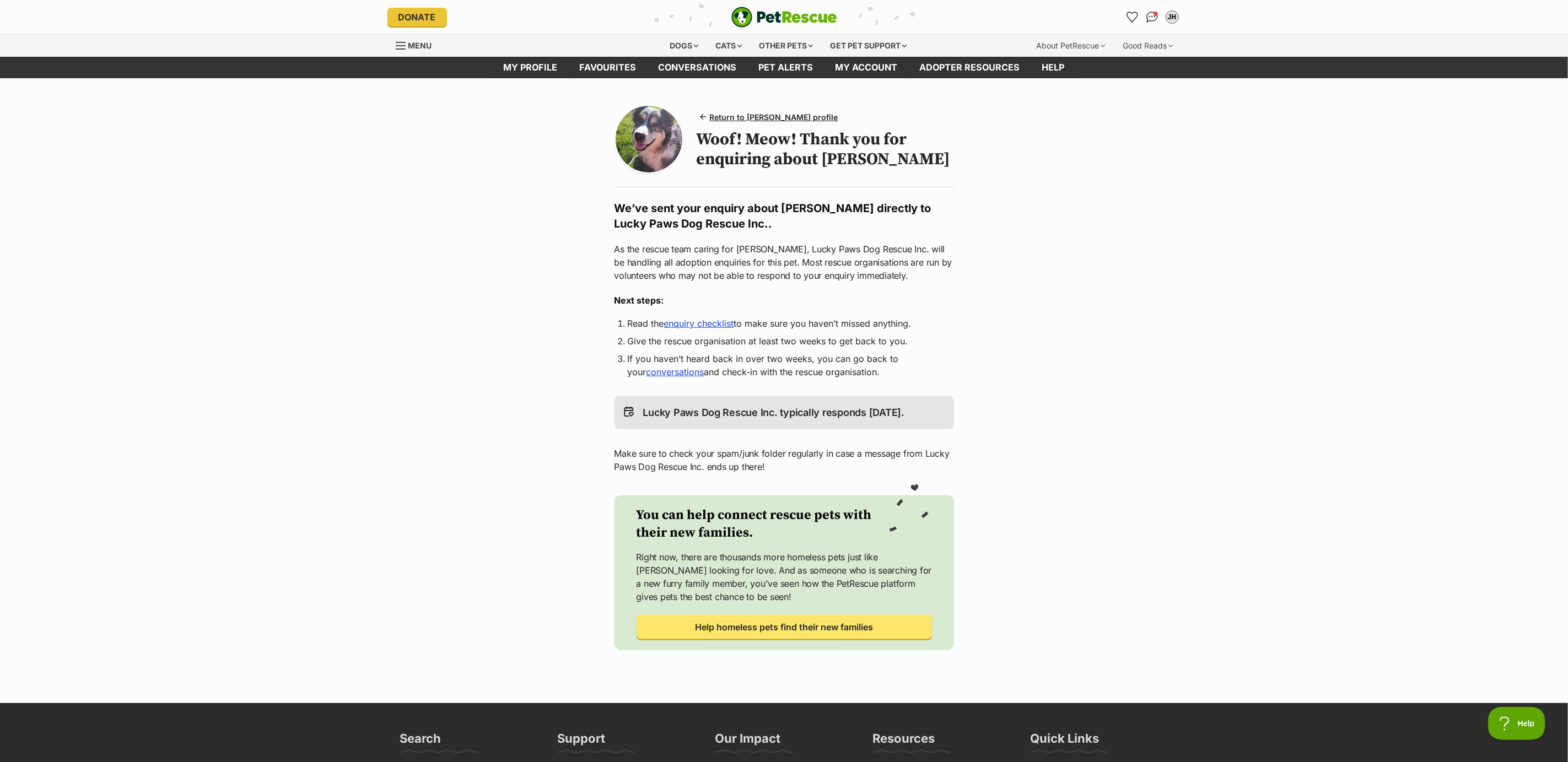
click at [711, 322] on link "enquiry checklist" at bounding box center [699, 323] width 70 height 11
click at [728, 116] on span "Return to [PERSON_NAME] profile" at bounding box center [774, 117] width 129 height 12
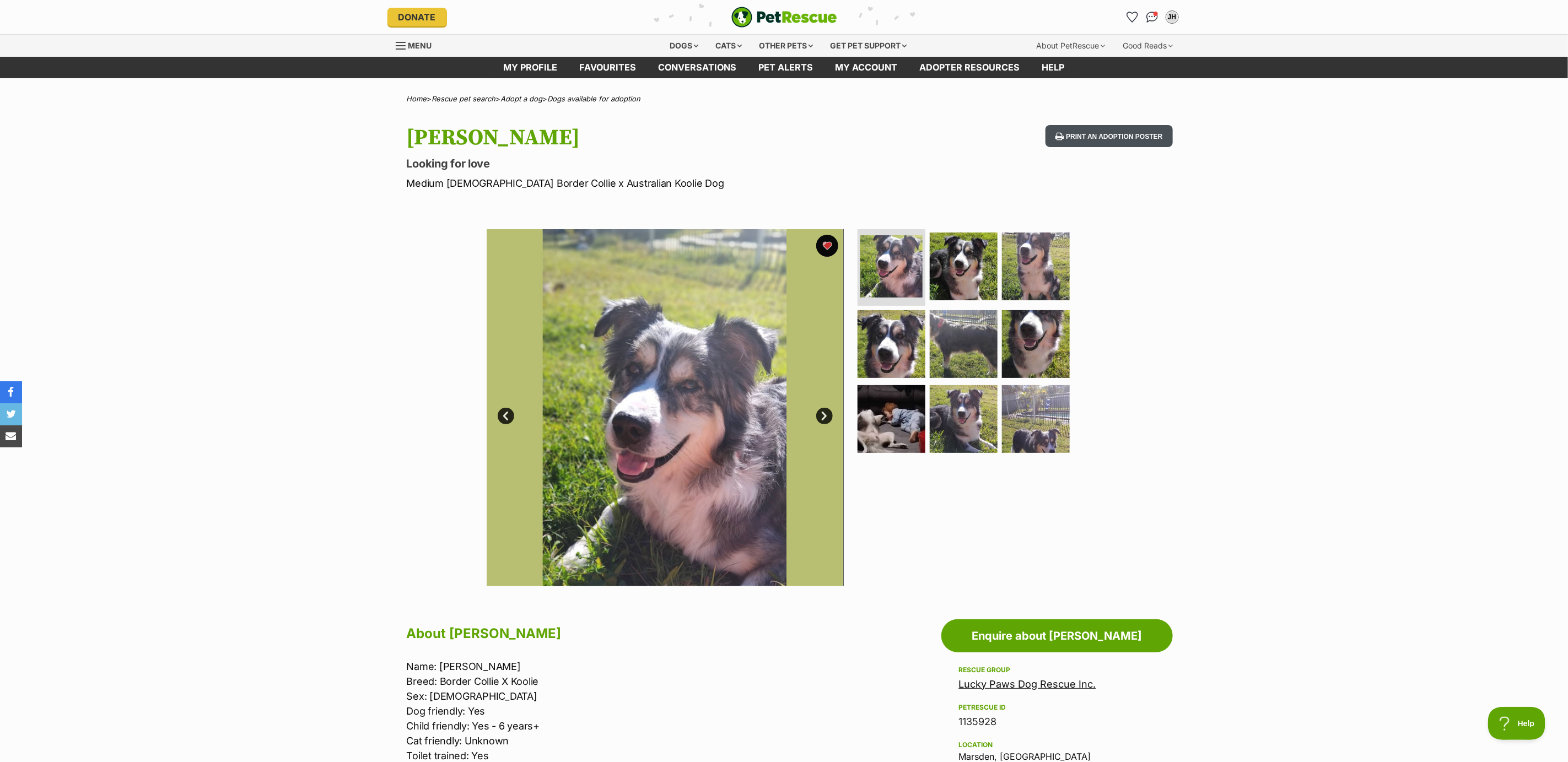
click at [1109, 134] on button "Print an adoption poster" at bounding box center [1109, 136] width 127 height 23
